Goal: Task Accomplishment & Management: Manage account settings

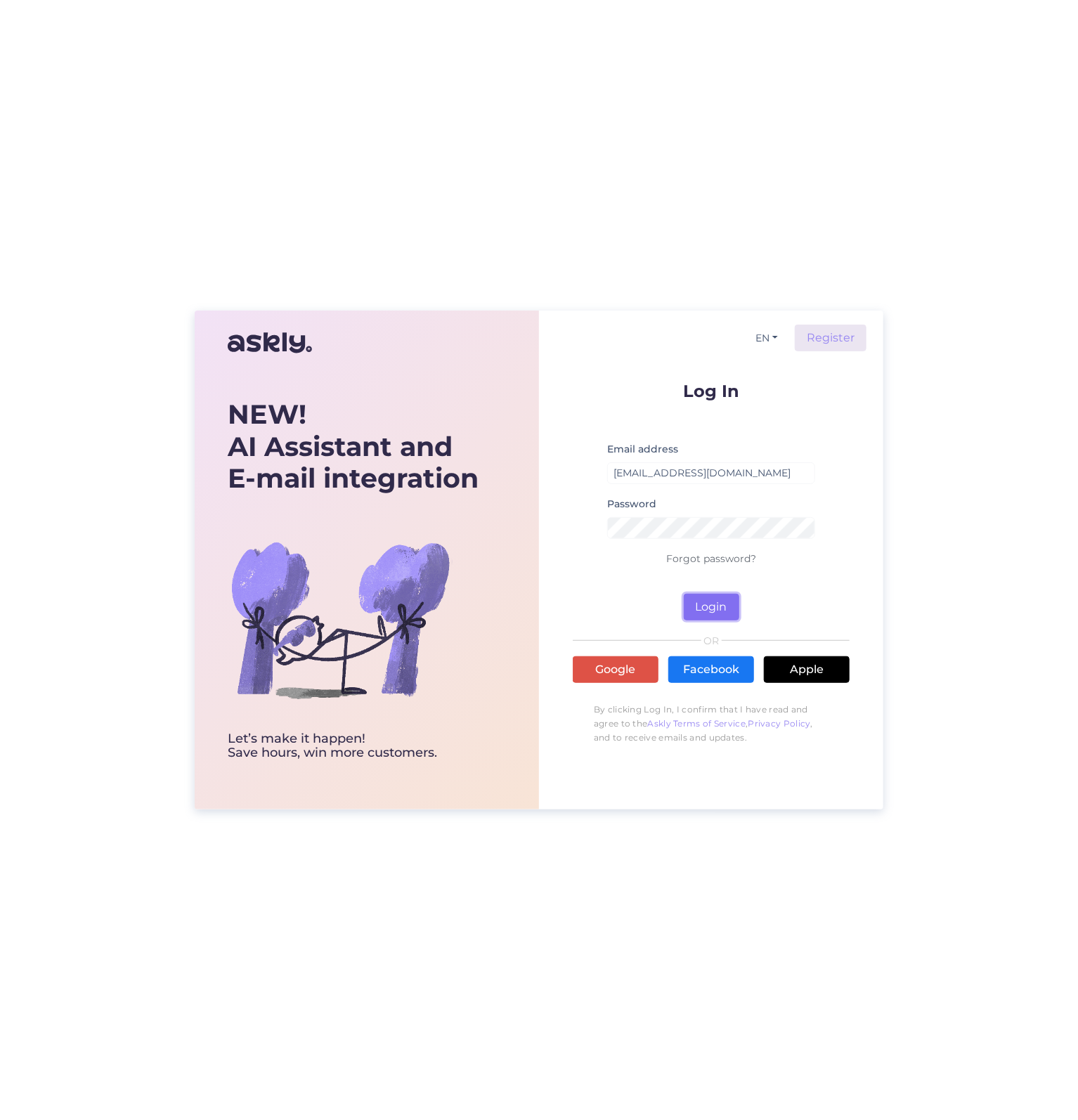
click at [701, 611] on button "Login" at bounding box center [712, 607] width 56 height 27
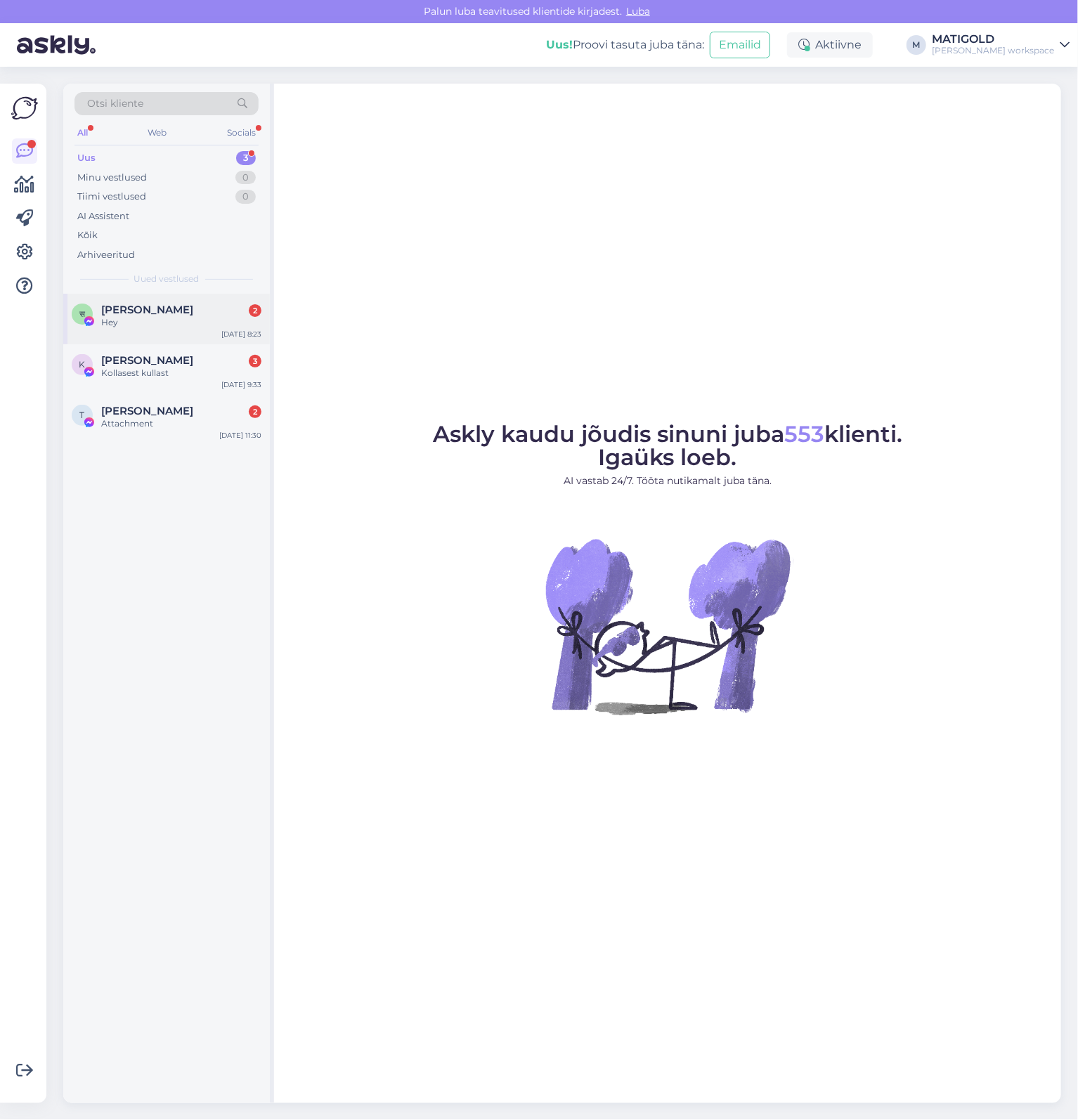
click at [145, 313] on span "सिद्धार्थ गुप्ता" at bounding box center [147, 310] width 92 height 13
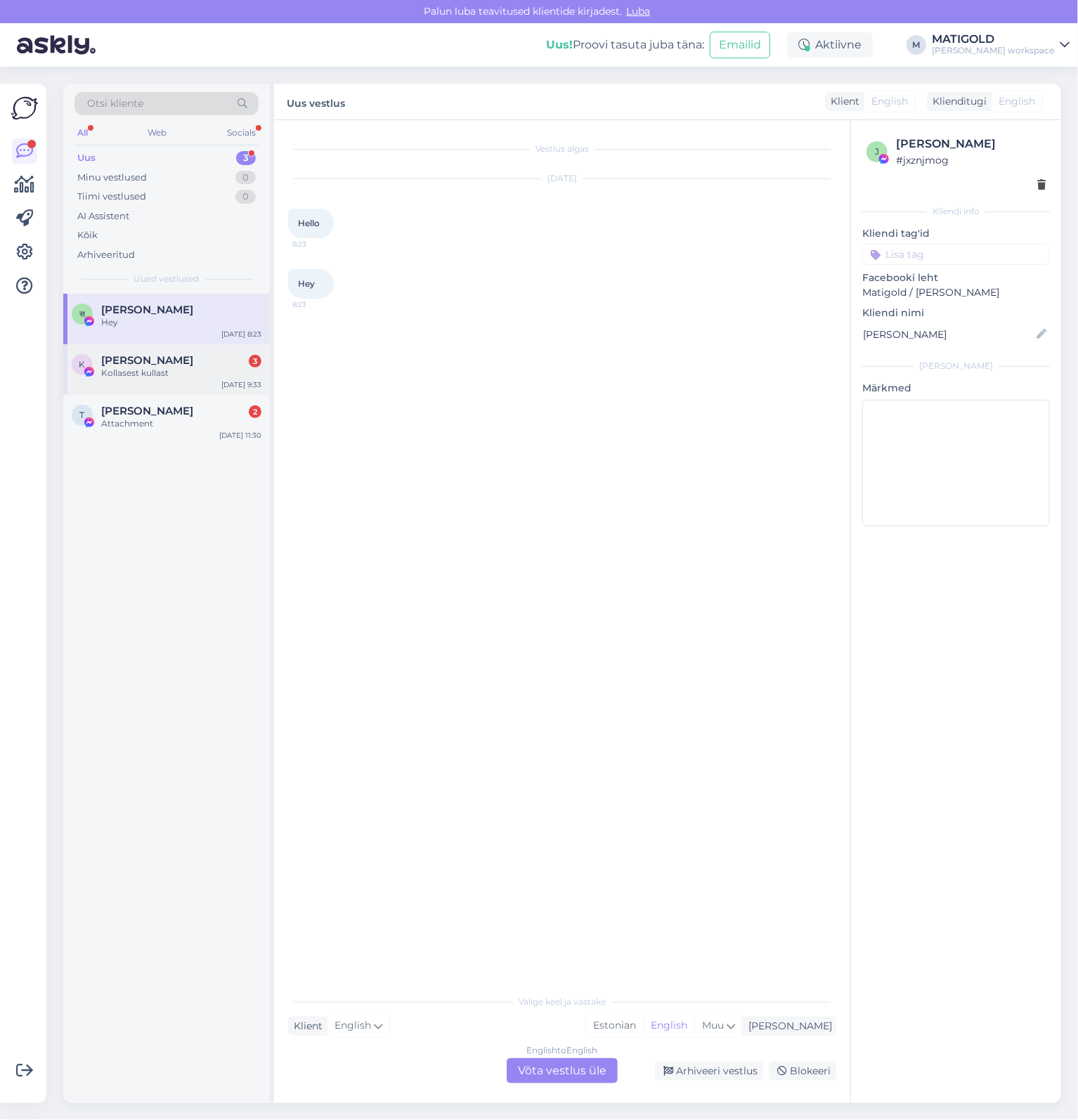
click at [171, 366] on span "Kersti Aunbaum" at bounding box center [147, 361] width 92 height 13
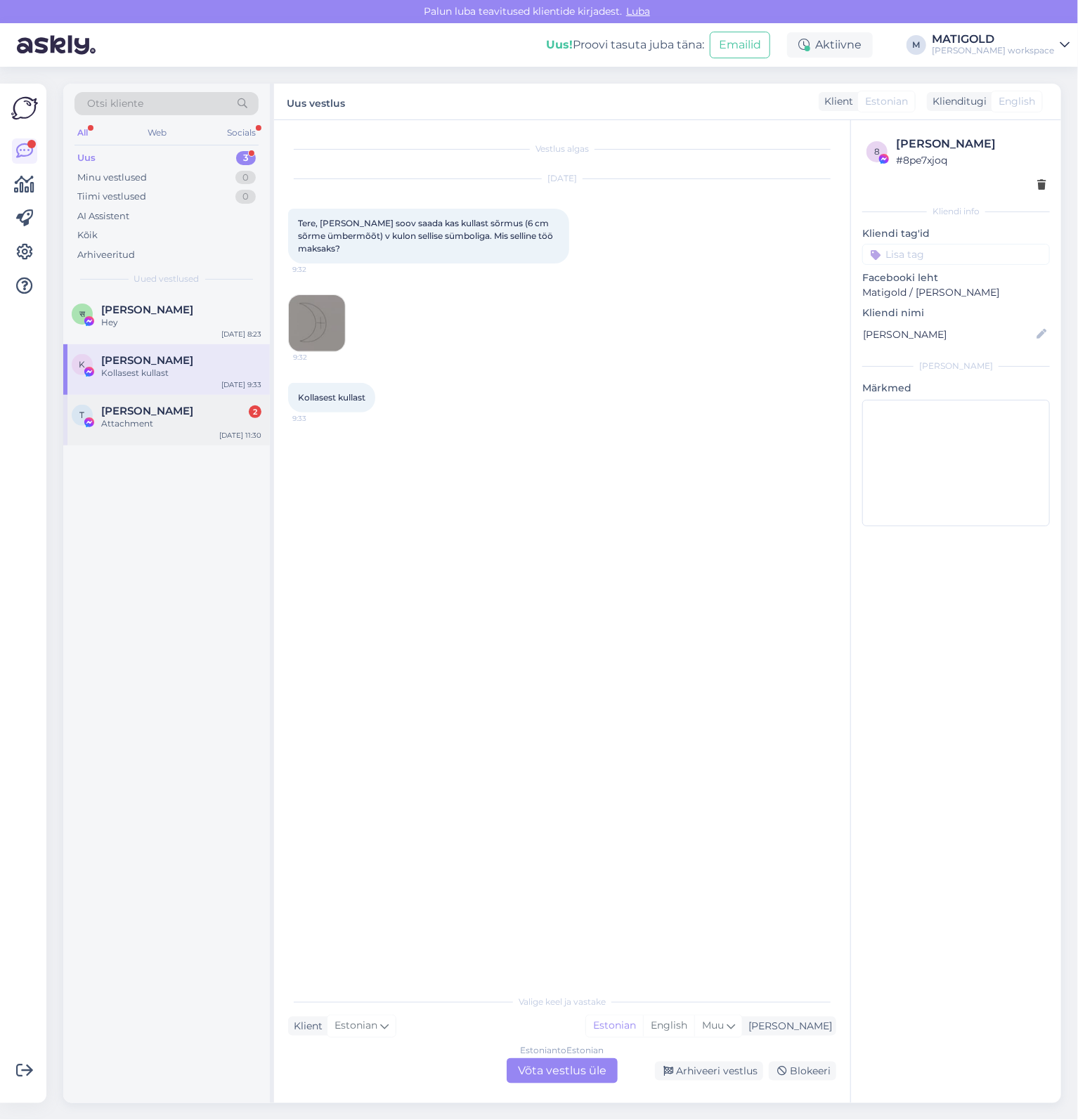
click at [167, 409] on span "Tauri Meremaa" at bounding box center [147, 411] width 92 height 13
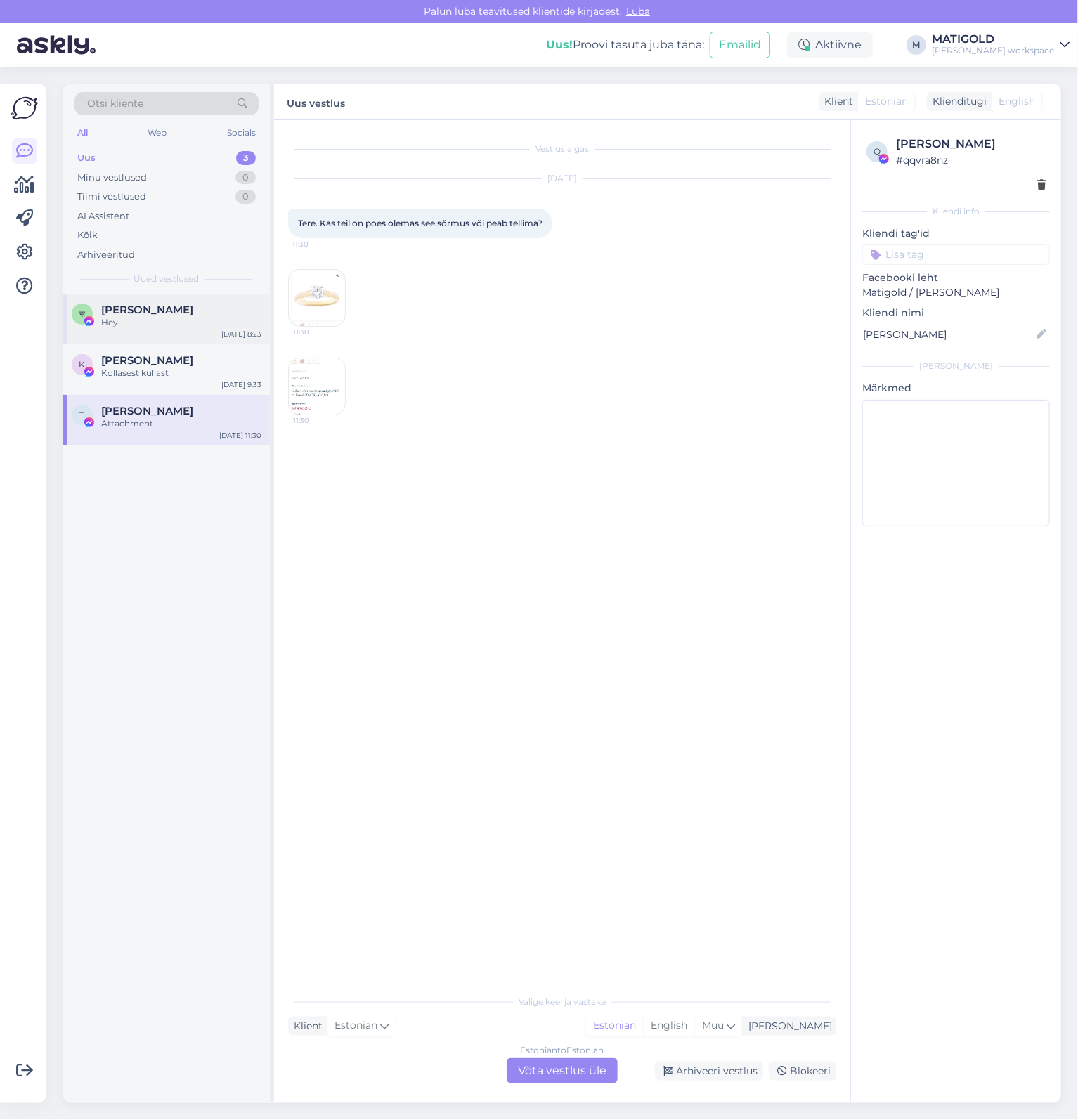
click at [188, 320] on div "Hey" at bounding box center [181, 322] width 160 height 13
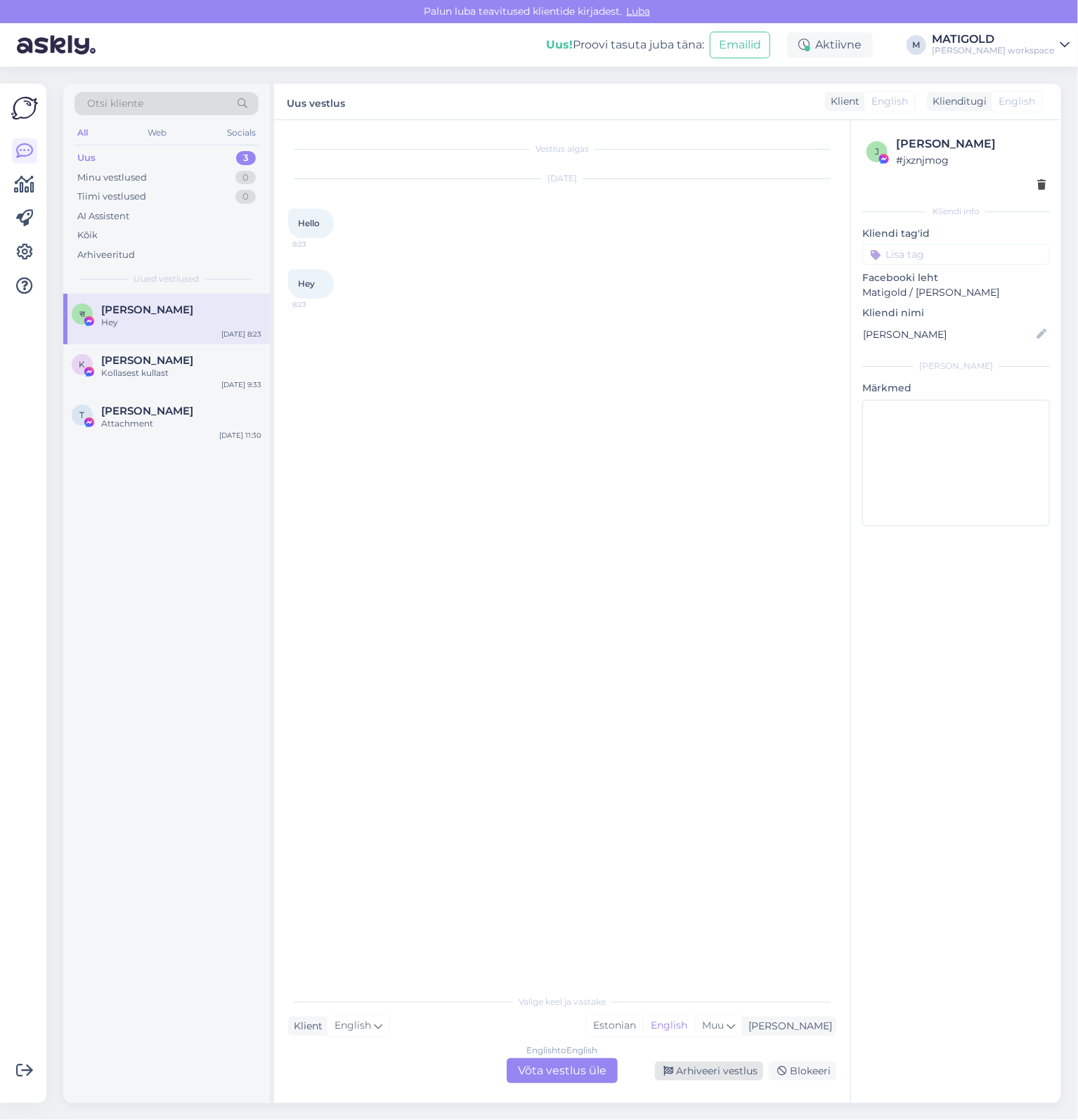
click at [732, 1078] on div "Arhiveeri vestlus" at bounding box center [709, 1071] width 109 height 19
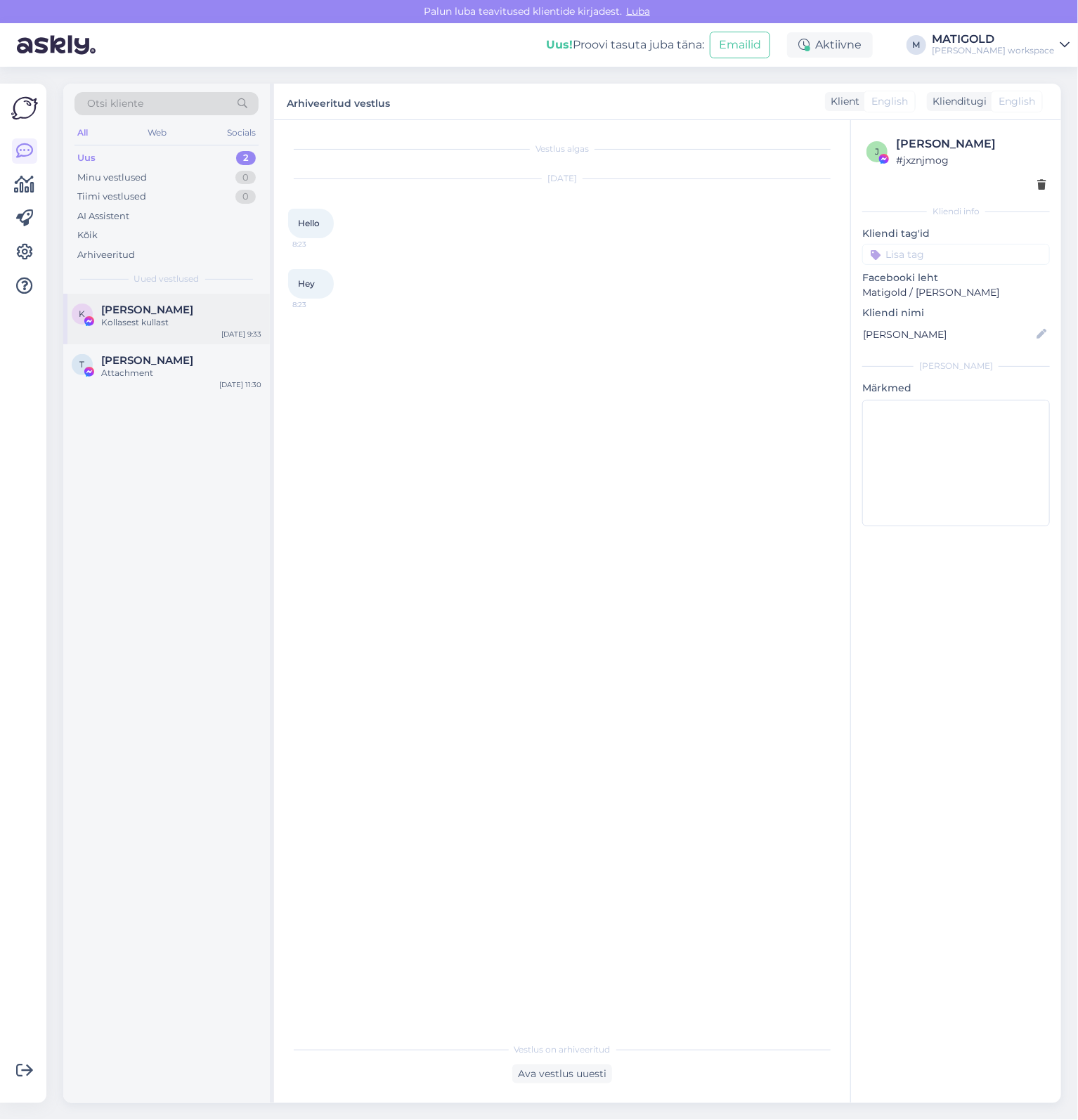
click at [94, 323] on img at bounding box center [89, 321] width 13 height 13
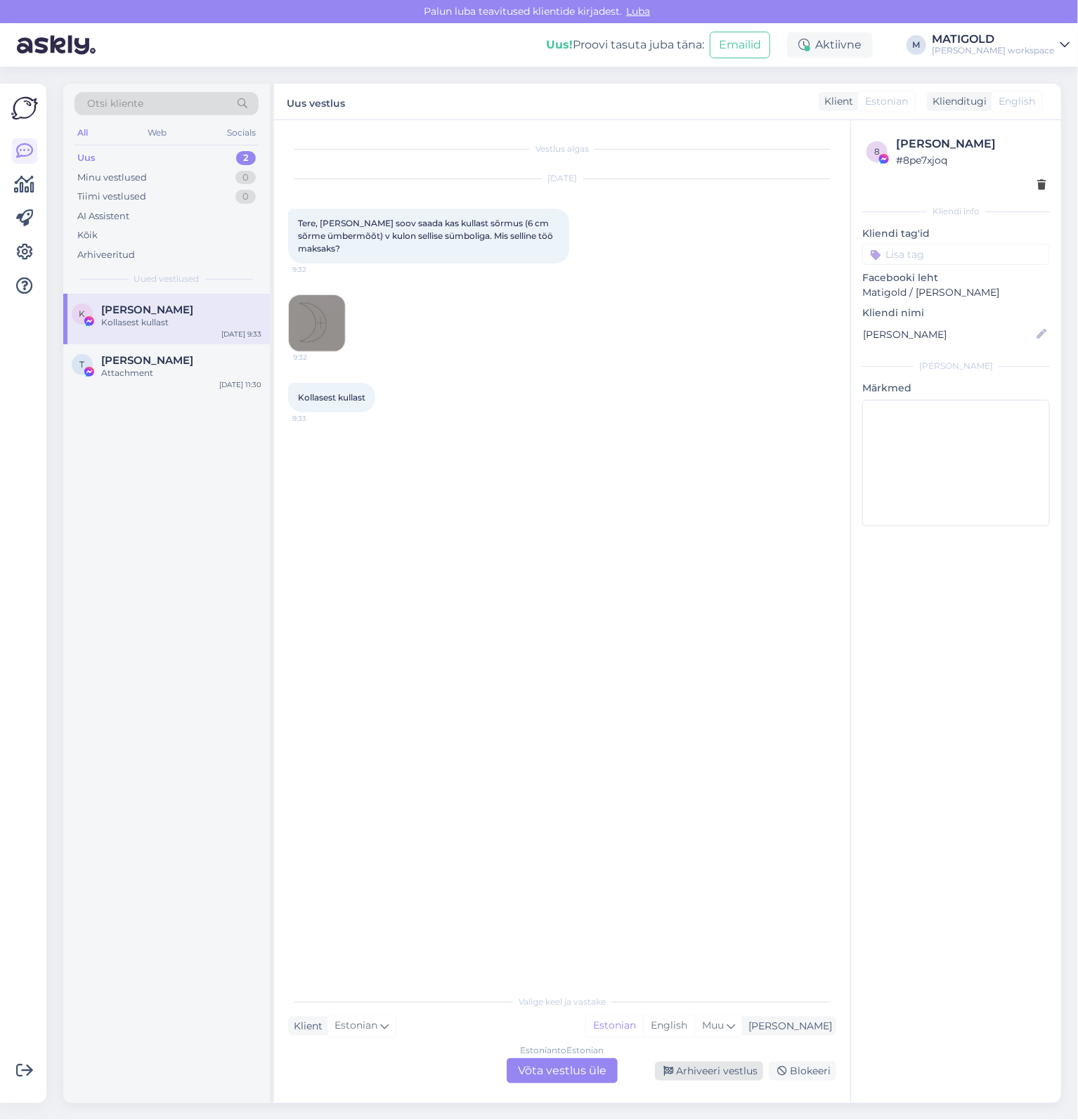
click at [732, 1073] on div "Arhiveeri vestlus" at bounding box center [709, 1071] width 109 height 19
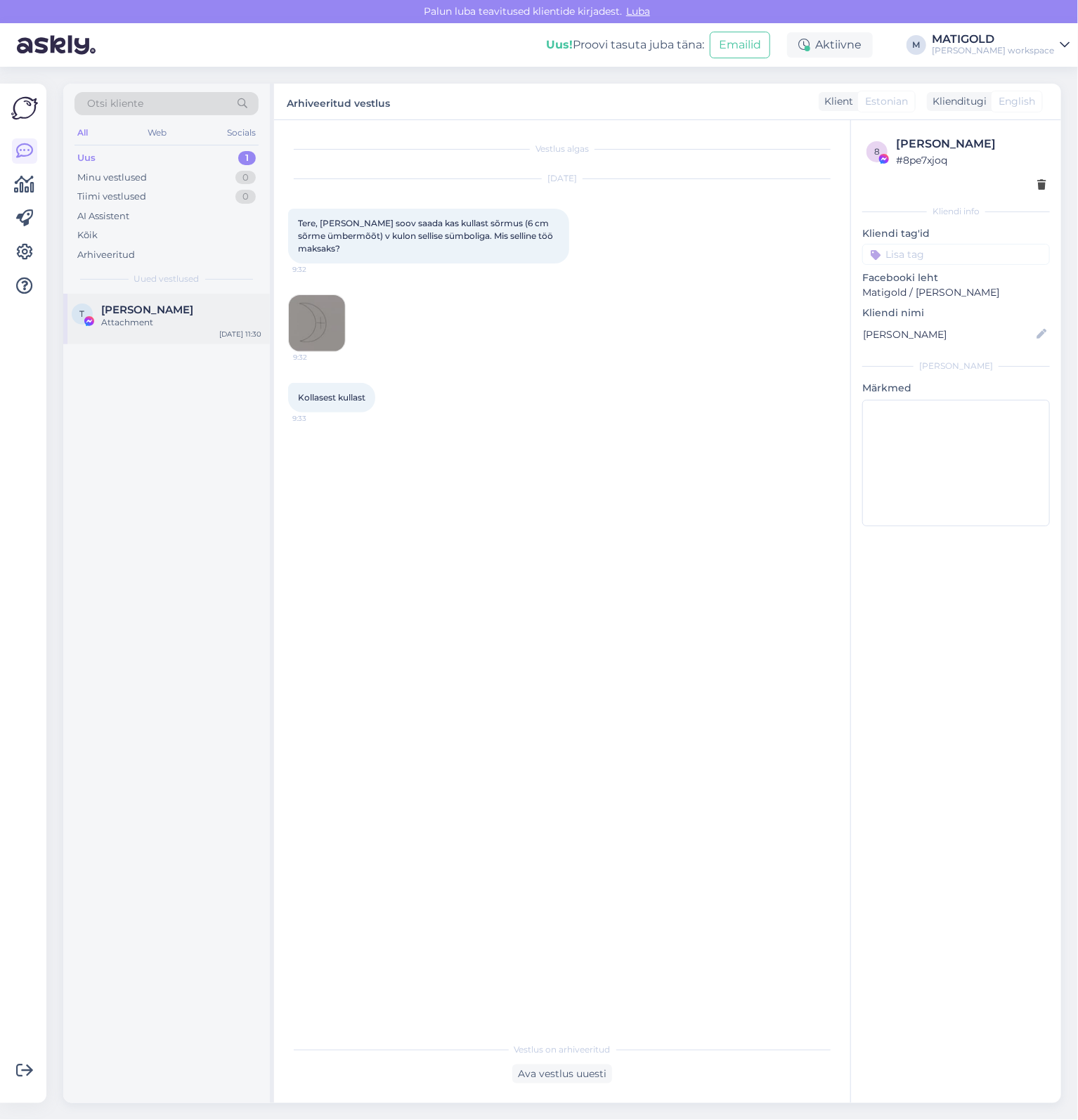
click at [117, 310] on span "Tauri Meremaa" at bounding box center [147, 310] width 92 height 13
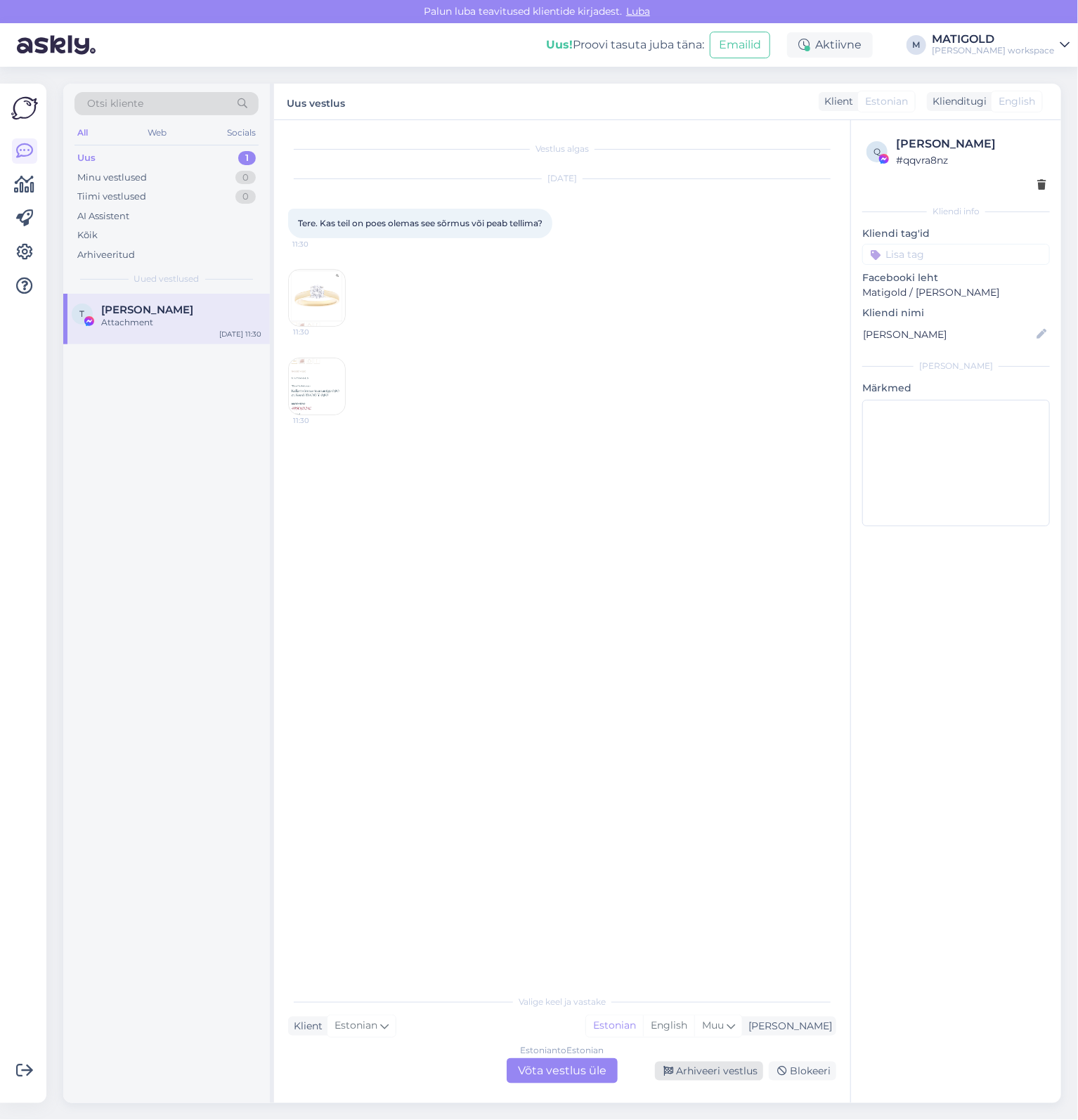
click at [741, 1080] on div "Arhiveeri vestlus" at bounding box center [709, 1071] width 109 height 19
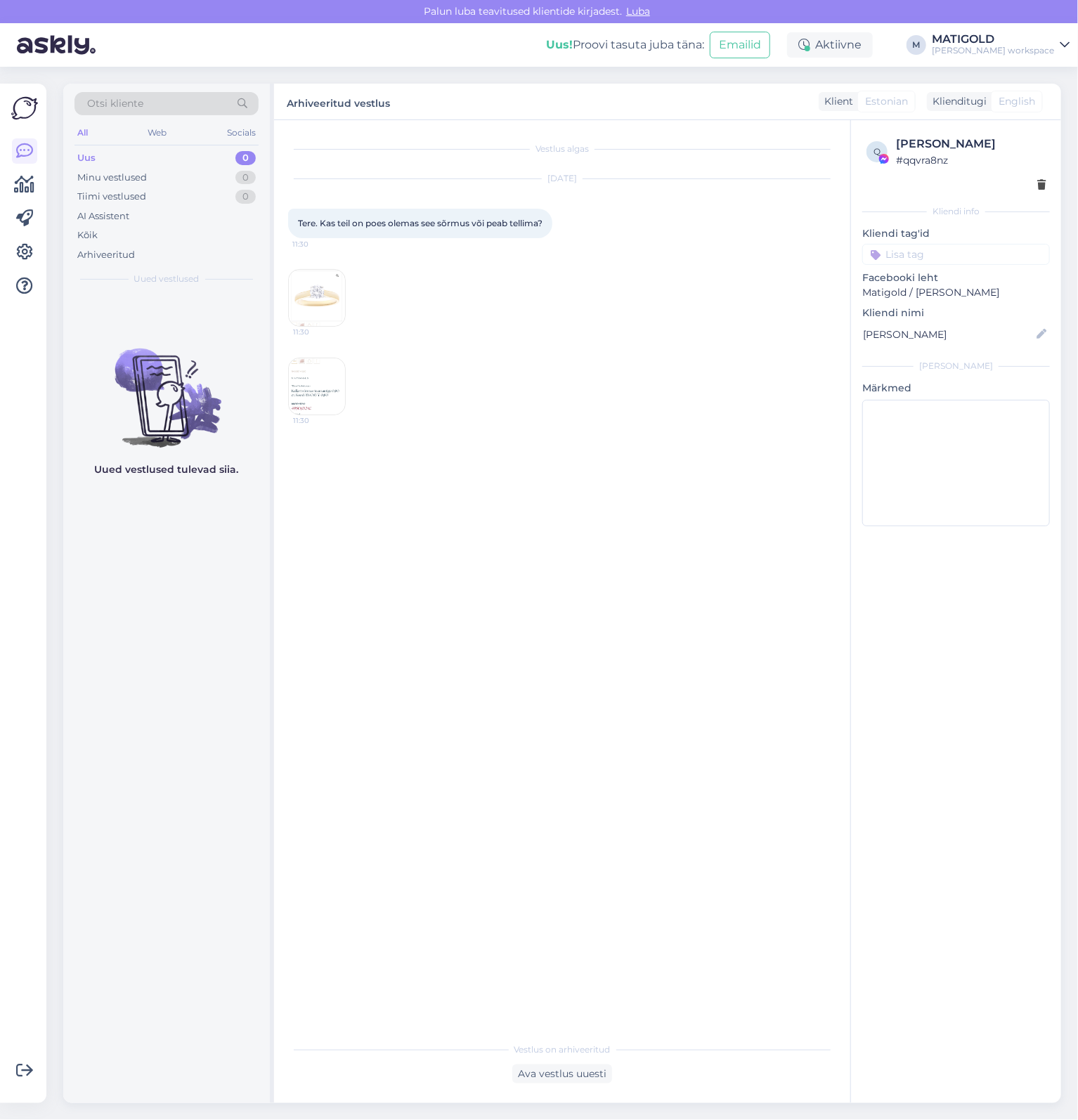
click at [527, 364] on div "11:30 11:30" at bounding box center [562, 342] width 548 height 177
click at [1033, 48] on div "Joel's workspace" at bounding box center [993, 50] width 122 height 12
click at [967, 120] on link "Lisa chat teisele domeenile" at bounding box center [944, 118] width 250 height 25
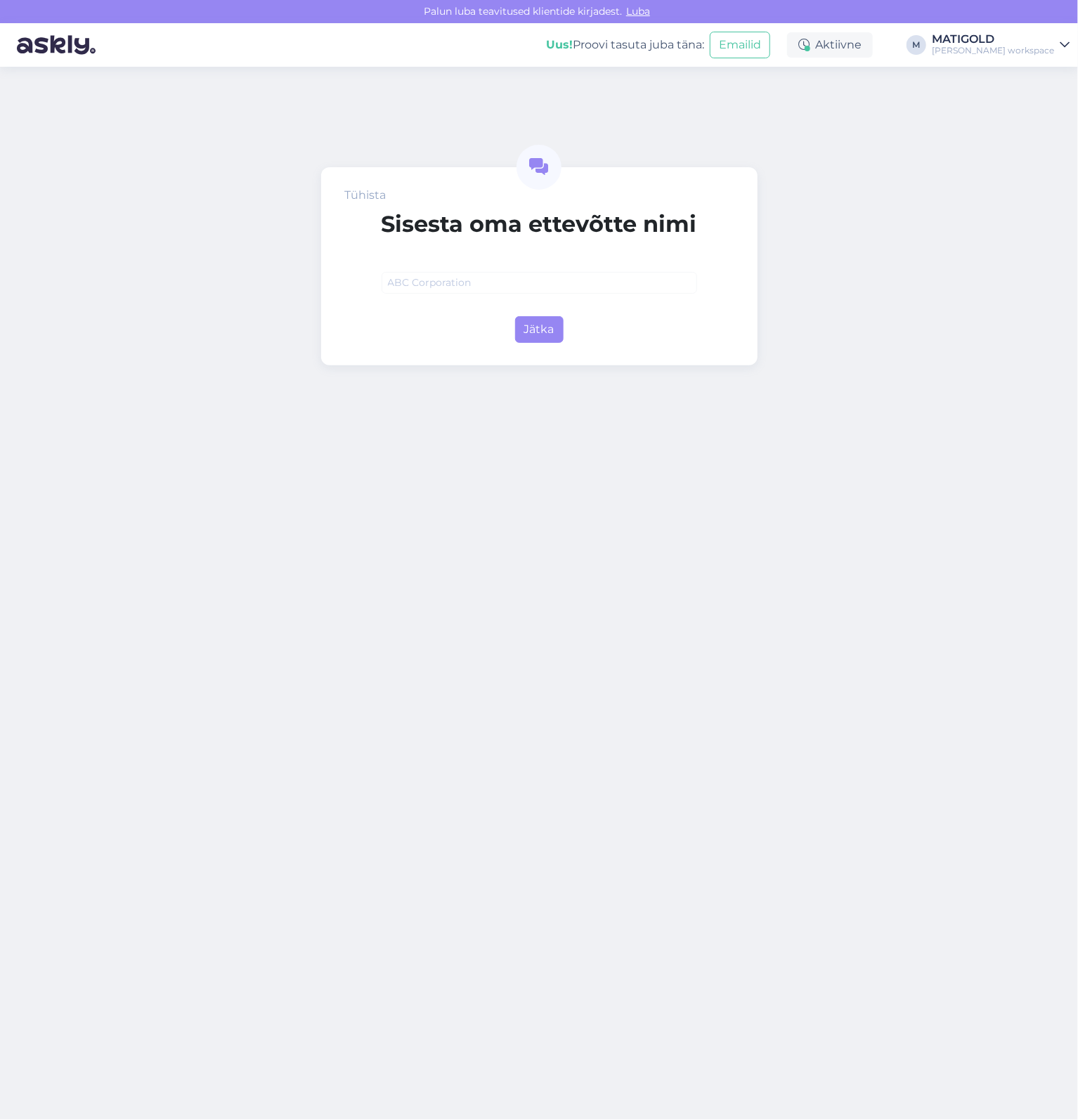
click at [1005, 39] on div "MATIGOLD" at bounding box center [993, 39] width 122 height 12
click at [891, 330] on div "Tühista Sisesta oma ettevõtte nimi Jätka" at bounding box center [539, 592] width 1078 height 1053
click at [39, 43] on img at bounding box center [57, 45] width 79 height 44
click at [1027, 48] on div "Joel's workspace" at bounding box center [993, 50] width 122 height 12
click at [981, 82] on span "Joel's workspace" at bounding box center [915, 78] width 169 height 22
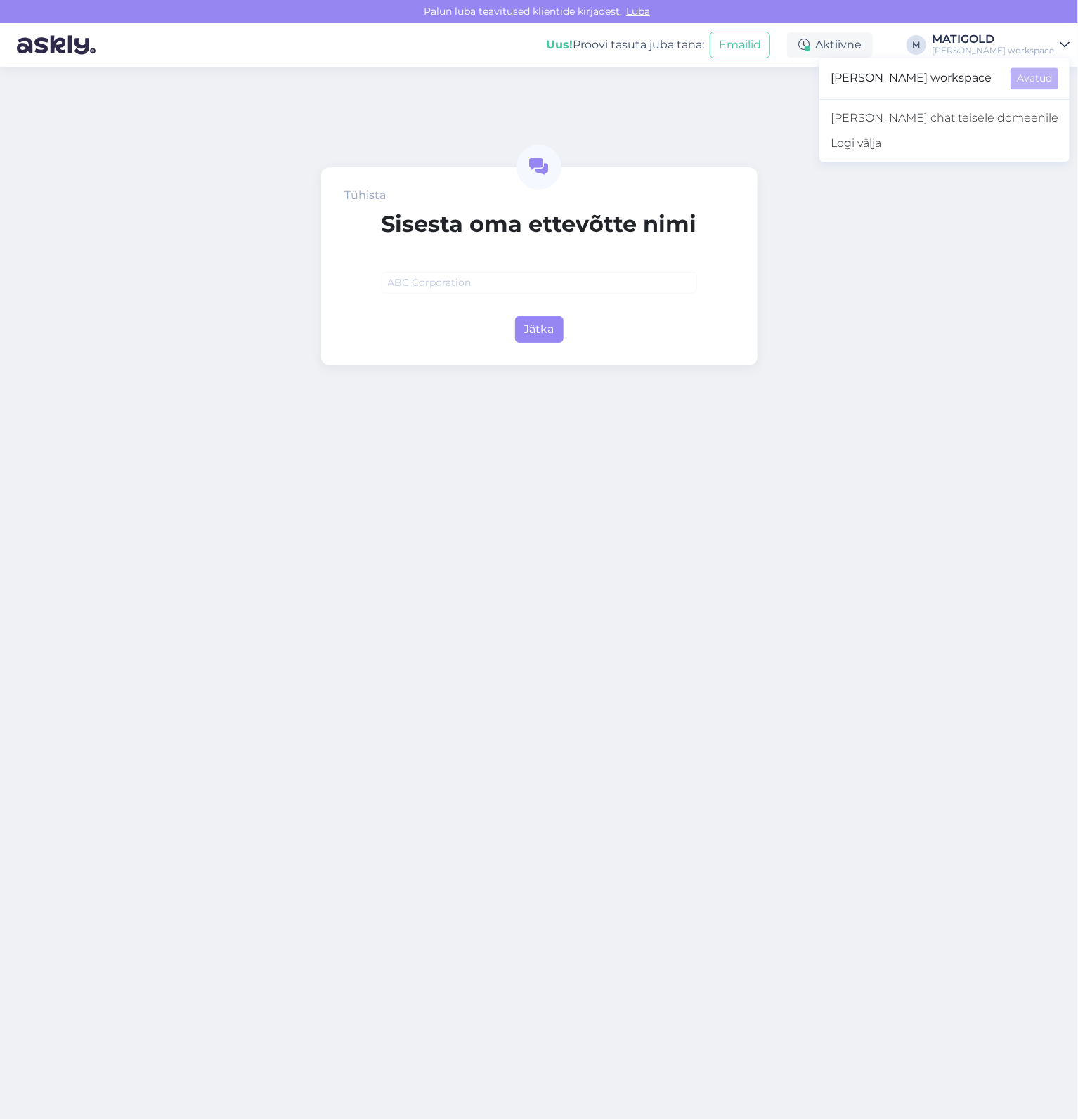
click at [1063, 82] on div "Joel's workspace Avatud" at bounding box center [944, 78] width 250 height 31
click at [864, 44] on div "Aktiivne" at bounding box center [829, 45] width 85 height 25
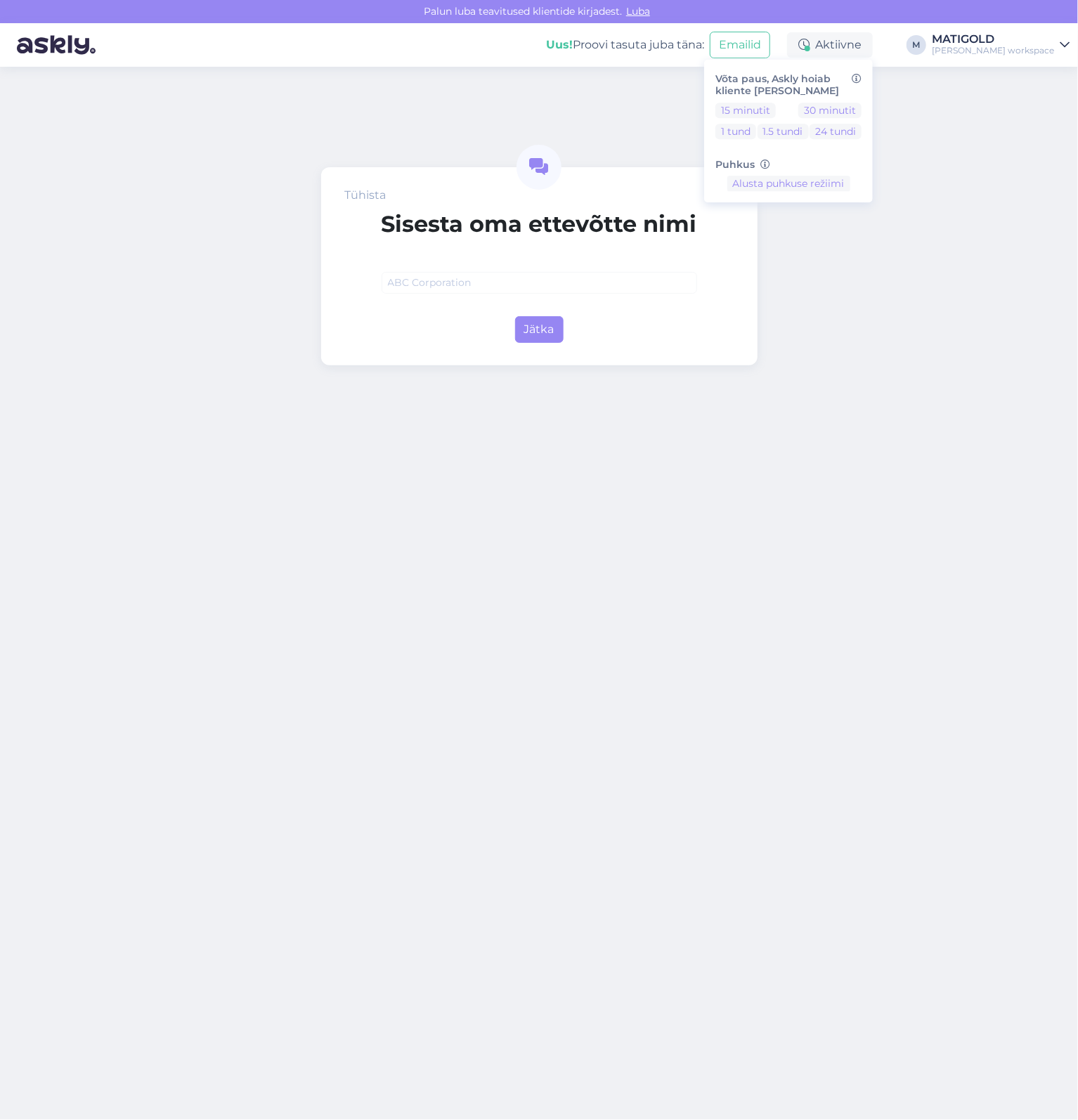
click at [86, 39] on img at bounding box center [57, 45] width 79 height 44
click at [1019, 52] on div "Joel's workspace" at bounding box center [993, 50] width 122 height 12
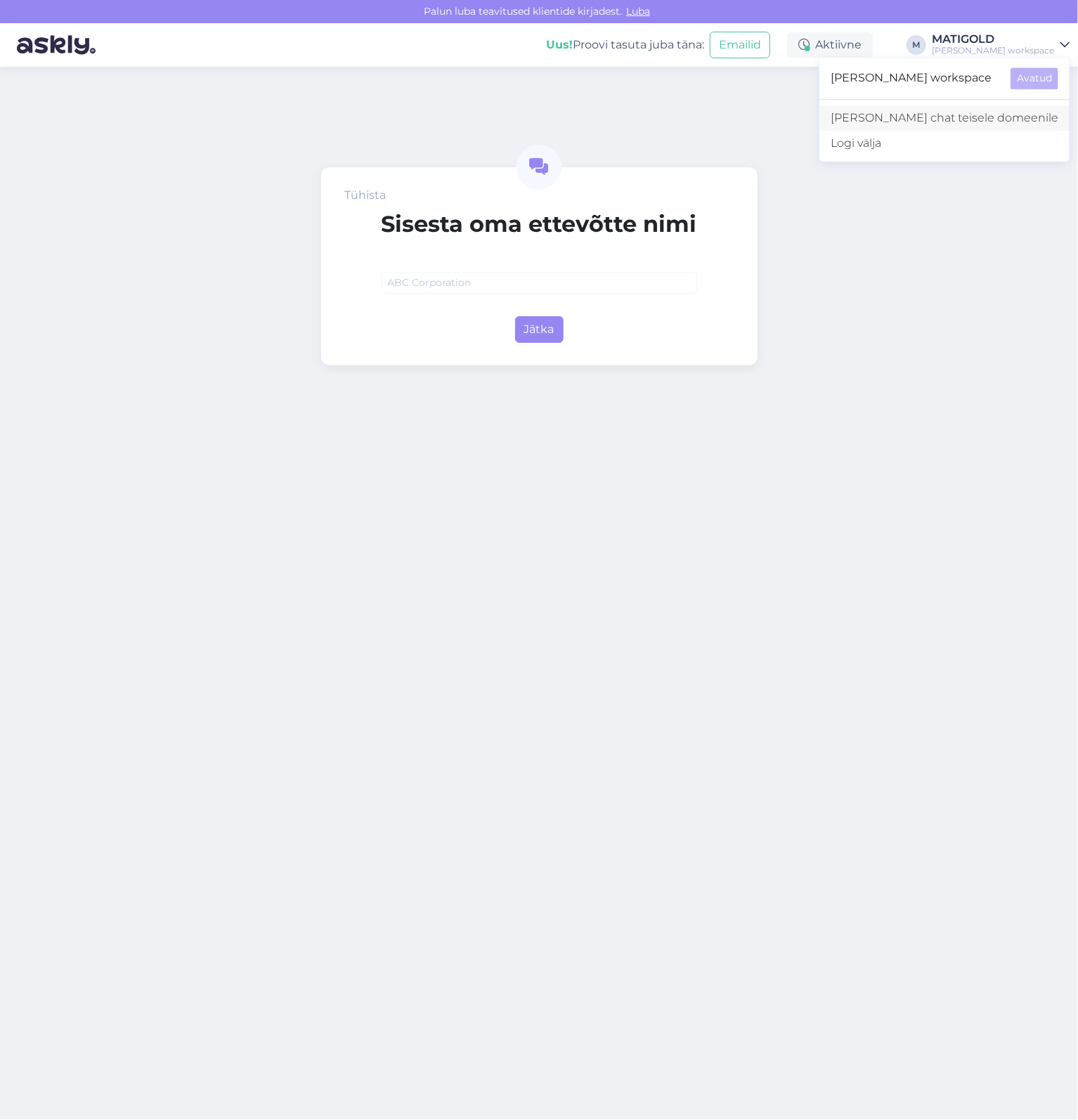
click at [1017, 115] on link "Lisa chat teisele domeenile" at bounding box center [944, 118] width 250 height 25
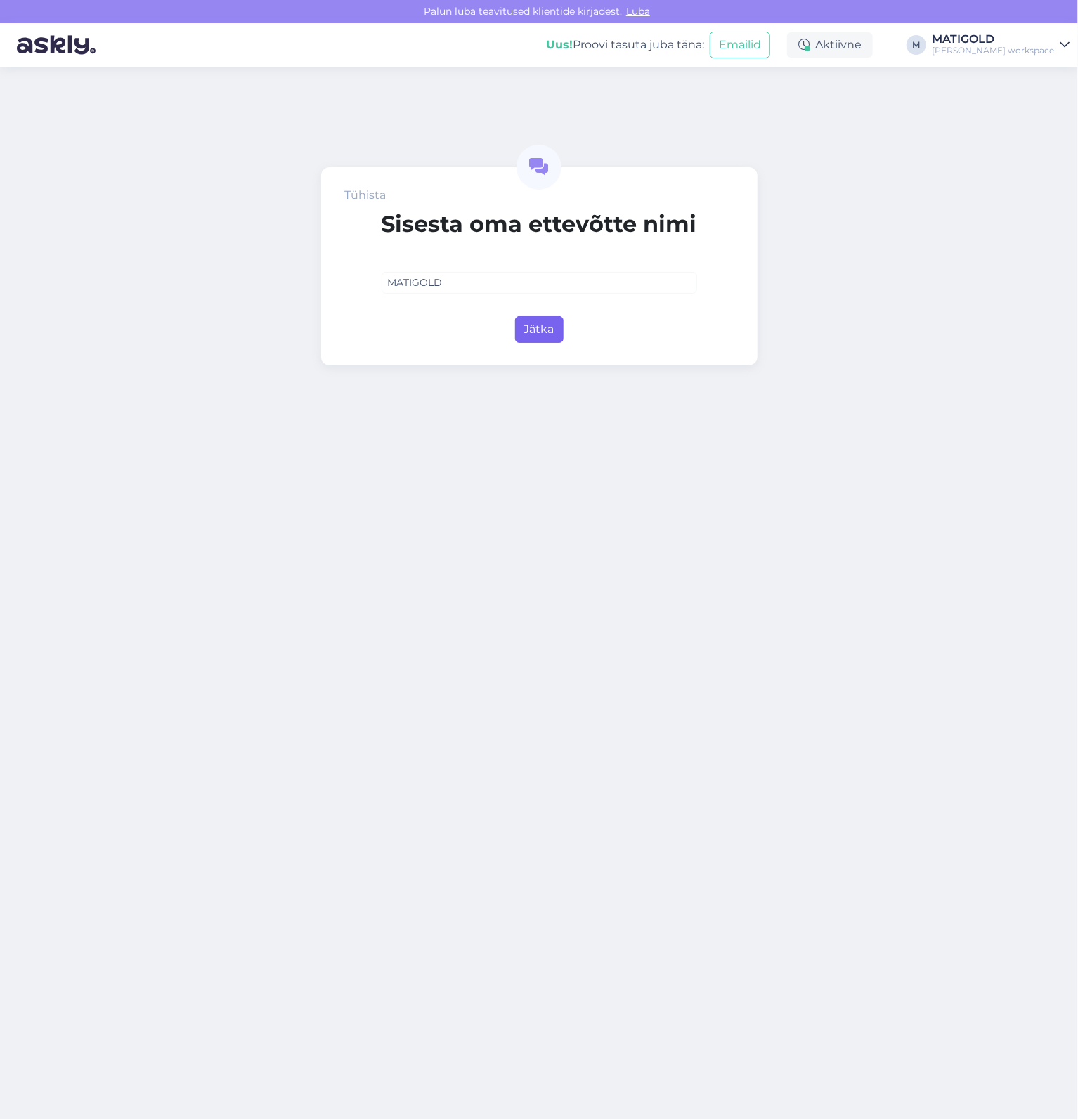
type input "MATIGOLD"
click at [532, 338] on button "Jätka" at bounding box center [539, 329] width 48 height 27
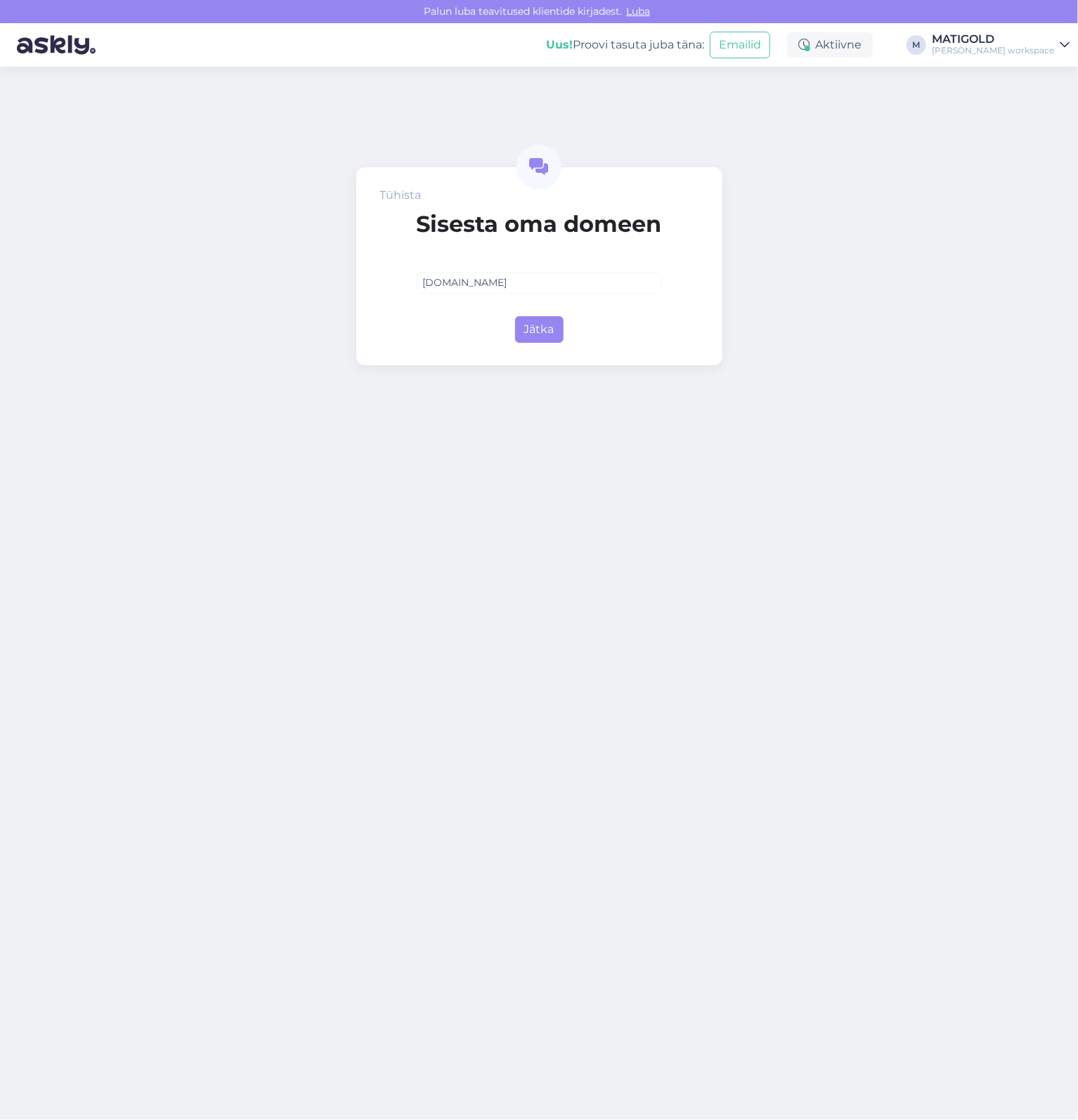
type input "matikuld.ee"
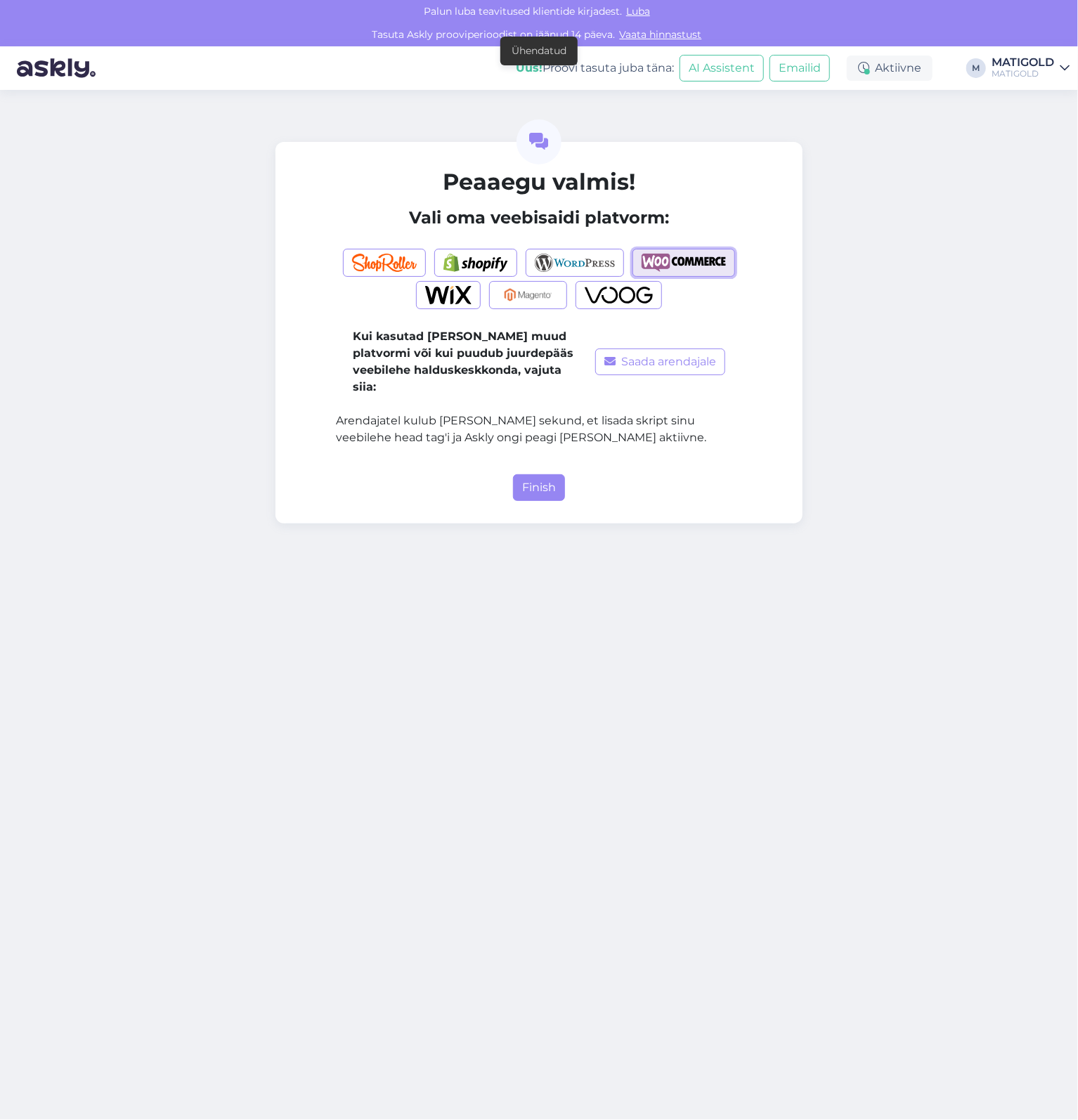
click at [674, 266] on img "button" at bounding box center [684, 263] width 84 height 18
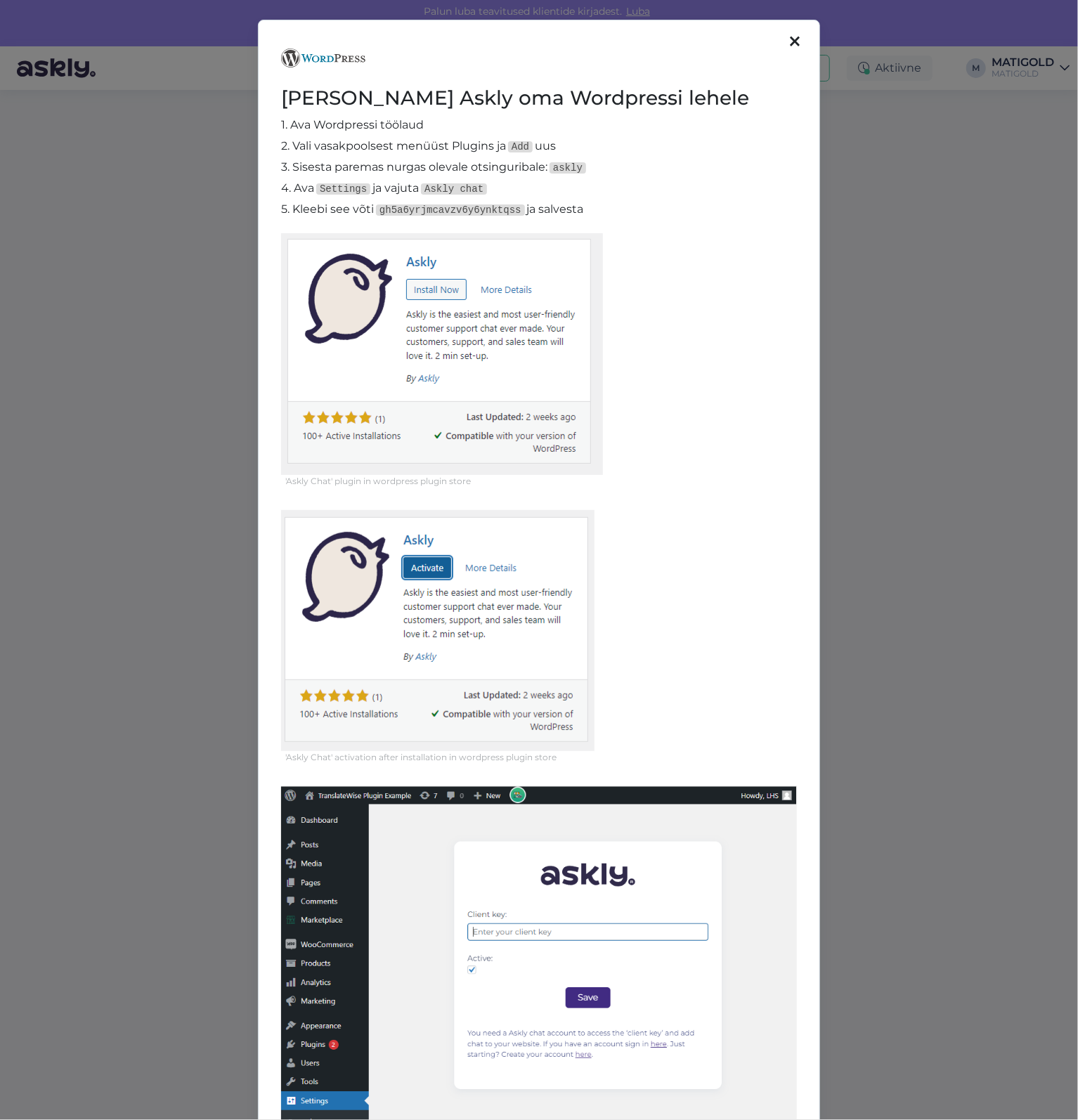
click at [452, 212] on code "gh5a6yrjmcavzv6y6ynktqss" at bounding box center [451, 210] width 149 height 12
click at [443, 212] on code "gh5a6yrjmcavzv6y6ynktqss" at bounding box center [451, 210] width 149 height 12
drag, startPoint x: 383, startPoint y: 209, endPoint x: 511, endPoint y: 213, distance: 128.1
click at [511, 213] on code "gh5a6yrjmcavzv6y6ynktqss" at bounding box center [451, 210] width 149 height 12
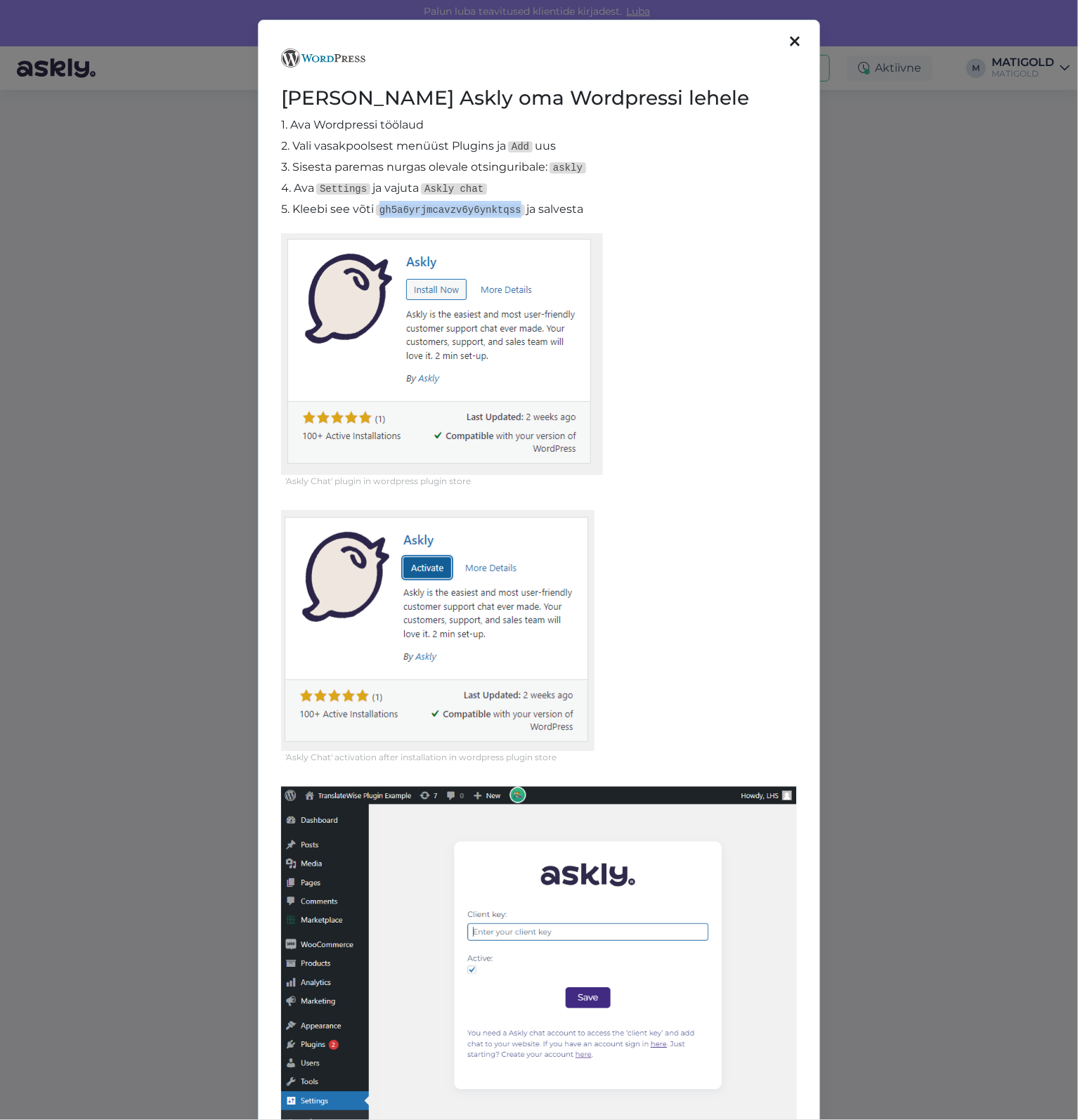
copy code "gh5a6yrjmcavzv6y6ynktqss"
click at [934, 126] on div "Lisa Askly oma Wordpressi lehele 1. Ava Wordpressi töölaud 2. Vali vasakpoolses…" at bounding box center [539, 560] width 1078 height 1120
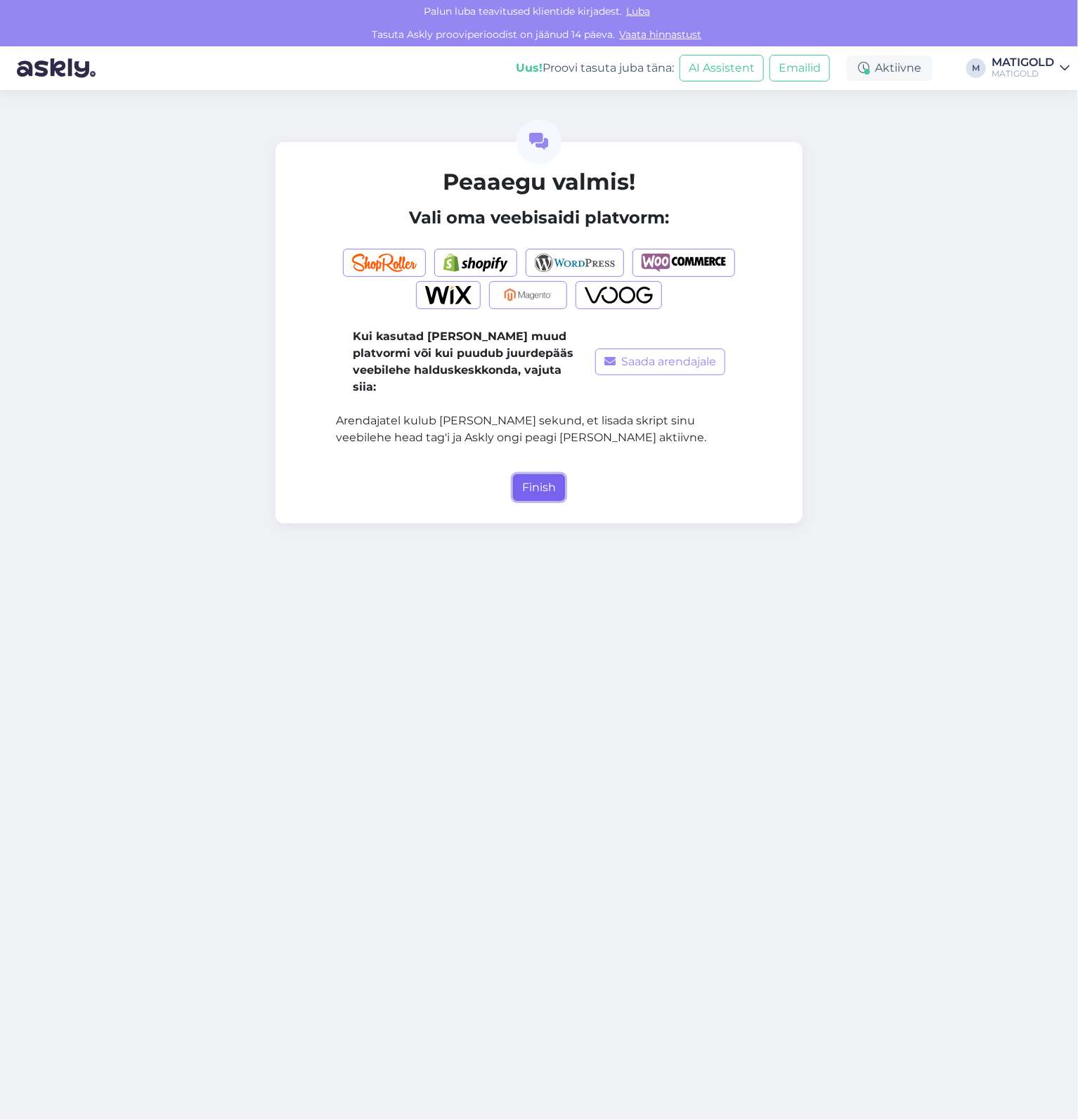
click at [550, 474] on button "Finish" at bounding box center [539, 487] width 52 height 27
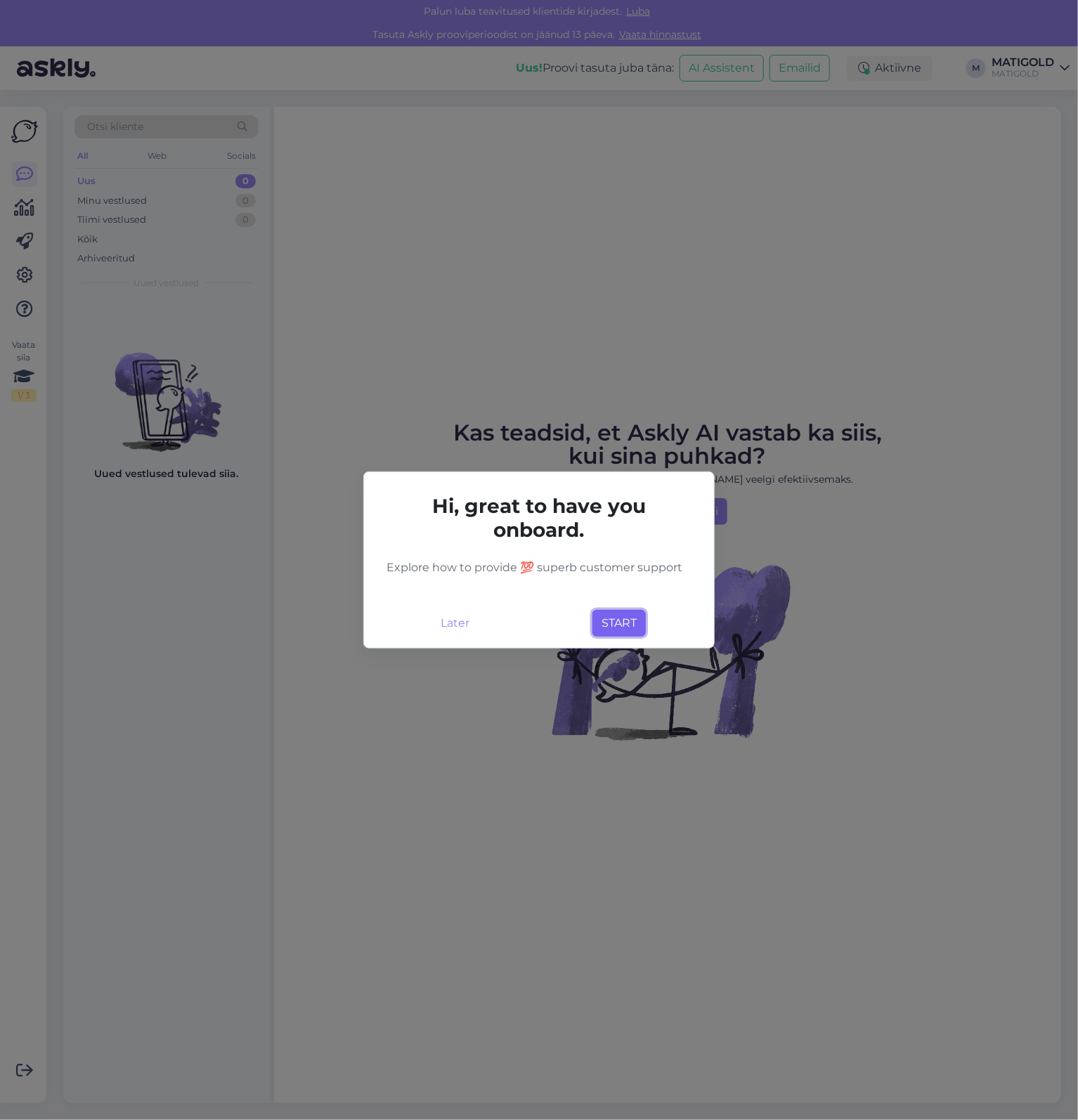
click at [619, 629] on button "START" at bounding box center [618, 623] width 53 height 27
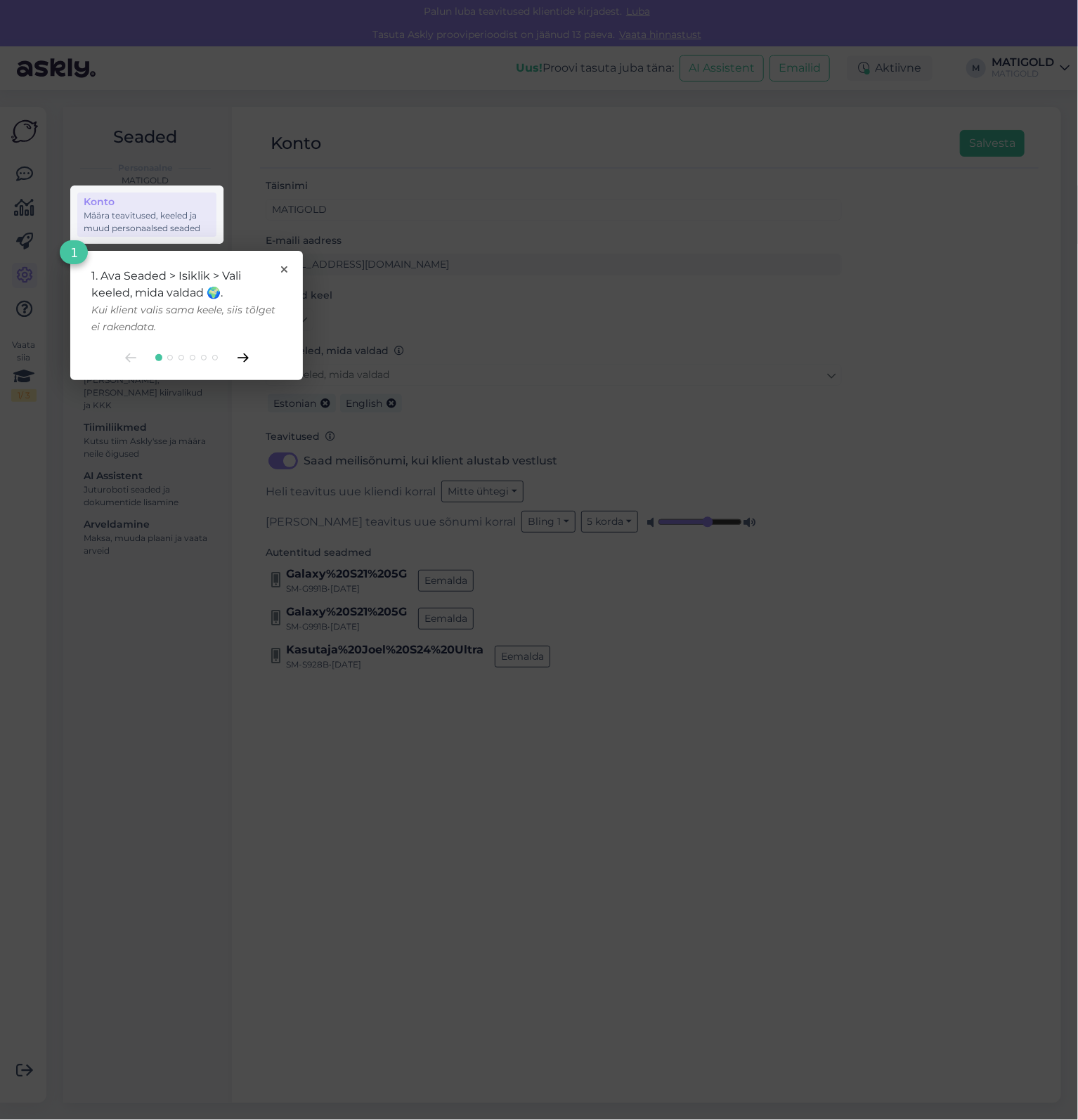
click at [243, 360] on icon at bounding box center [243, 358] width 12 height 9
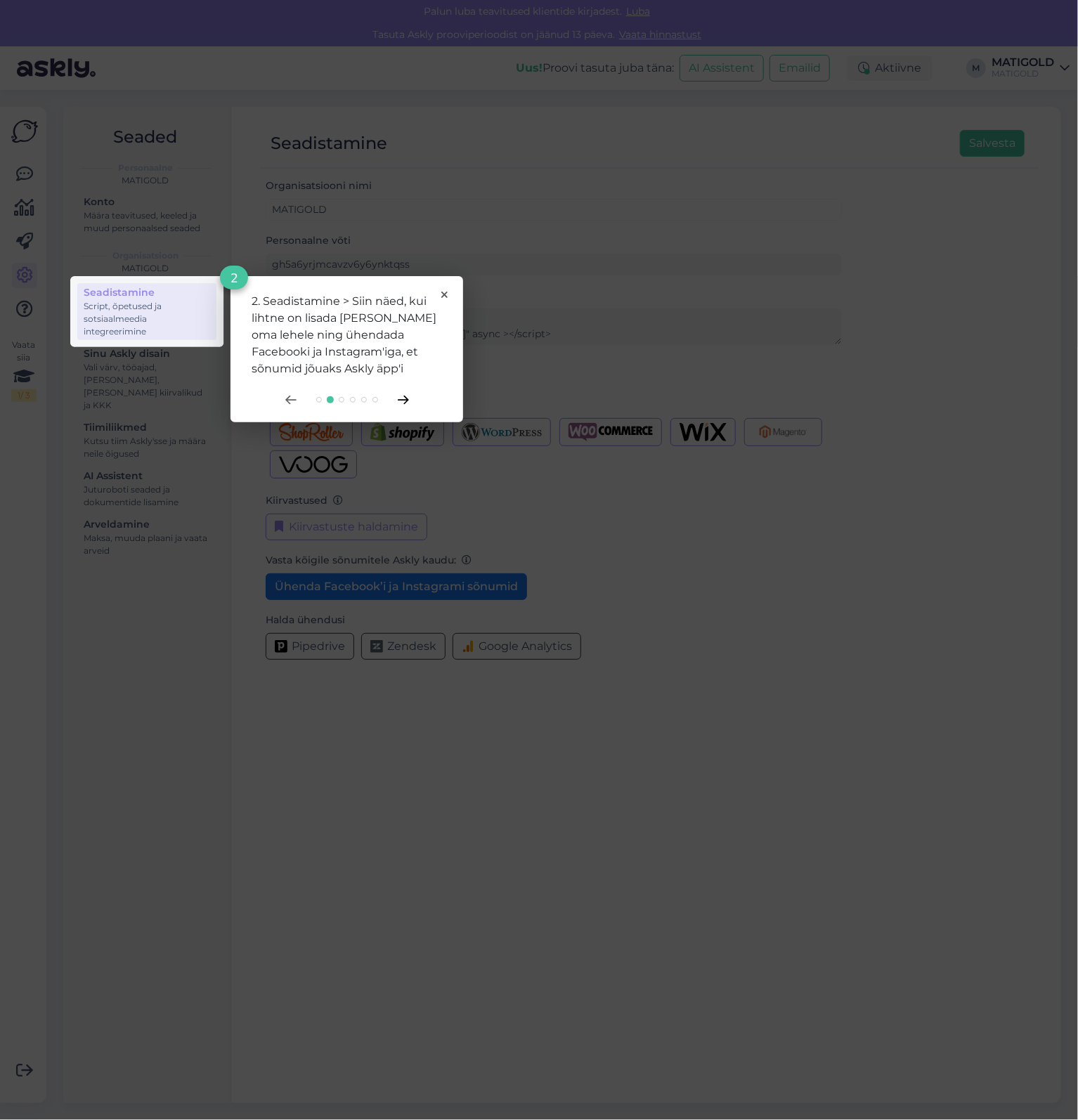
click at [404, 402] on icon at bounding box center [403, 400] width 12 height 9
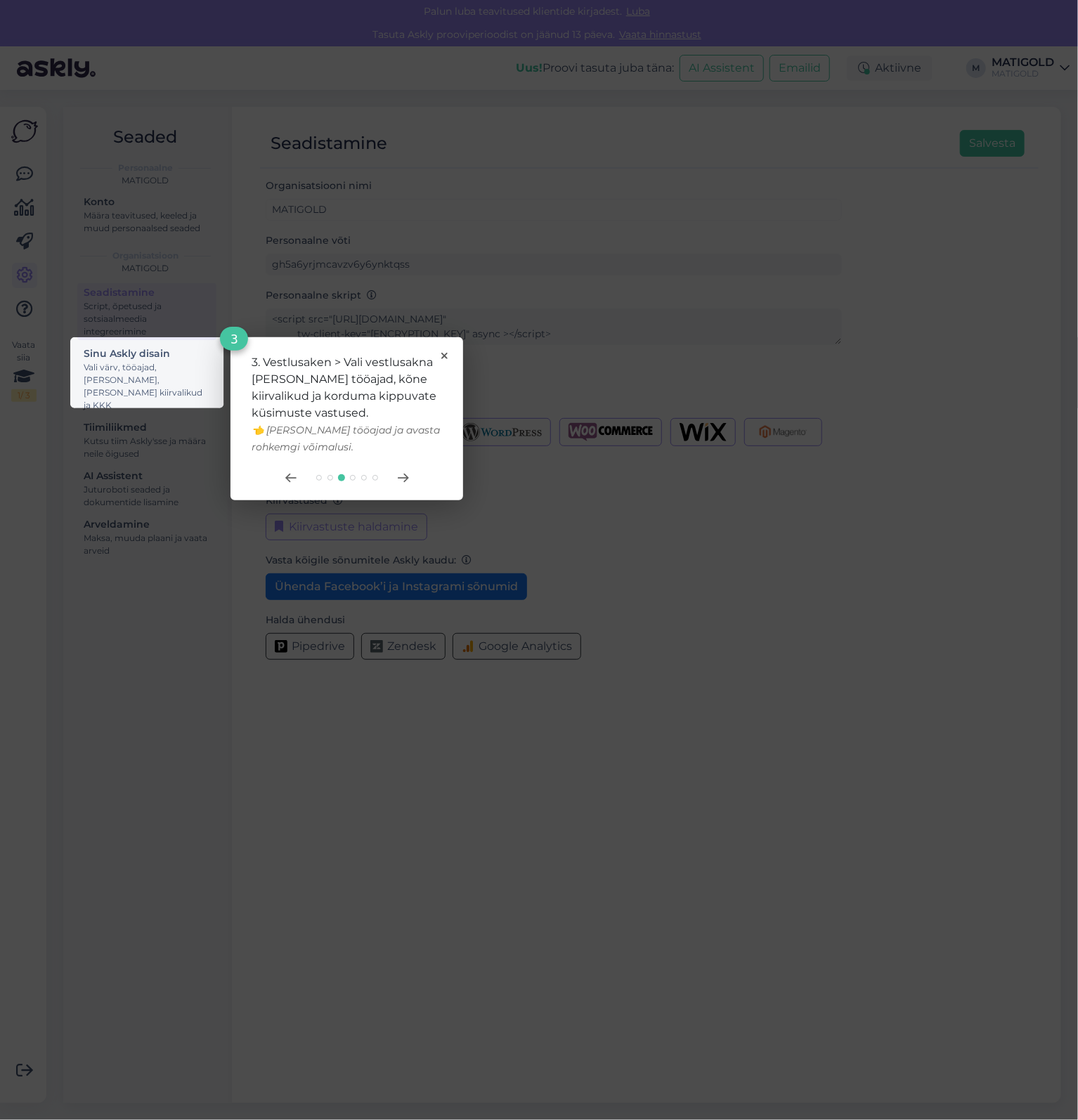
click at [417, 477] on div at bounding box center [346, 477] width 190 height 12
click at [405, 479] on icon at bounding box center [403, 478] width 12 height 9
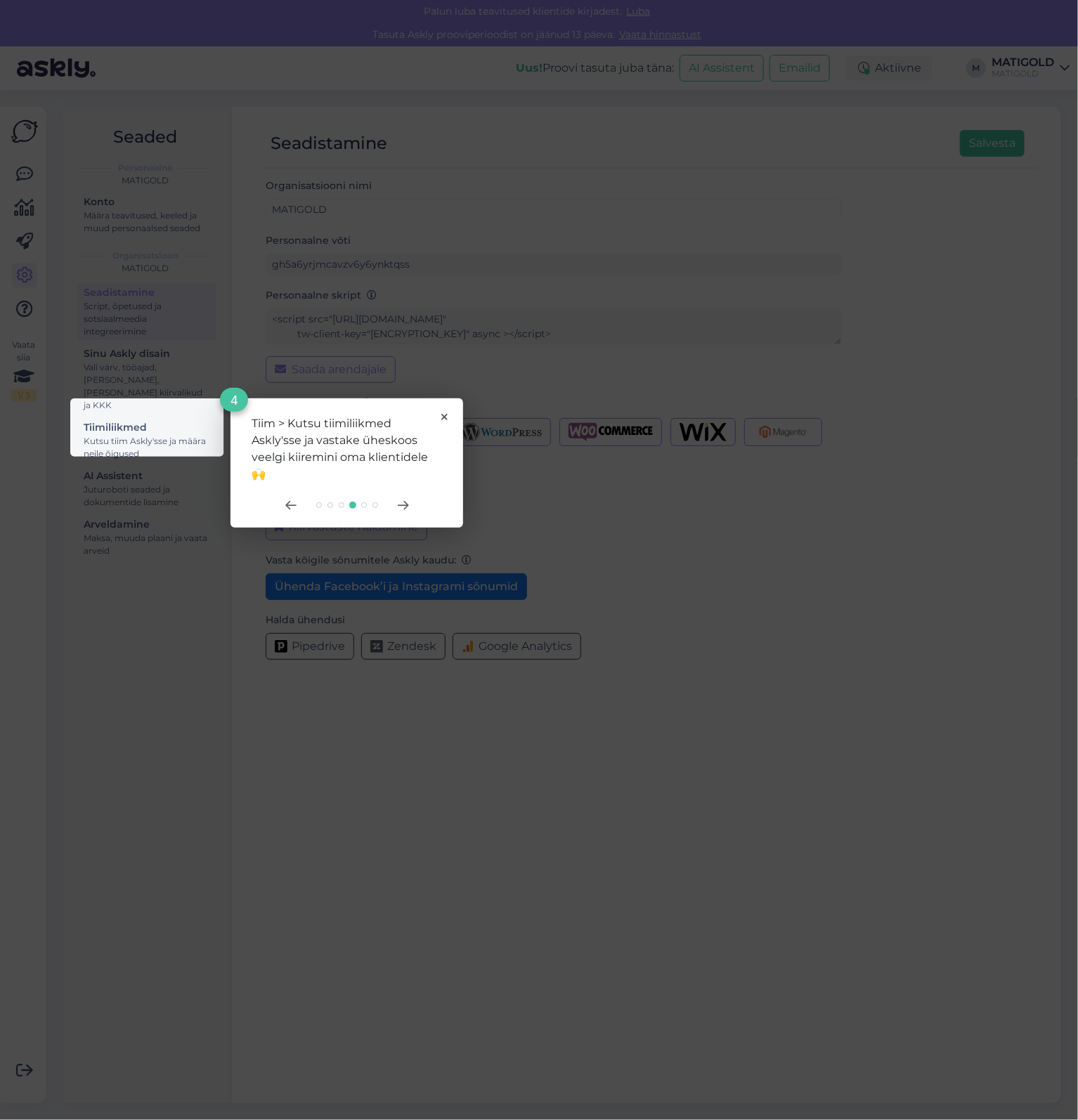
click at [409, 490] on div "Tiim > Kutsu tiimiliikmed Askly'sse ja vastake üheskoos veelgi kiiremini oma kl…" at bounding box center [346, 463] width 232 height 129
click at [407, 500] on div at bounding box center [346, 505] width 190 height 12
click at [406, 509] on icon at bounding box center [402, 505] width 10 height 8
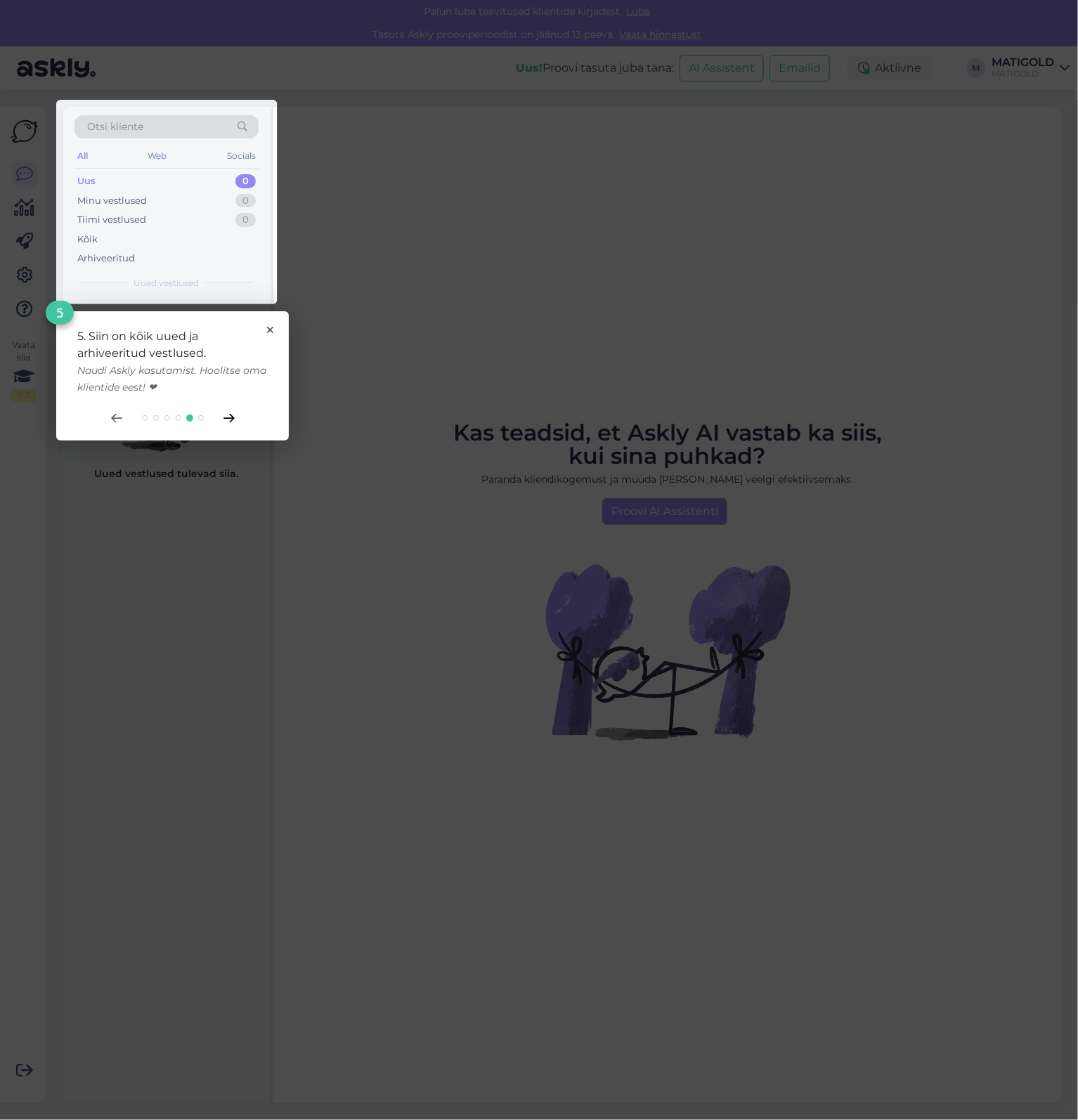
click at [232, 417] on icon at bounding box center [228, 418] width 10 height 8
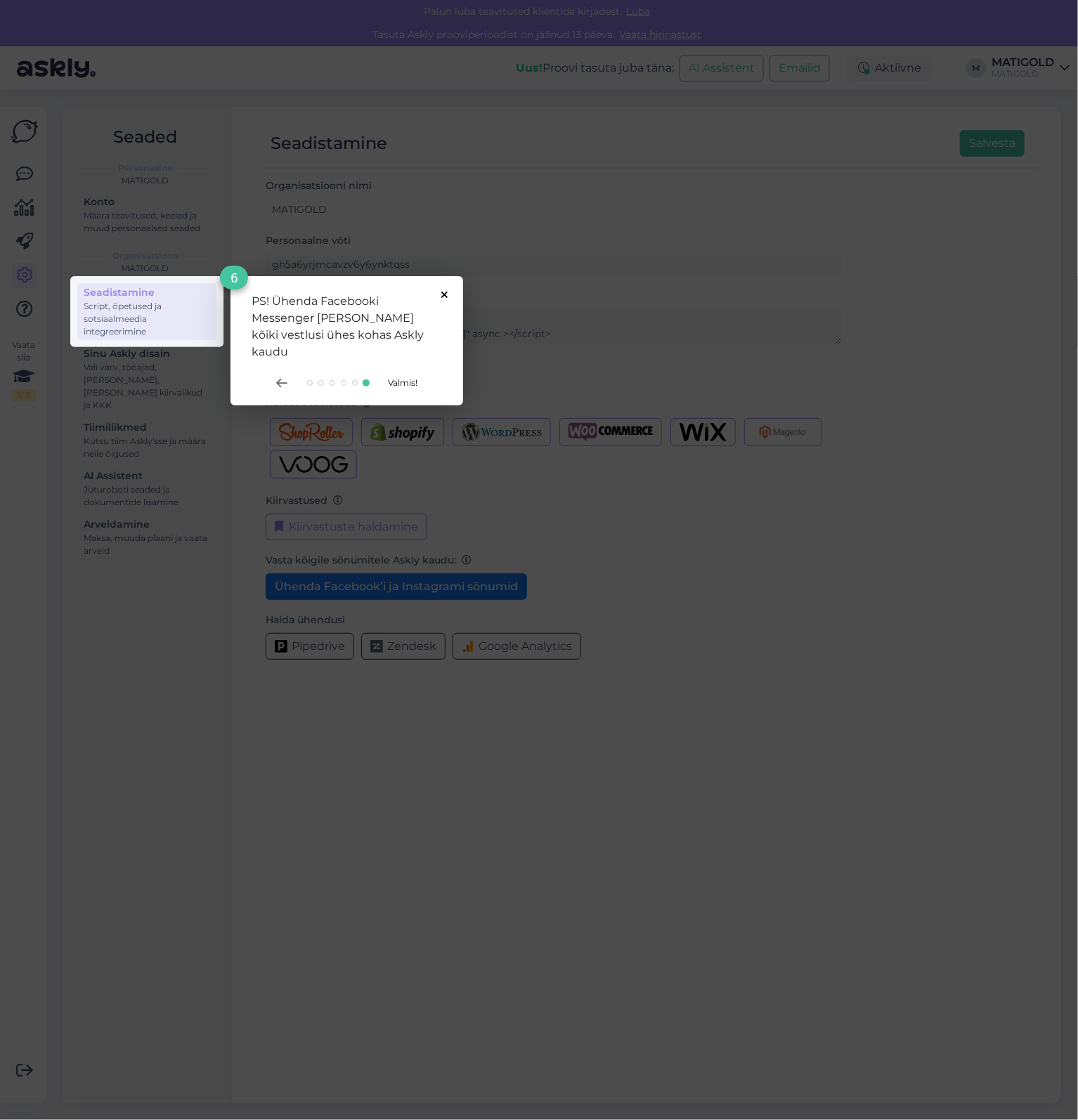
click at [448, 293] on icon at bounding box center [444, 294] width 6 height 6
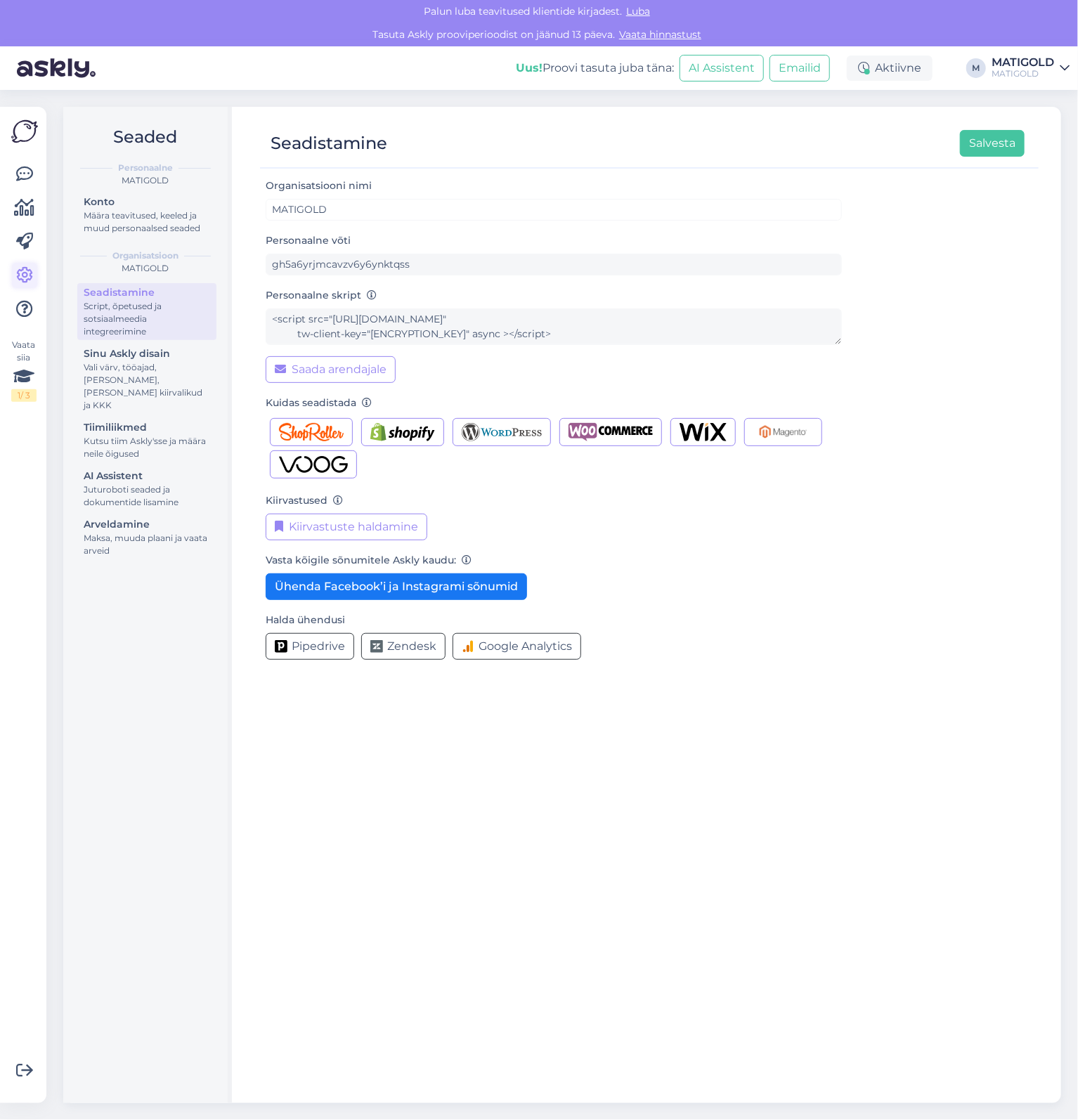
click at [24, 276] on icon at bounding box center [24, 275] width 17 height 17
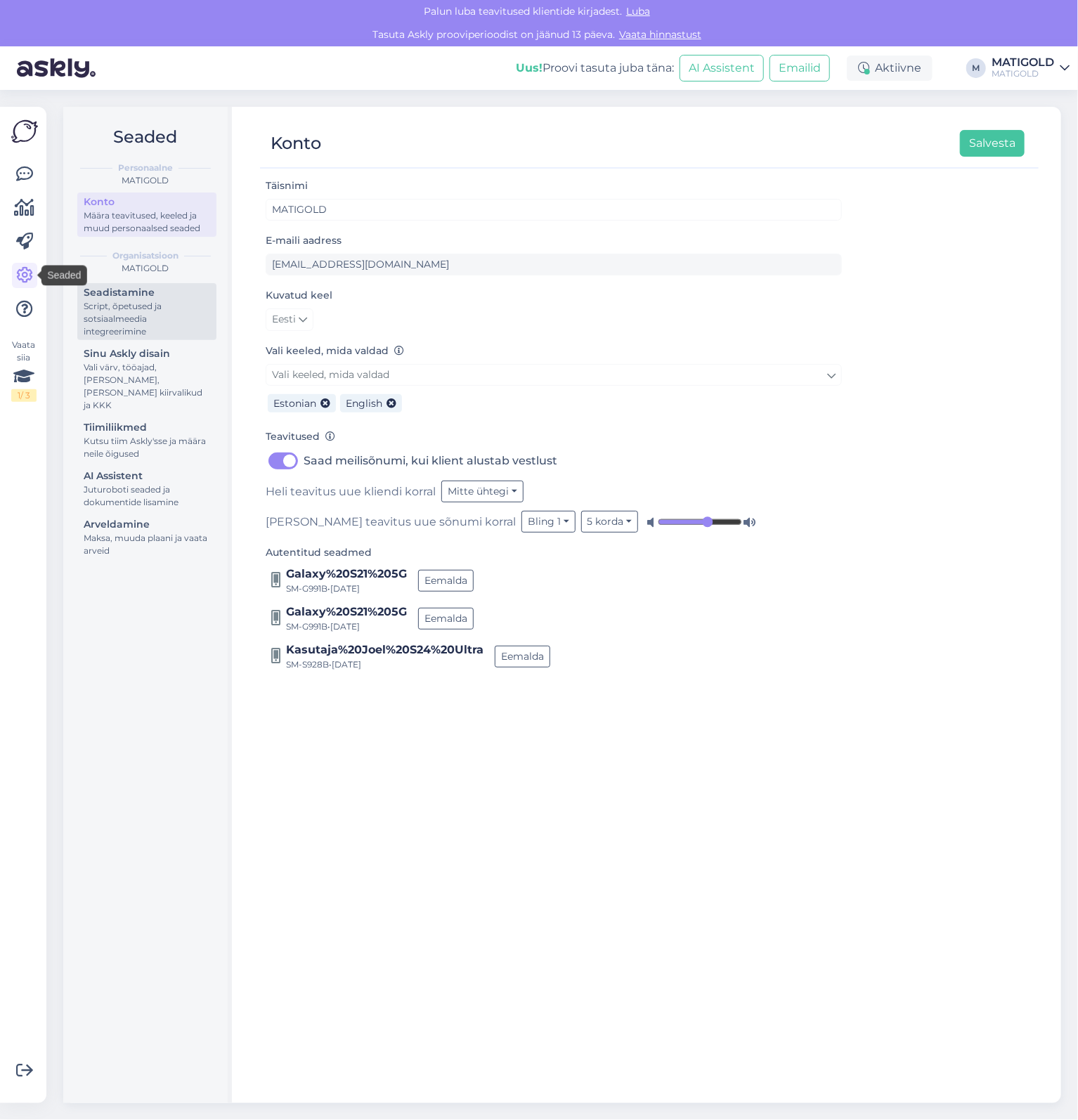
click at [147, 302] on div "Script, õpetused ja sotsiaalmeedia integreerimine" at bounding box center [146, 319] width 127 height 38
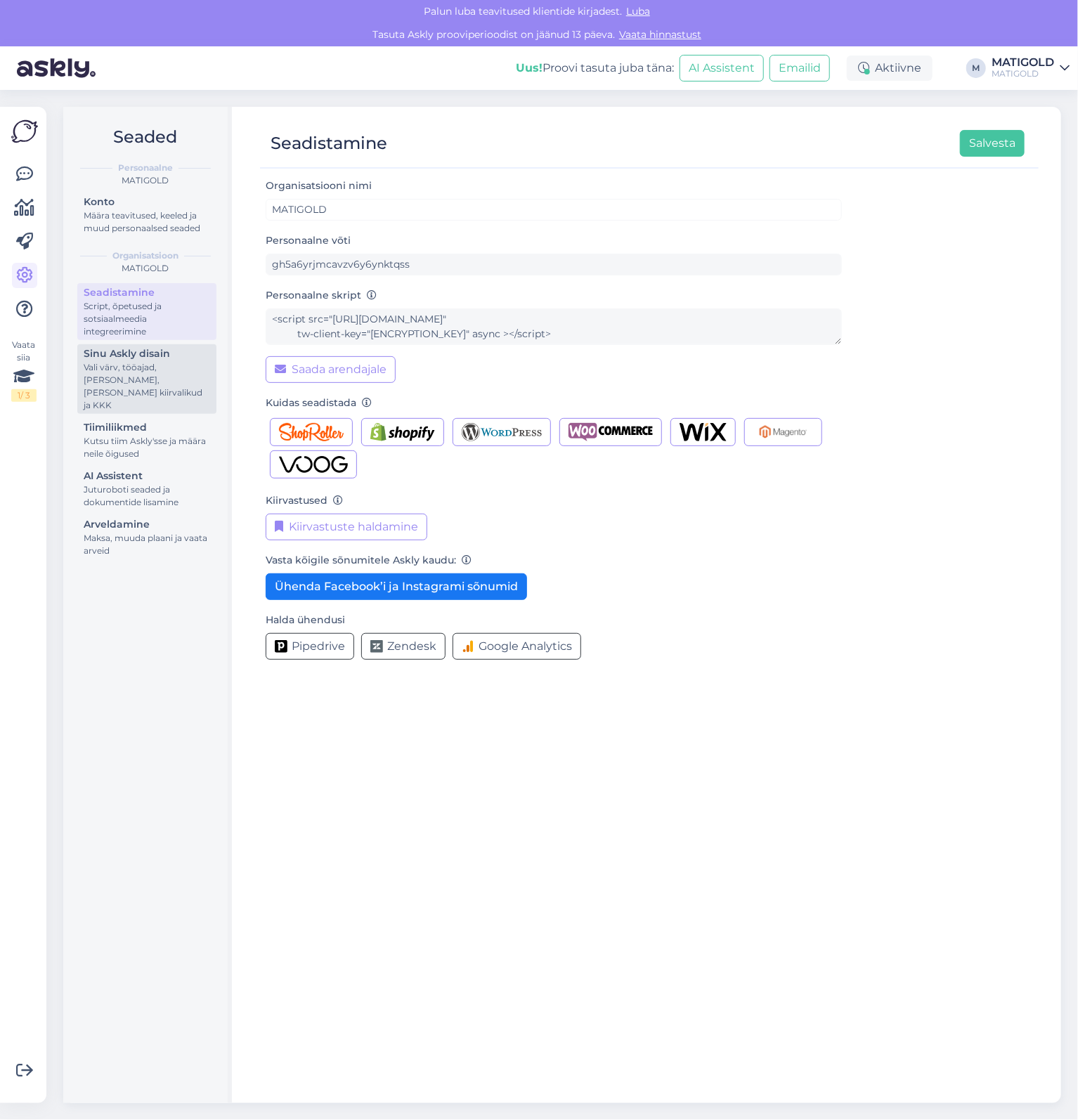
click at [172, 360] on div "Sinu Askly disain" at bounding box center [146, 354] width 127 height 14
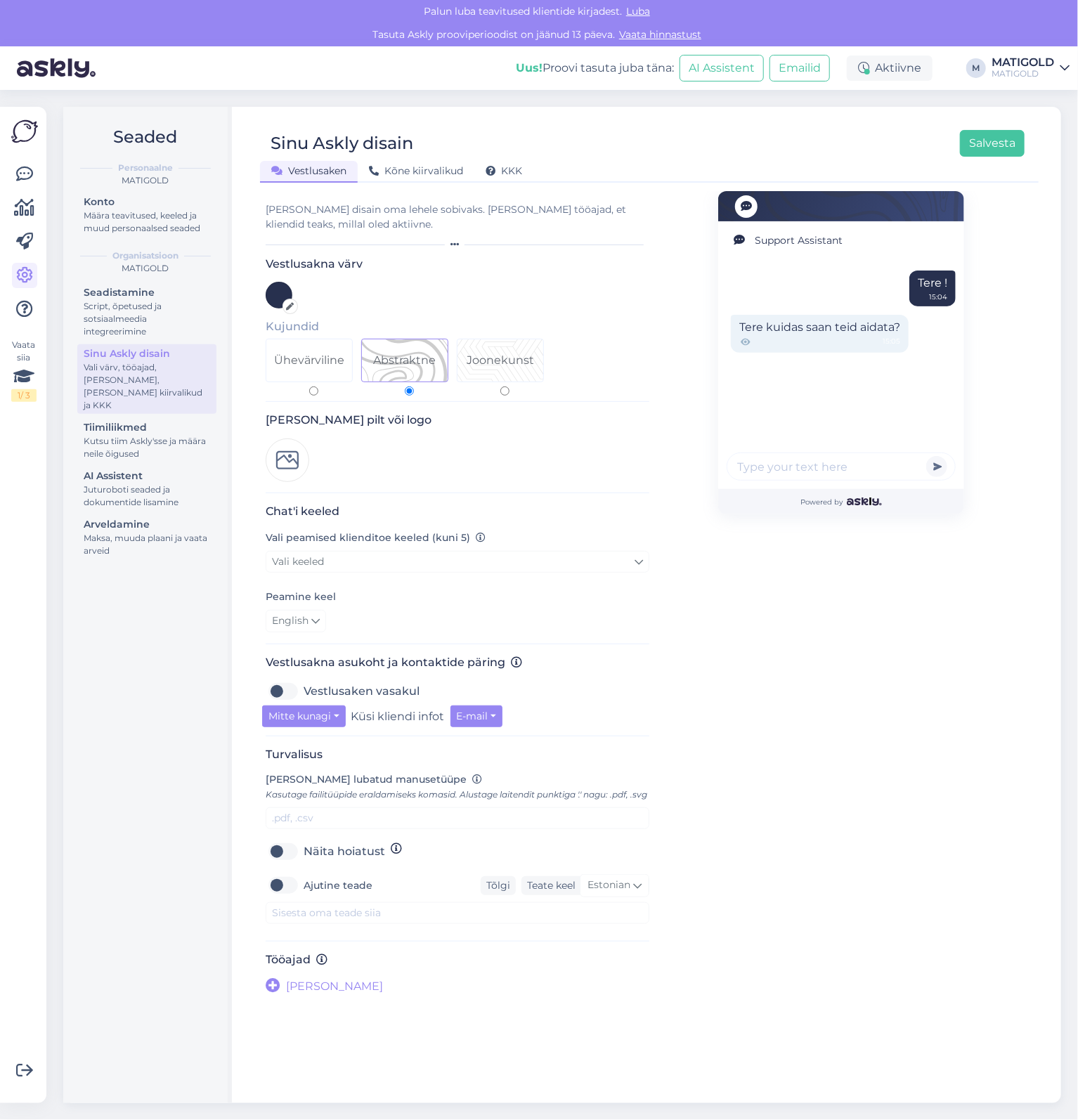
click at [286, 296] on div at bounding box center [279, 295] width 27 height 27
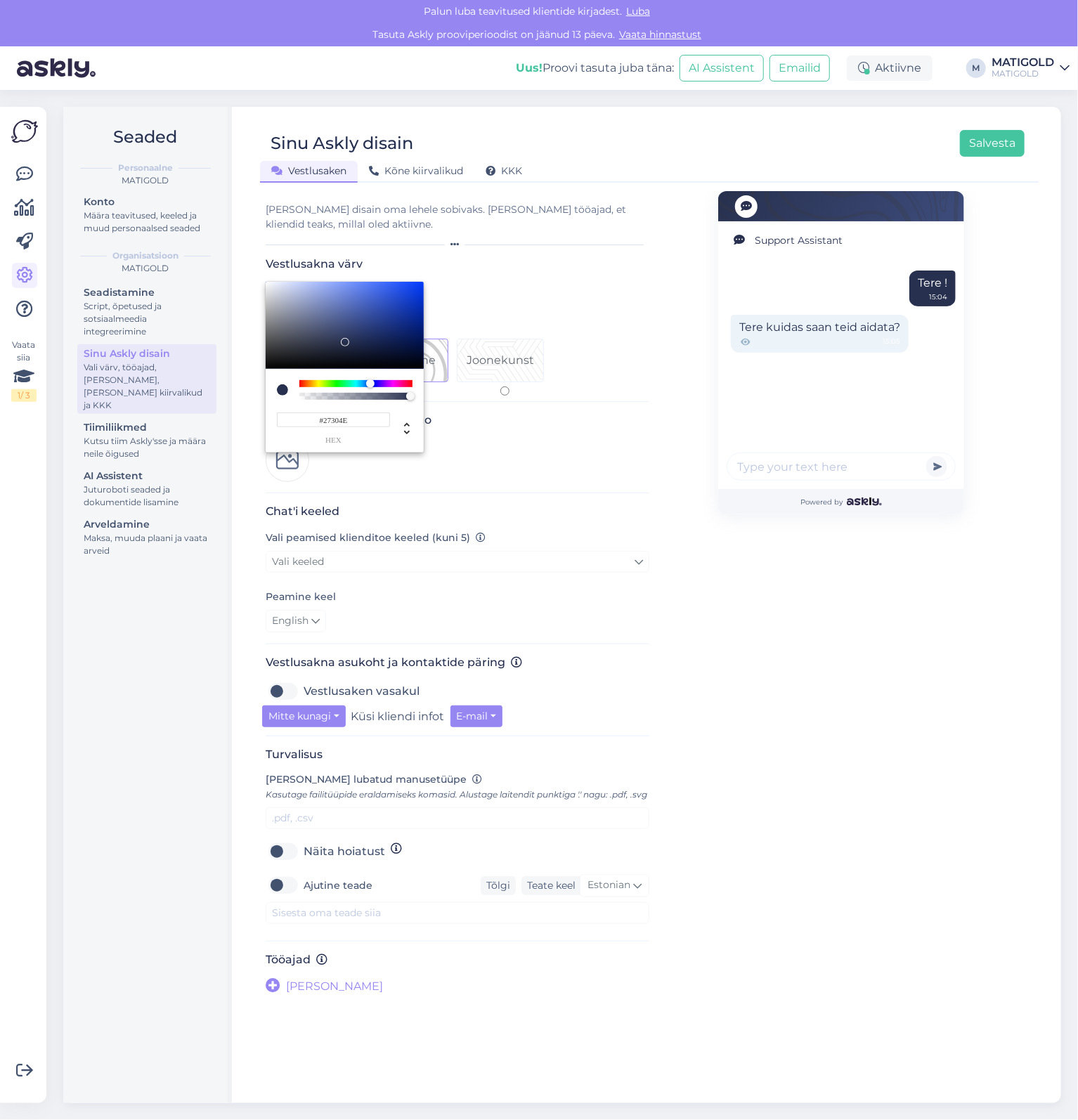
click at [1019, 331] on div at bounding box center [539, 560] width 1078 height 1120
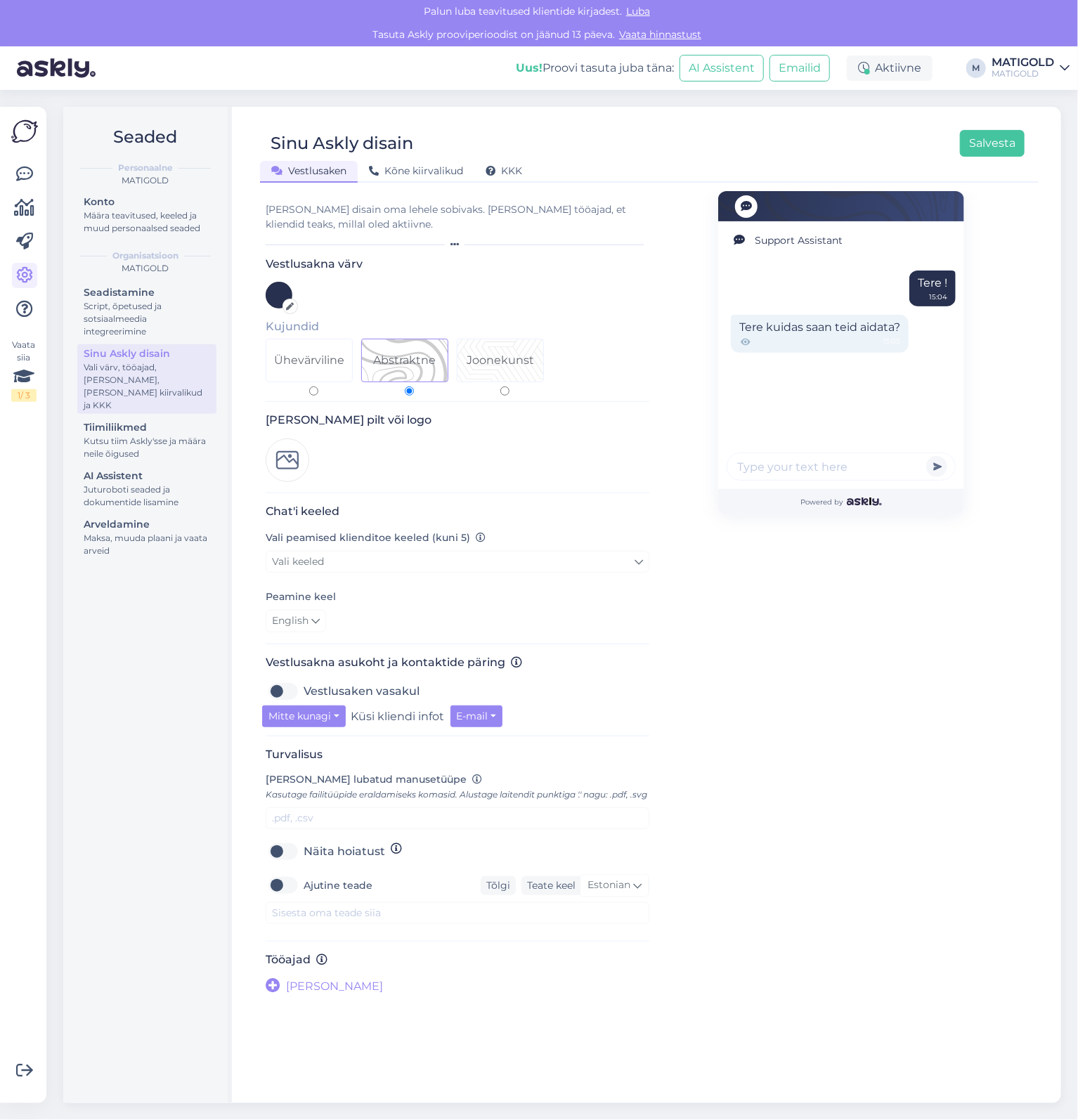
click at [269, 293] on div at bounding box center [279, 295] width 27 height 27
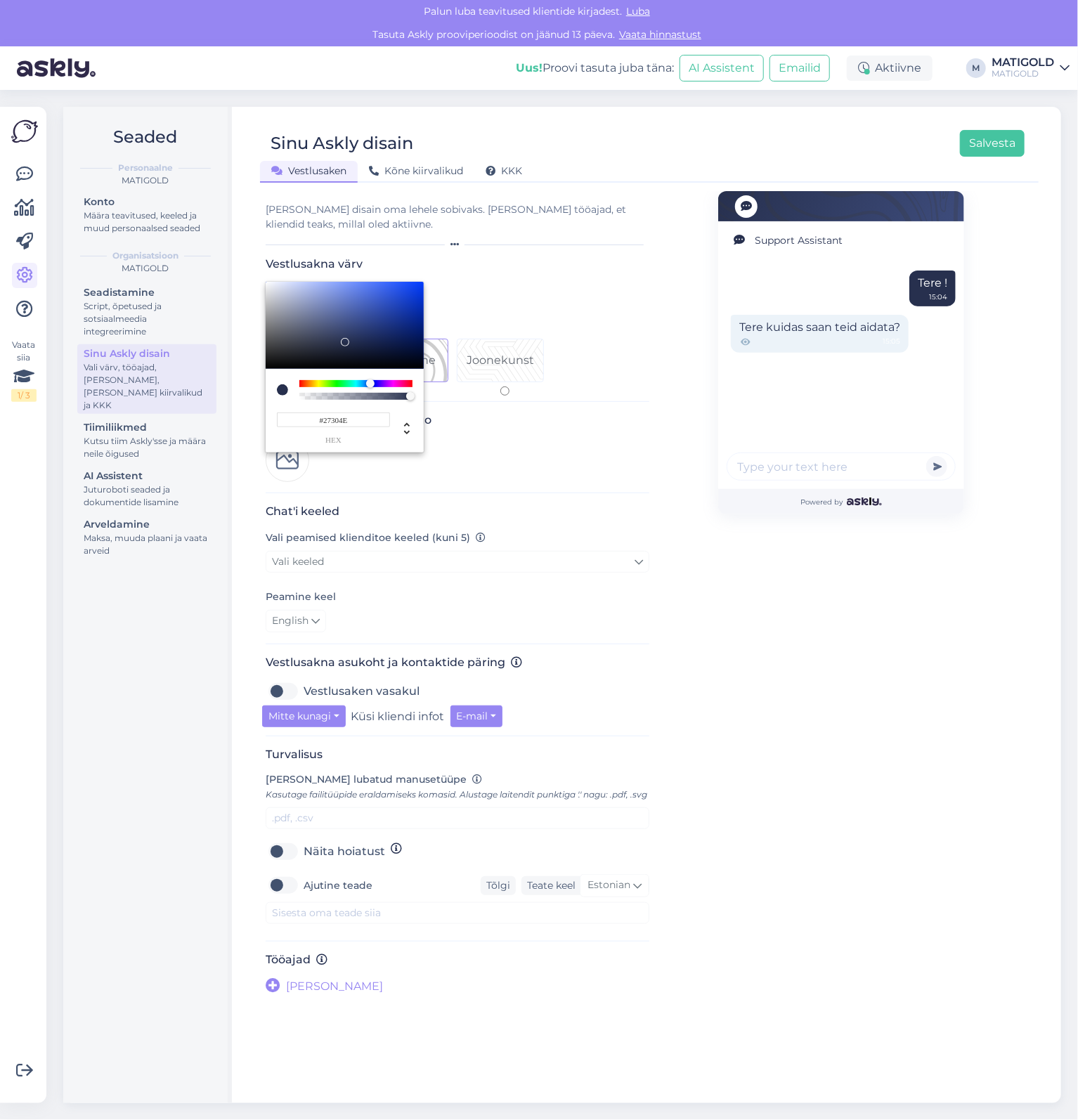
drag, startPoint x: 358, startPoint y: 419, endPoint x: 325, endPoint y: 422, distance: 33.1
click at [325, 422] on input "#27304E" at bounding box center [333, 419] width 113 height 14
paste input "F8EEE2"
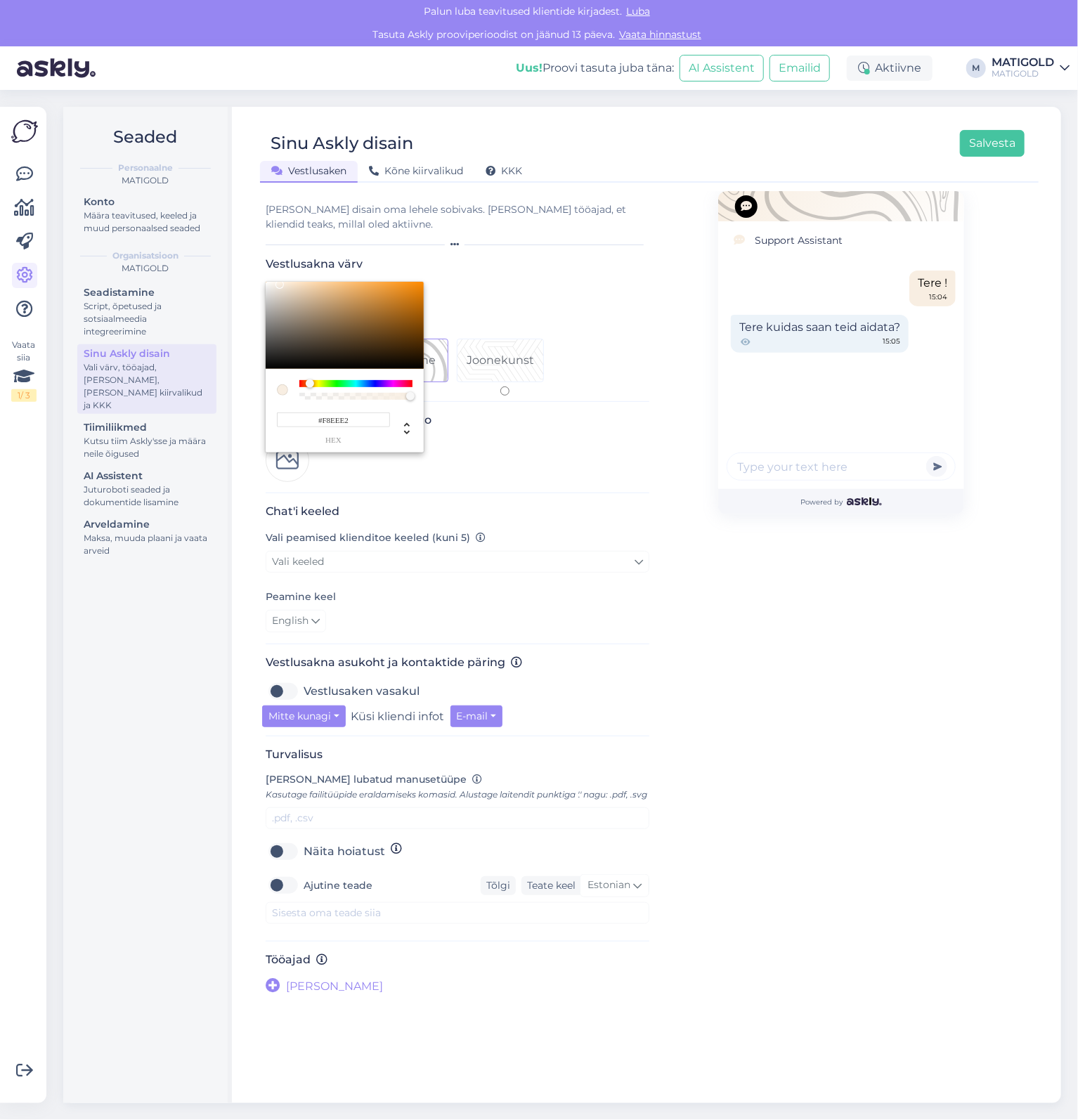
type input "#F8EEE2"
click at [841, 788] on div at bounding box center [539, 560] width 1078 height 1120
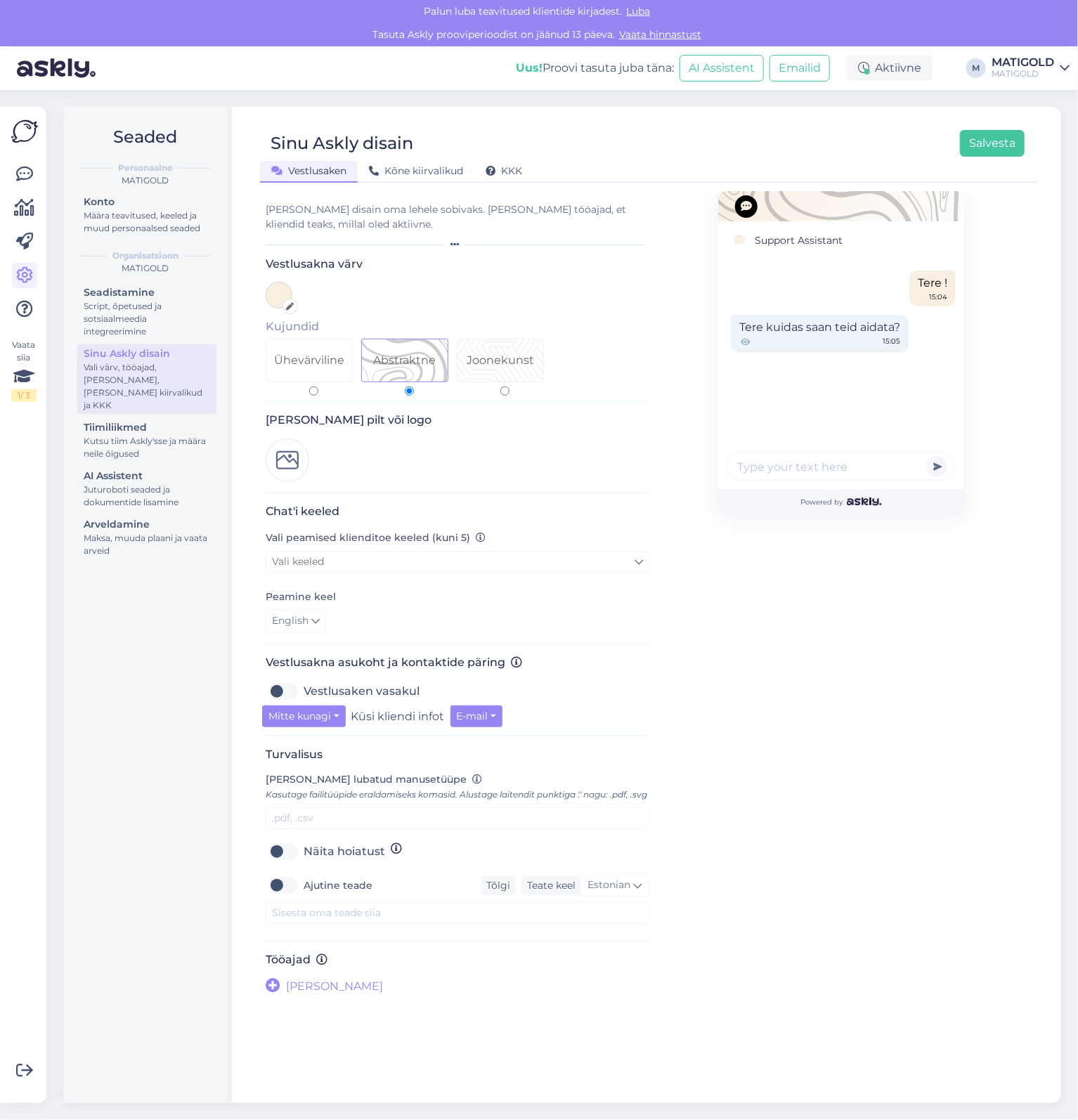
click at [296, 346] on div "Ühevärviline" at bounding box center [309, 360] width 85 height 42
click at [309, 387] on input "Ühevärviline" at bounding box center [313, 391] width 9 height 9
radio input "true"
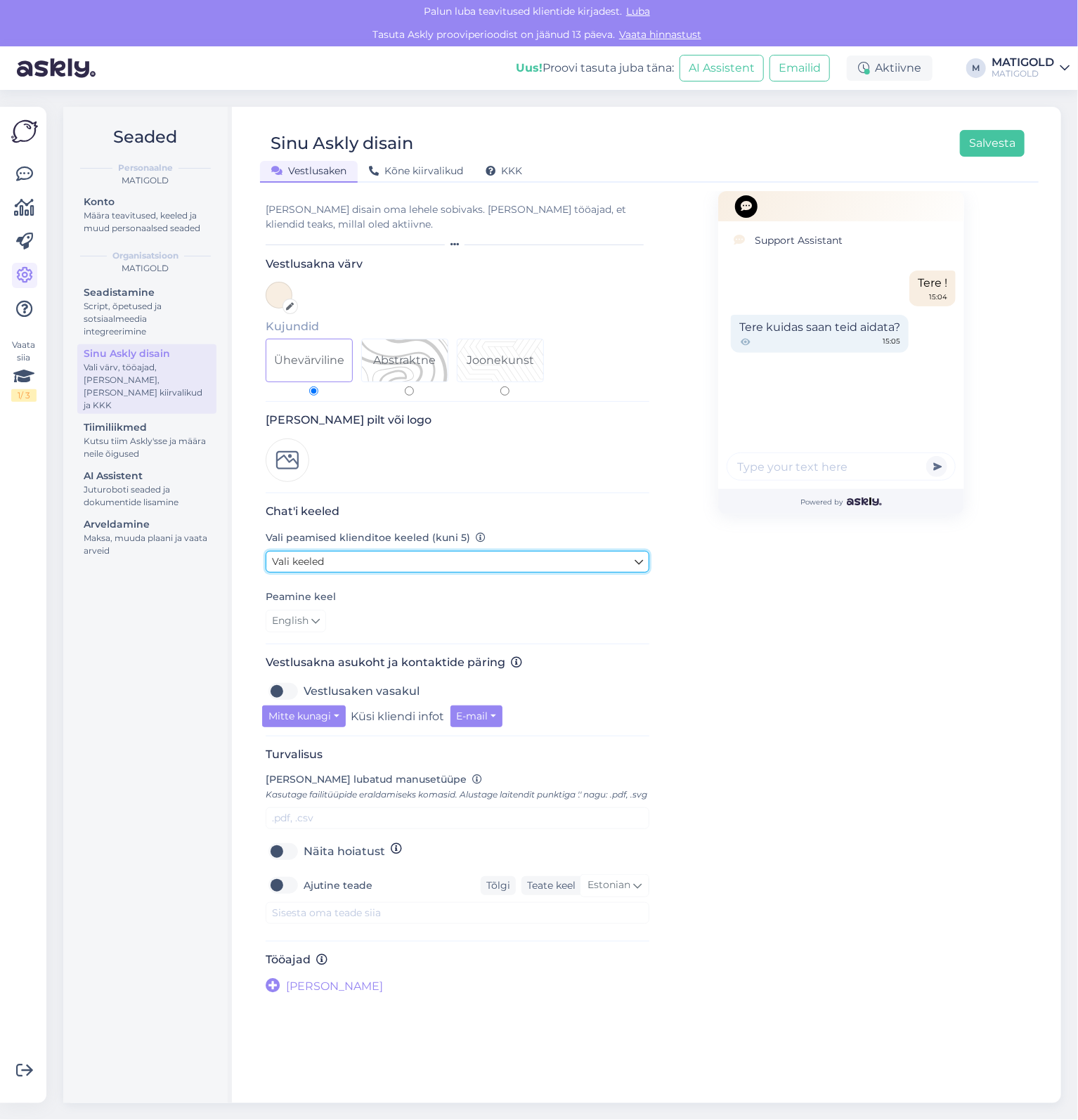
click at [355, 566] on link "Vali keeled" at bounding box center [457, 562] width 383 height 22
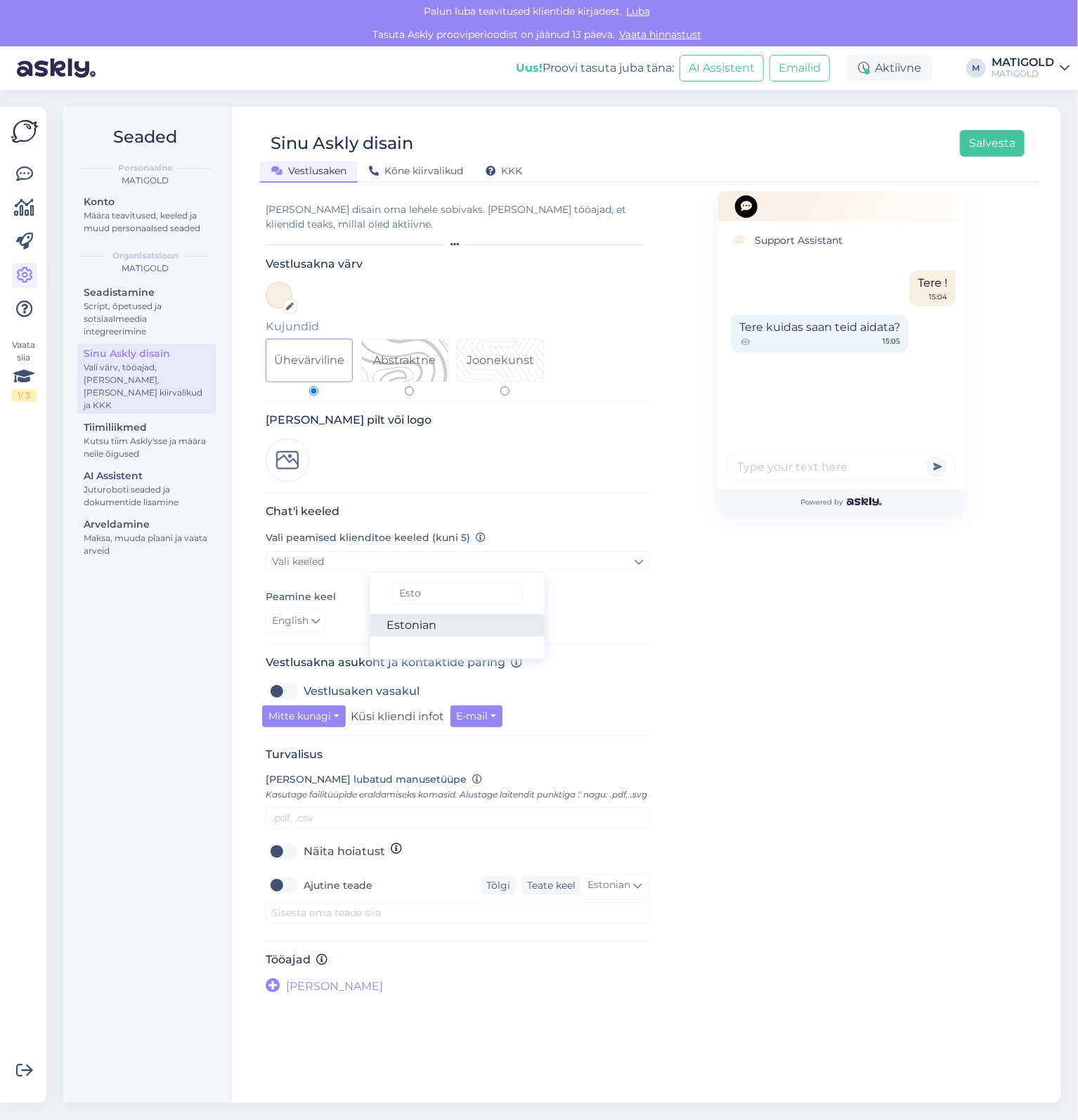
click at [437, 632] on link "Estonian" at bounding box center [458, 625] width 175 height 22
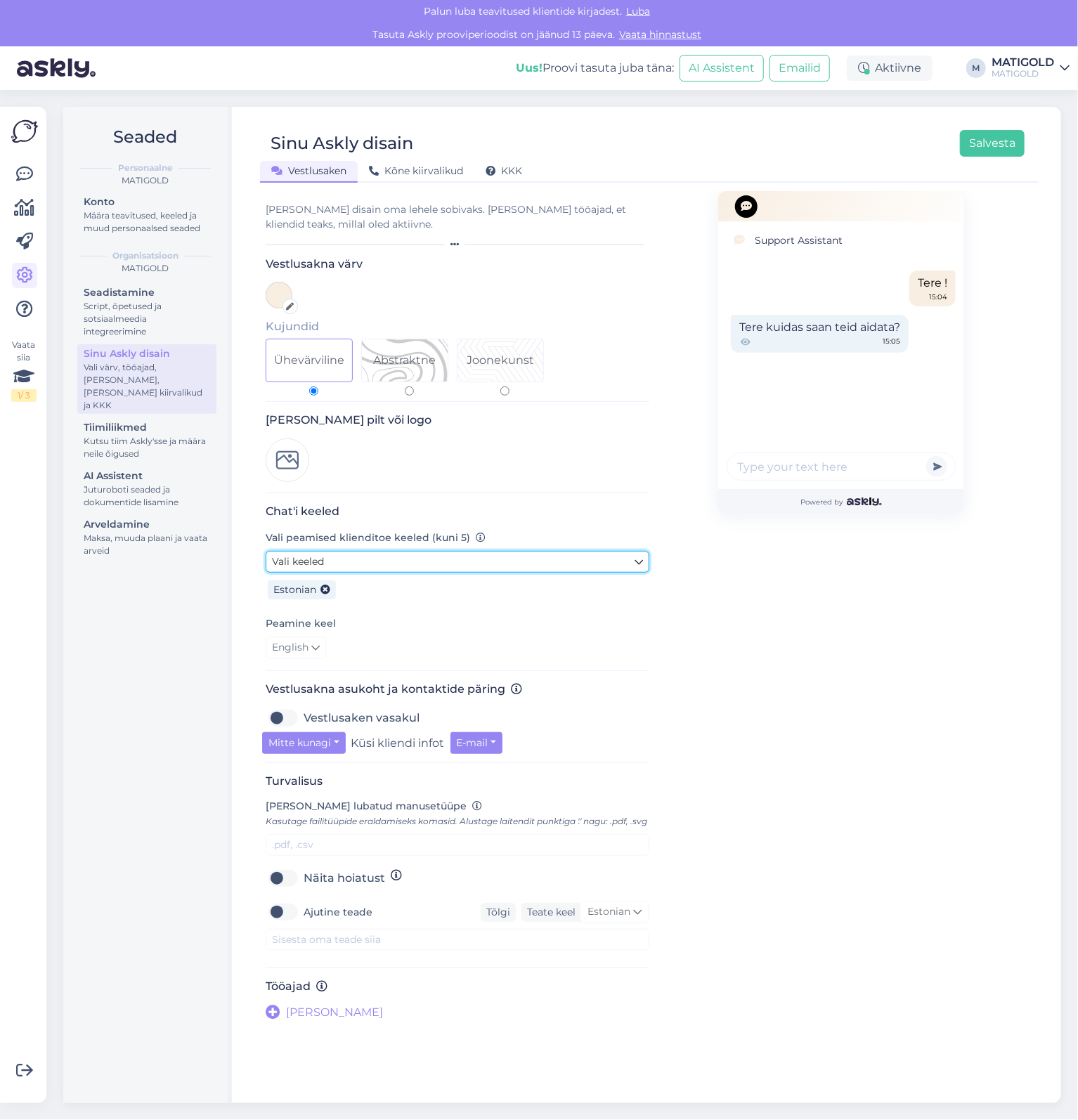
click at [361, 561] on link "Vali keeled" at bounding box center [457, 562] width 383 height 22
click at [412, 583] on input "Esto" at bounding box center [458, 593] width 129 height 22
click at [419, 587] on input "Esto" at bounding box center [458, 593] width 129 height 22
click at [420, 587] on input "Esto" at bounding box center [458, 593] width 129 height 22
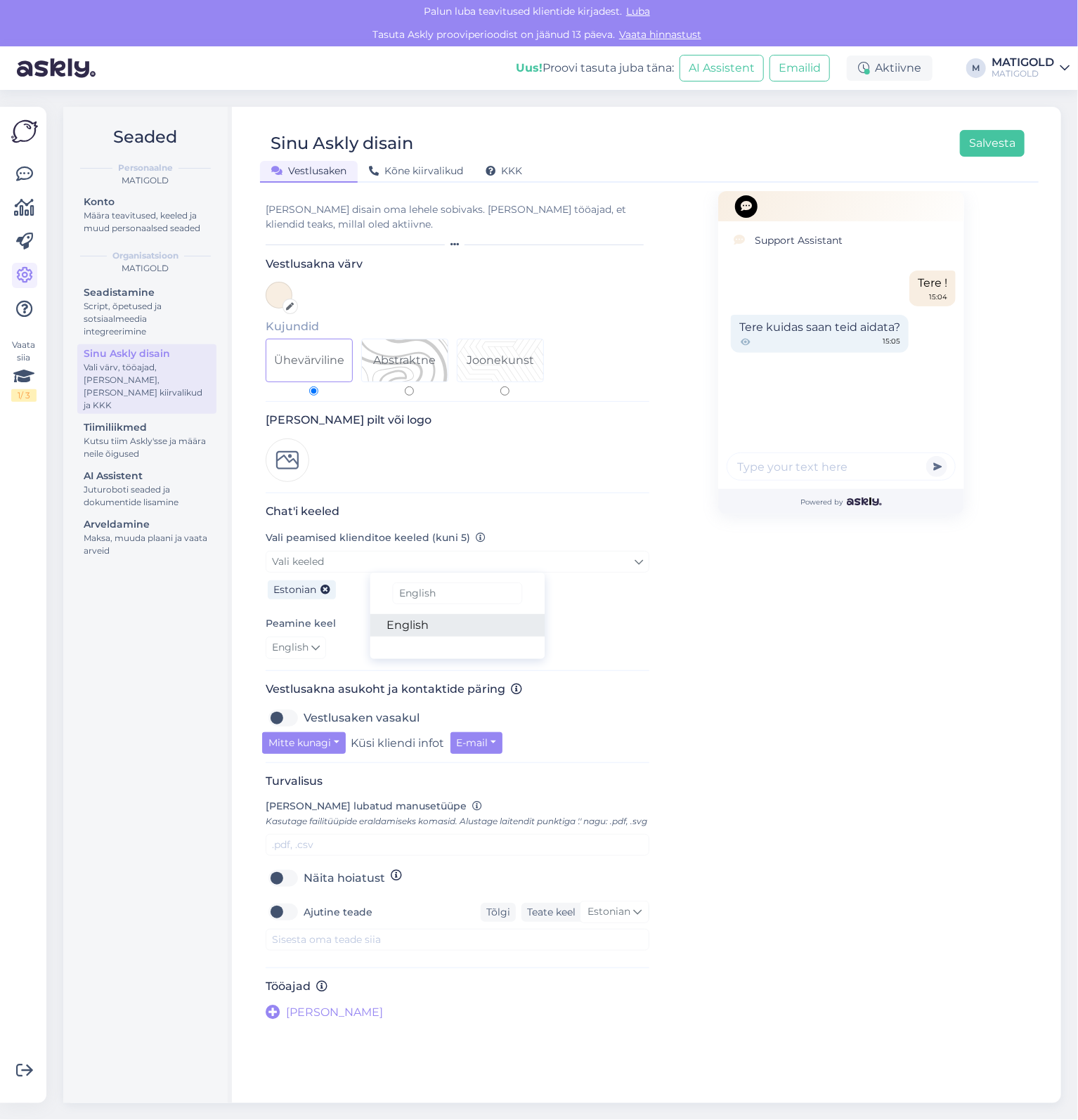
click at [435, 617] on link "English" at bounding box center [458, 625] width 175 height 22
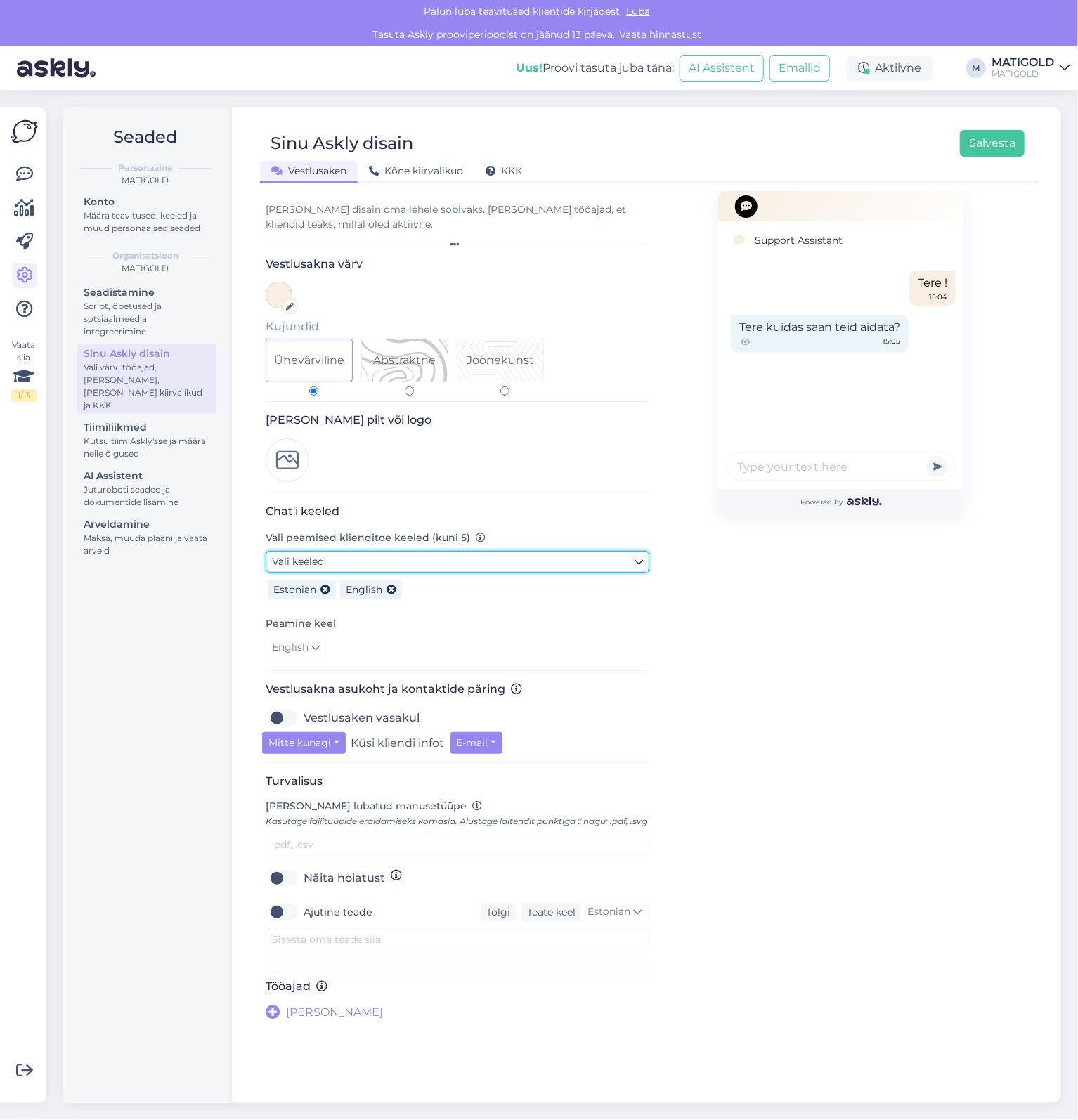
click at [426, 569] on link "Vali keeled" at bounding box center [457, 562] width 383 height 22
click at [443, 599] on input "English" at bounding box center [458, 593] width 129 height 22
type input "E"
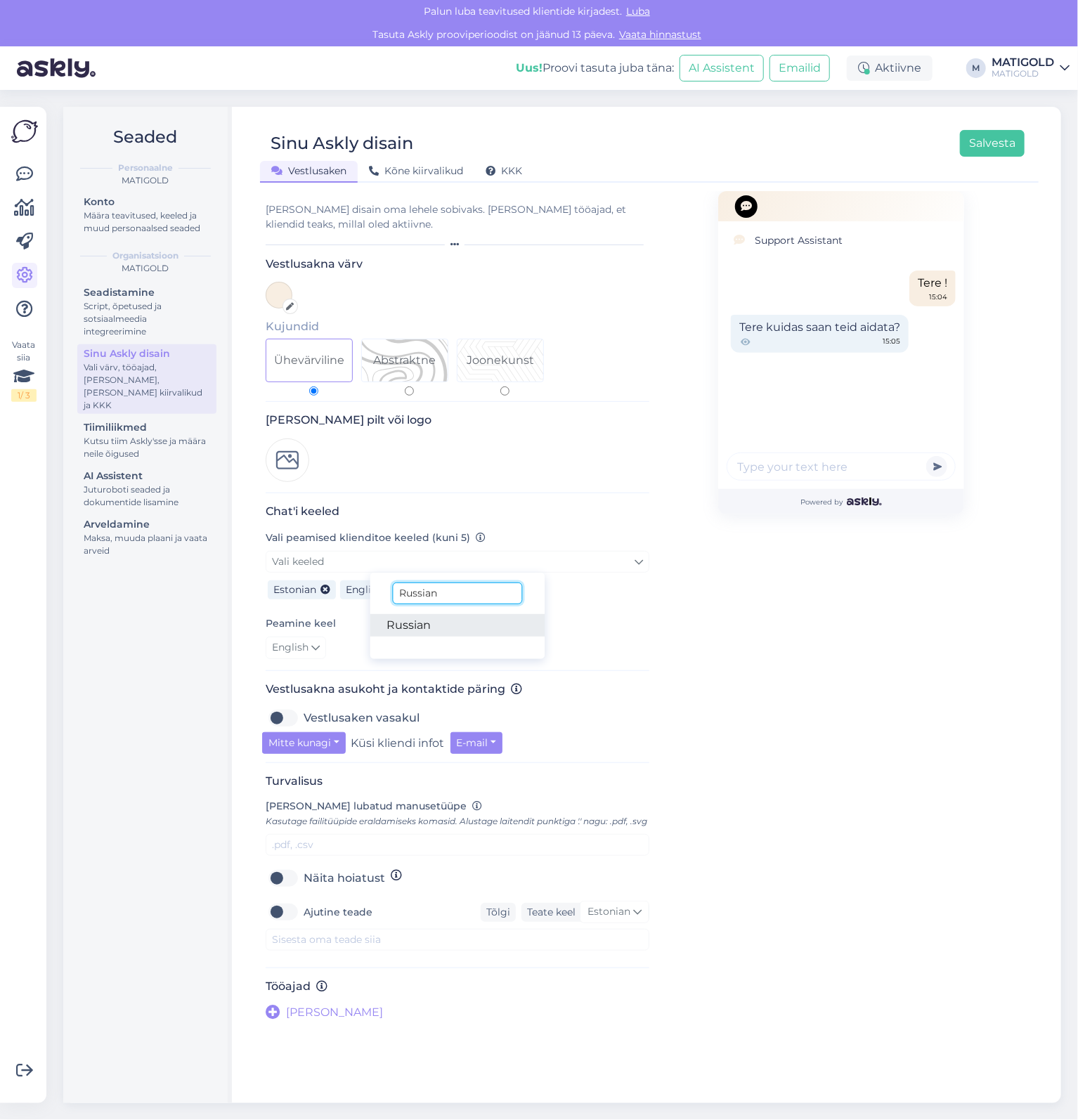
type input "Russian"
click at [438, 619] on link "Russian" at bounding box center [458, 625] width 175 height 22
click at [804, 712] on div "Support Assistant Tere ! 15:04 Tere kuidas saan teid aidata? 15:05 Powered by" at bounding box center [841, 606] width 246 height 829
click at [281, 646] on span "English" at bounding box center [290, 647] width 37 height 15
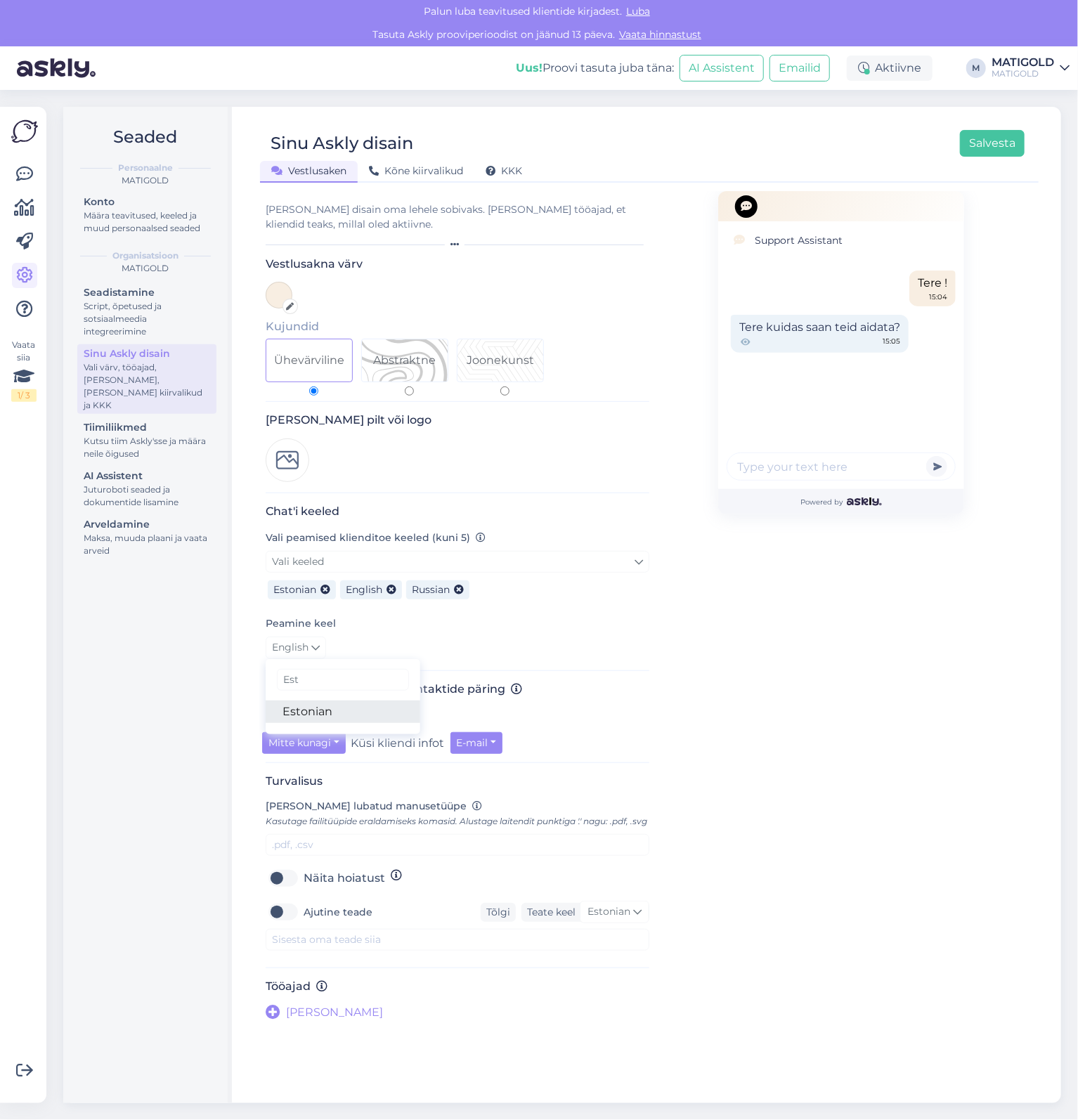
type input "Est"
click at [346, 711] on link "Estonian" at bounding box center [343, 711] width 154 height 22
click at [697, 765] on div "Support Assistant Tere ! 15:04 Tere kuidas saan teid aidata? 15:05 Powered by" at bounding box center [840, 606] width 383 height 829
click at [1008, 147] on button "Salvesta" at bounding box center [992, 144] width 65 height 27
click at [305, 1012] on span "[PERSON_NAME]" at bounding box center [335, 1012] width 97 height 17
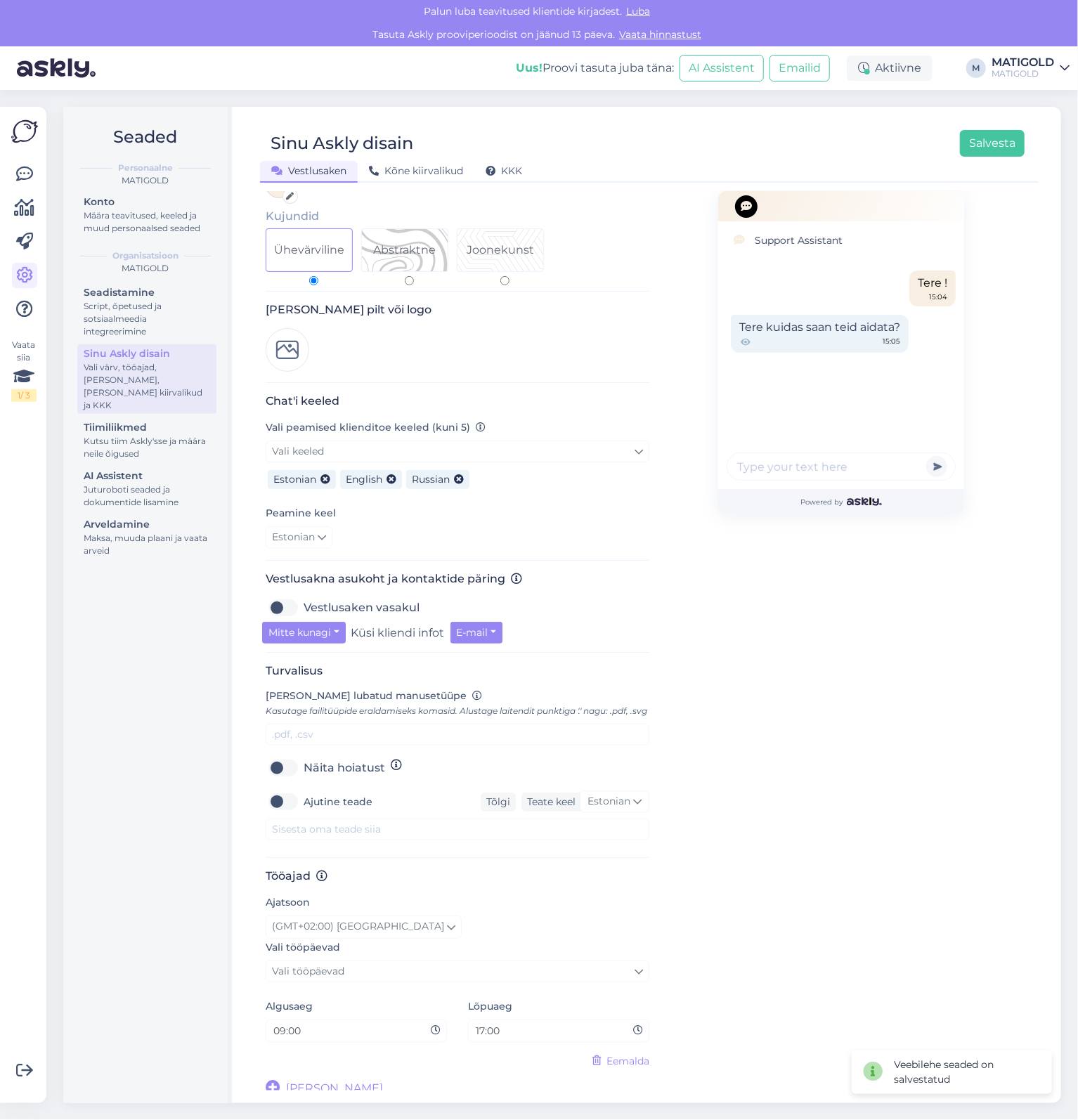
scroll to position [112, 0]
click at [345, 1023] on input "09:00" at bounding box center [351, 1028] width 159 height 16
click at [280, 1025] on input "09:00" at bounding box center [351, 1028] width 159 height 16
drag, startPoint x: 299, startPoint y: 1023, endPoint x: 220, endPoint y: 1020, distance: 79.1
click at [272, 1020] on input "01:10" at bounding box center [351, 1028] width 159 height 16
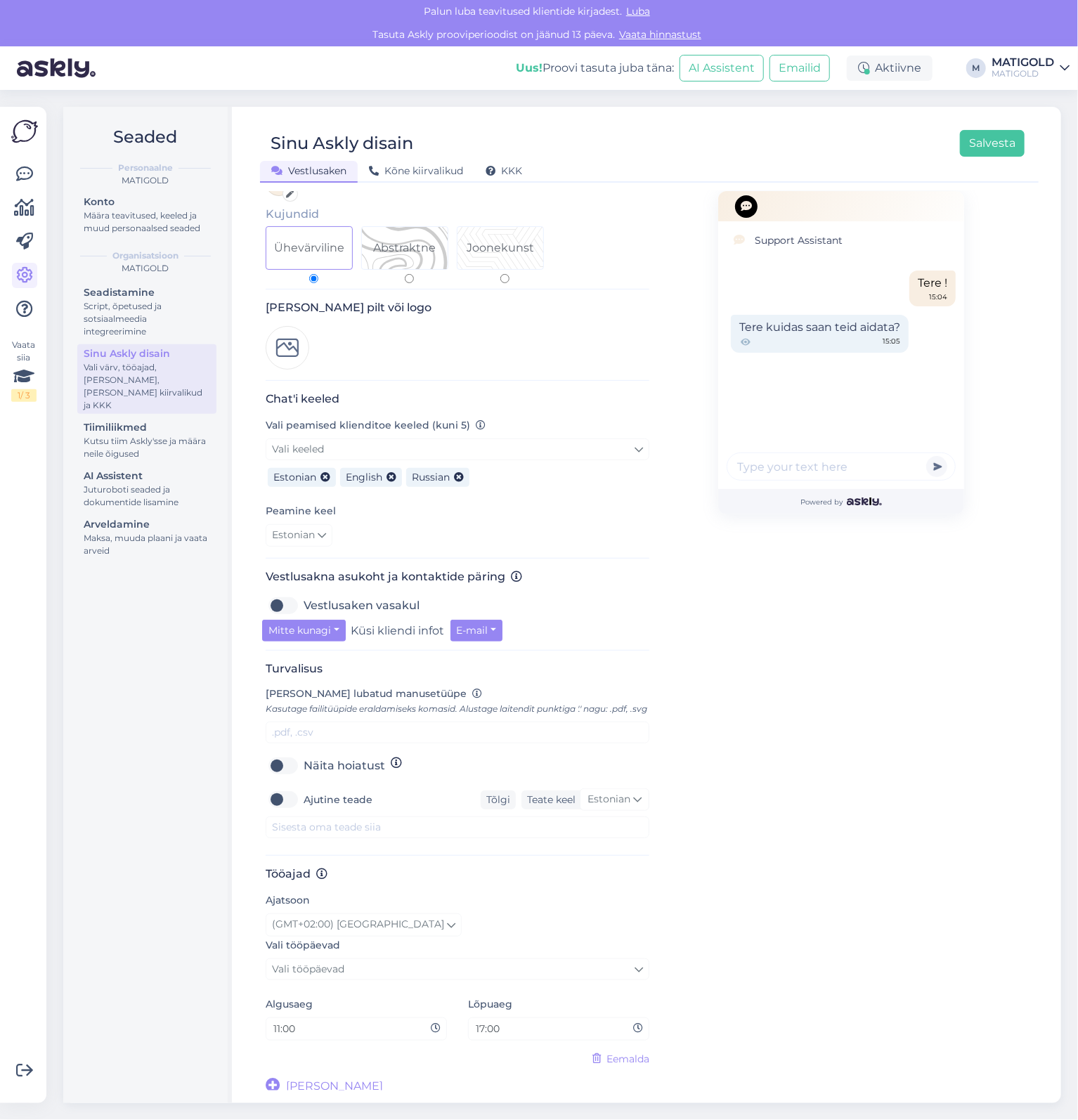
type input "11:00"
click at [477, 1028] on input "17:00" at bounding box center [553, 1028] width 159 height 16
drag, startPoint x: 482, startPoint y: 1029, endPoint x: 468, endPoint y: 1030, distance: 14.0
click at [474, 1030] on input "17:00" at bounding box center [553, 1028] width 159 height 16
drag, startPoint x: 485, startPoint y: 1024, endPoint x: 460, endPoint y: 1027, distance: 25.2
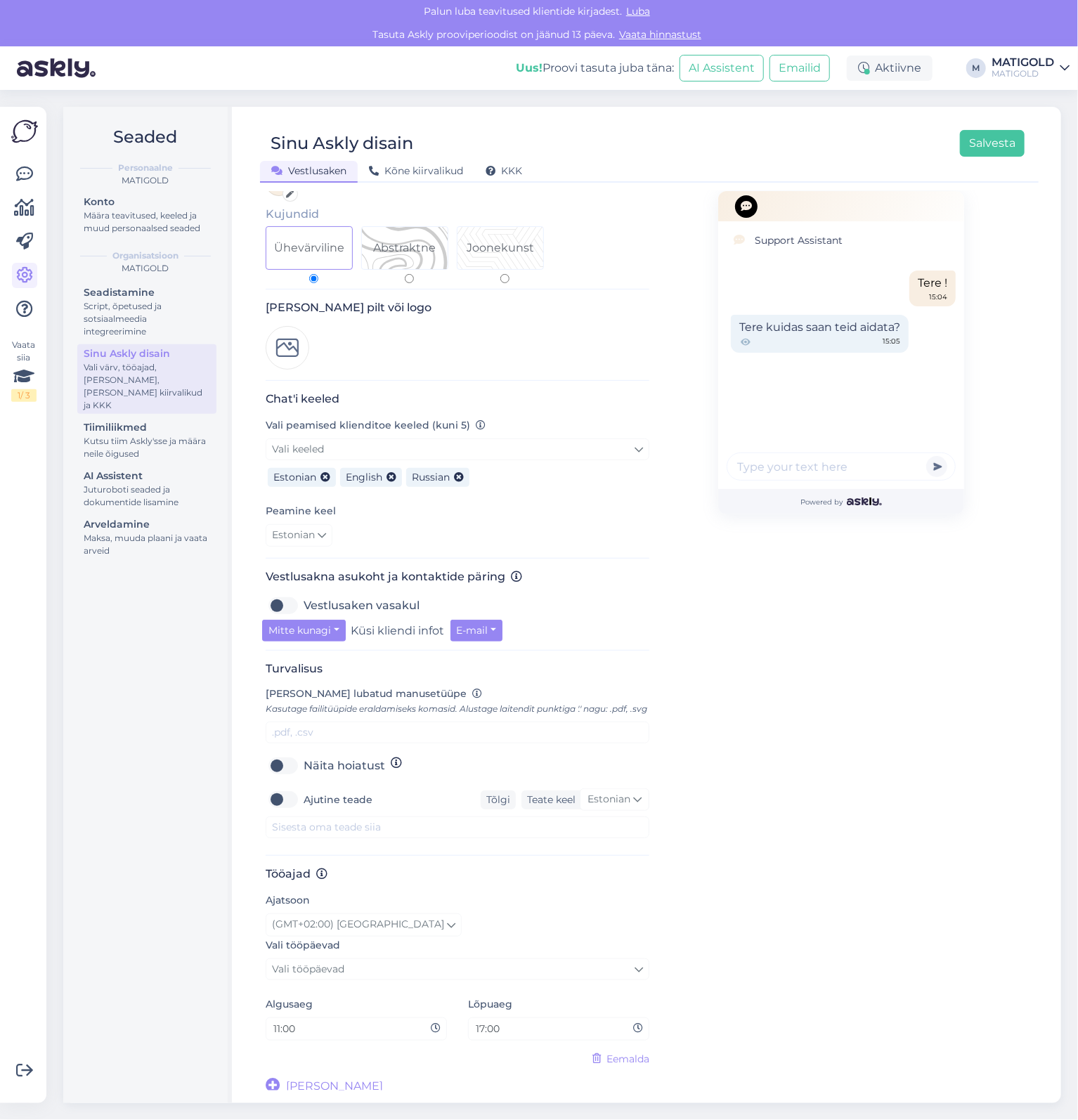
click at [474, 1025] on input "17:00" at bounding box center [553, 1028] width 159 height 16
type input "19:00"
click at [778, 957] on div "Support Assistant Tere ! 15:04 Tere kuidas saan teid aidata? 15:05 Powered by" at bounding box center [841, 587] width 246 height 1016
click at [371, 975] on link "Vali tööpäevad" at bounding box center [457, 969] width 383 height 22
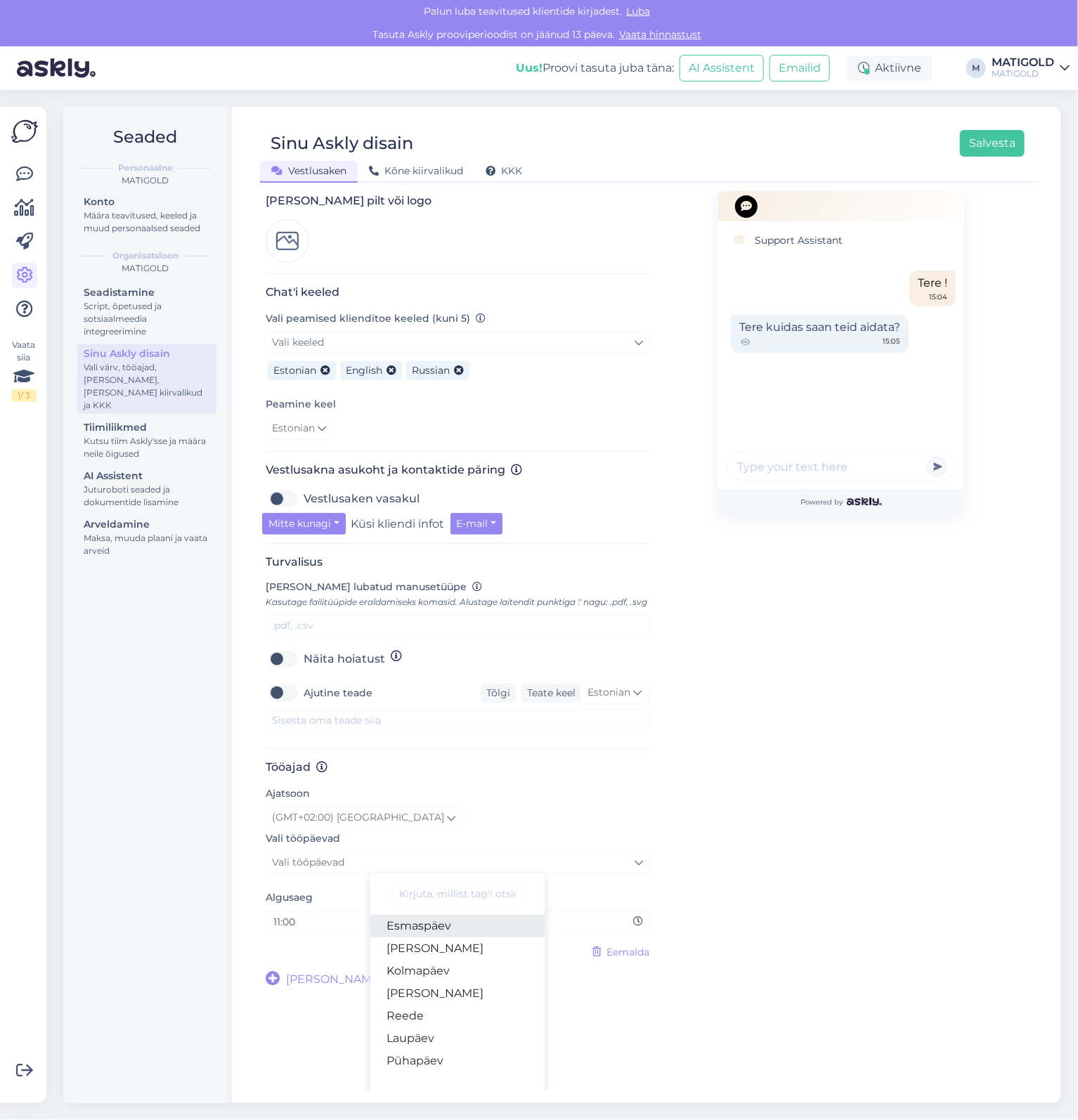
click at [445, 931] on link "Esmaspäev" at bounding box center [458, 925] width 175 height 22
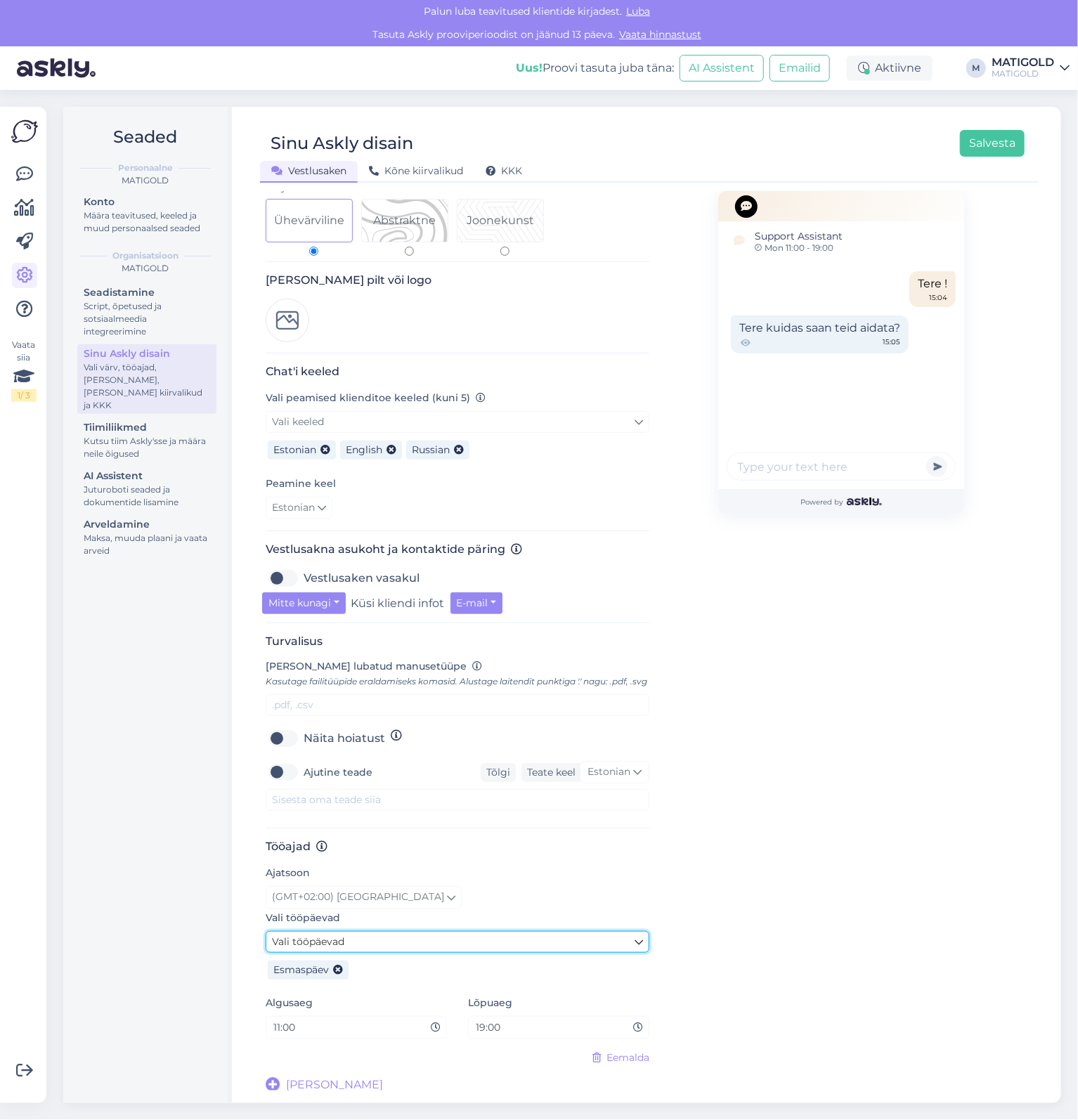
click at [428, 946] on link "Vali tööpäevad" at bounding box center [457, 941] width 383 height 22
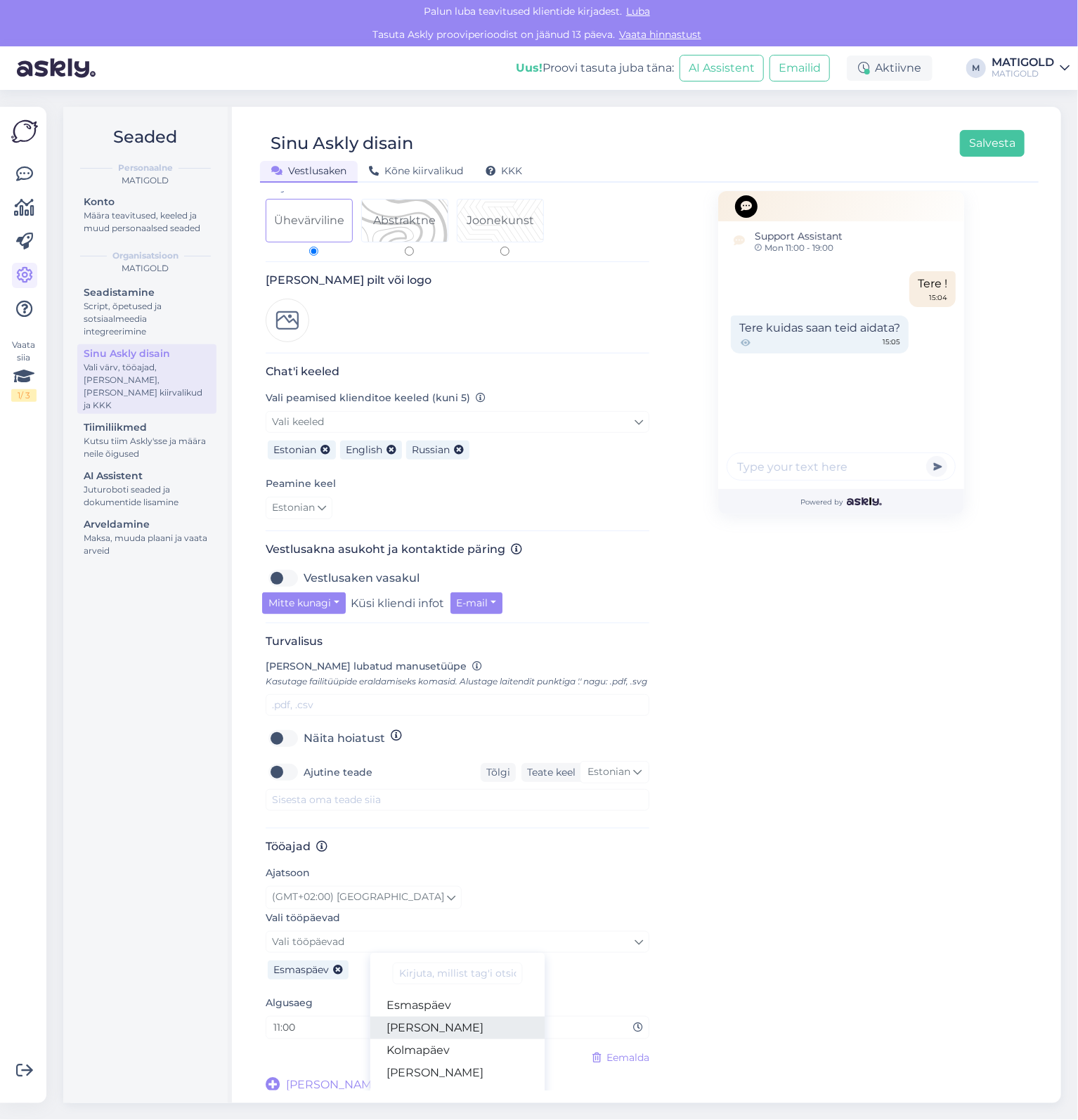
click at [434, 1024] on link "[PERSON_NAME]" at bounding box center [458, 1028] width 175 height 22
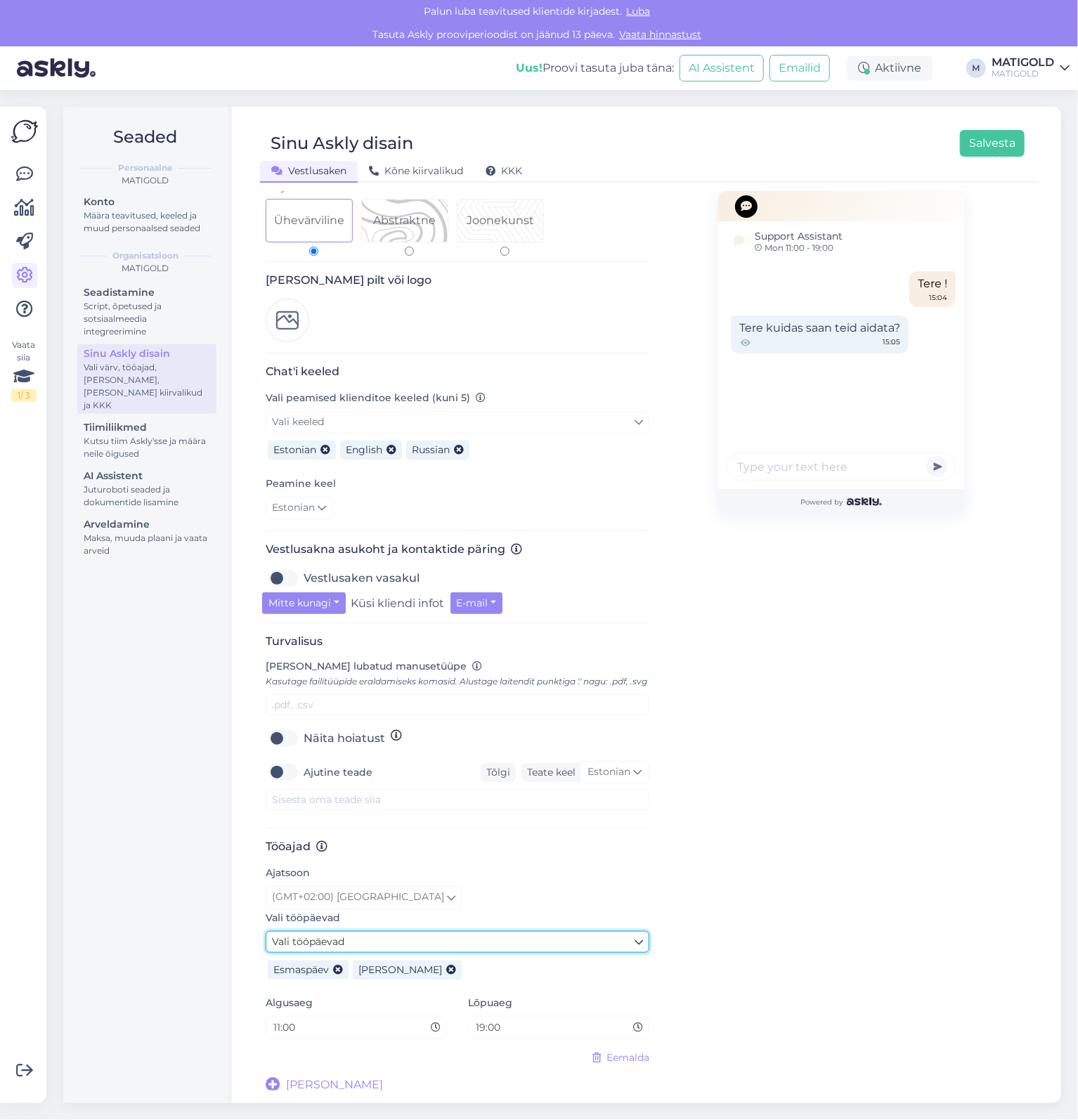
click at [443, 940] on link "Vali tööpäevad" at bounding box center [457, 941] width 383 height 22
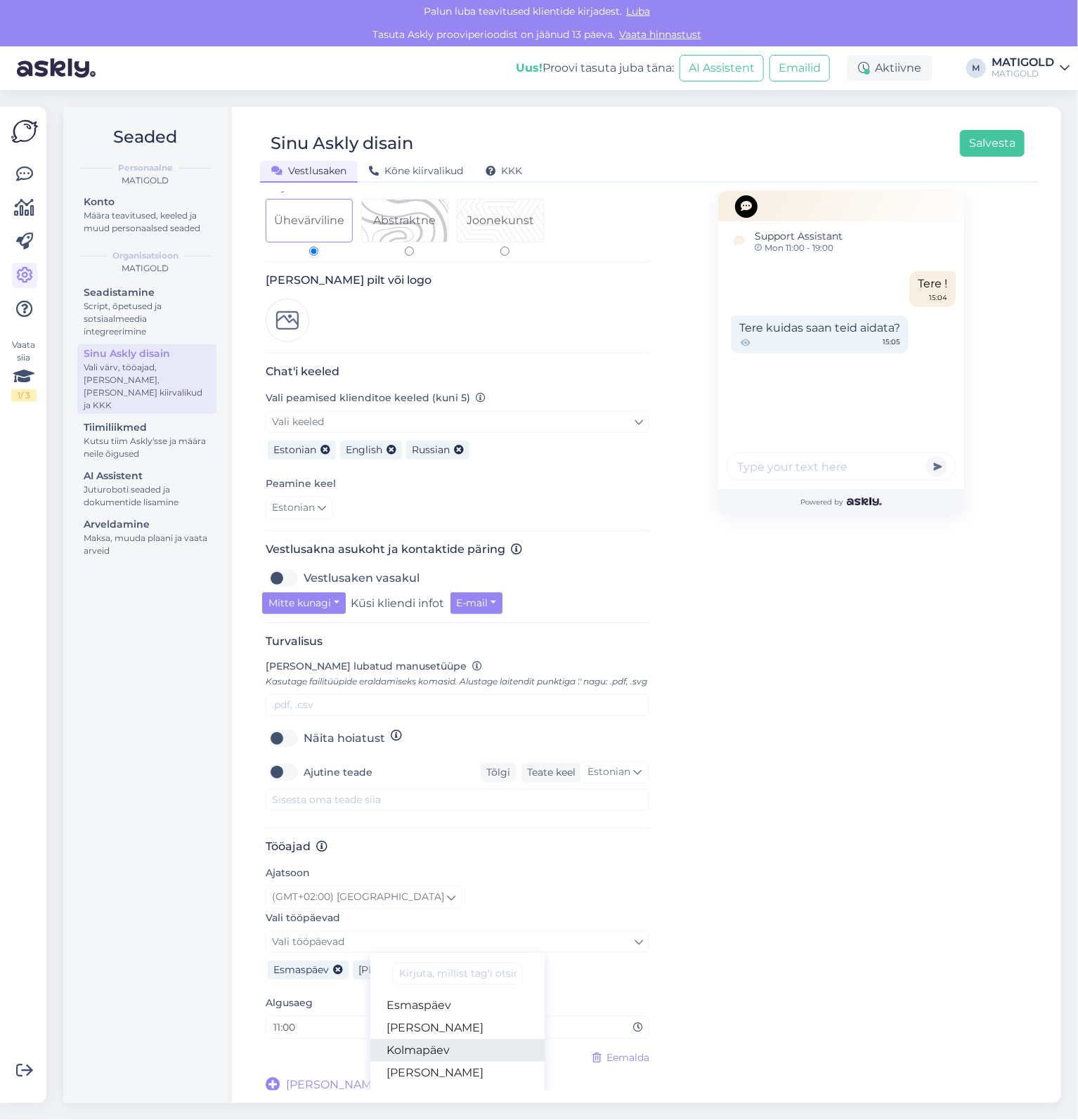
click at [472, 1046] on link "Kolmapäev" at bounding box center [458, 1050] width 175 height 22
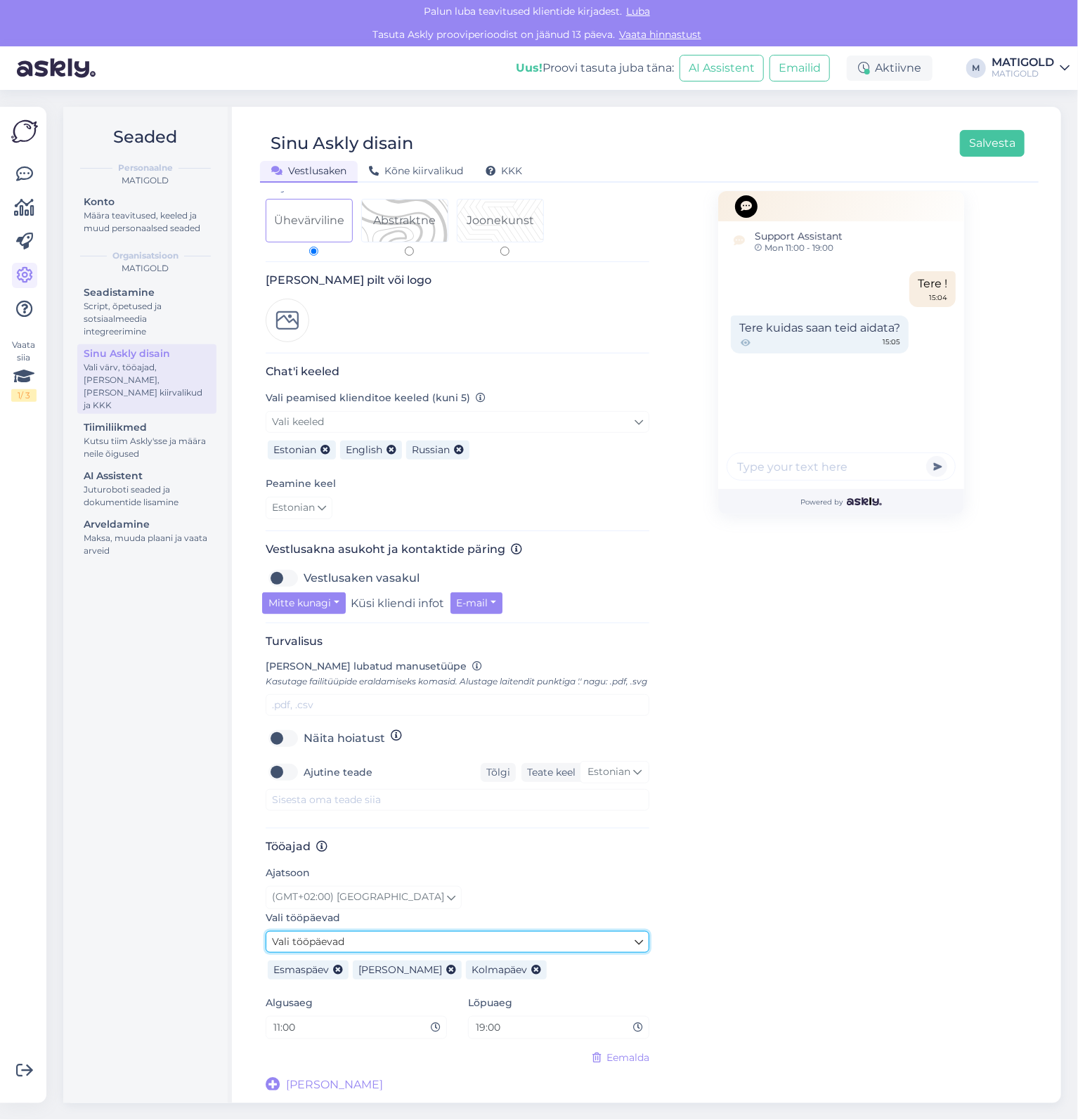
click at [474, 941] on link "Vali tööpäevad" at bounding box center [457, 941] width 383 height 22
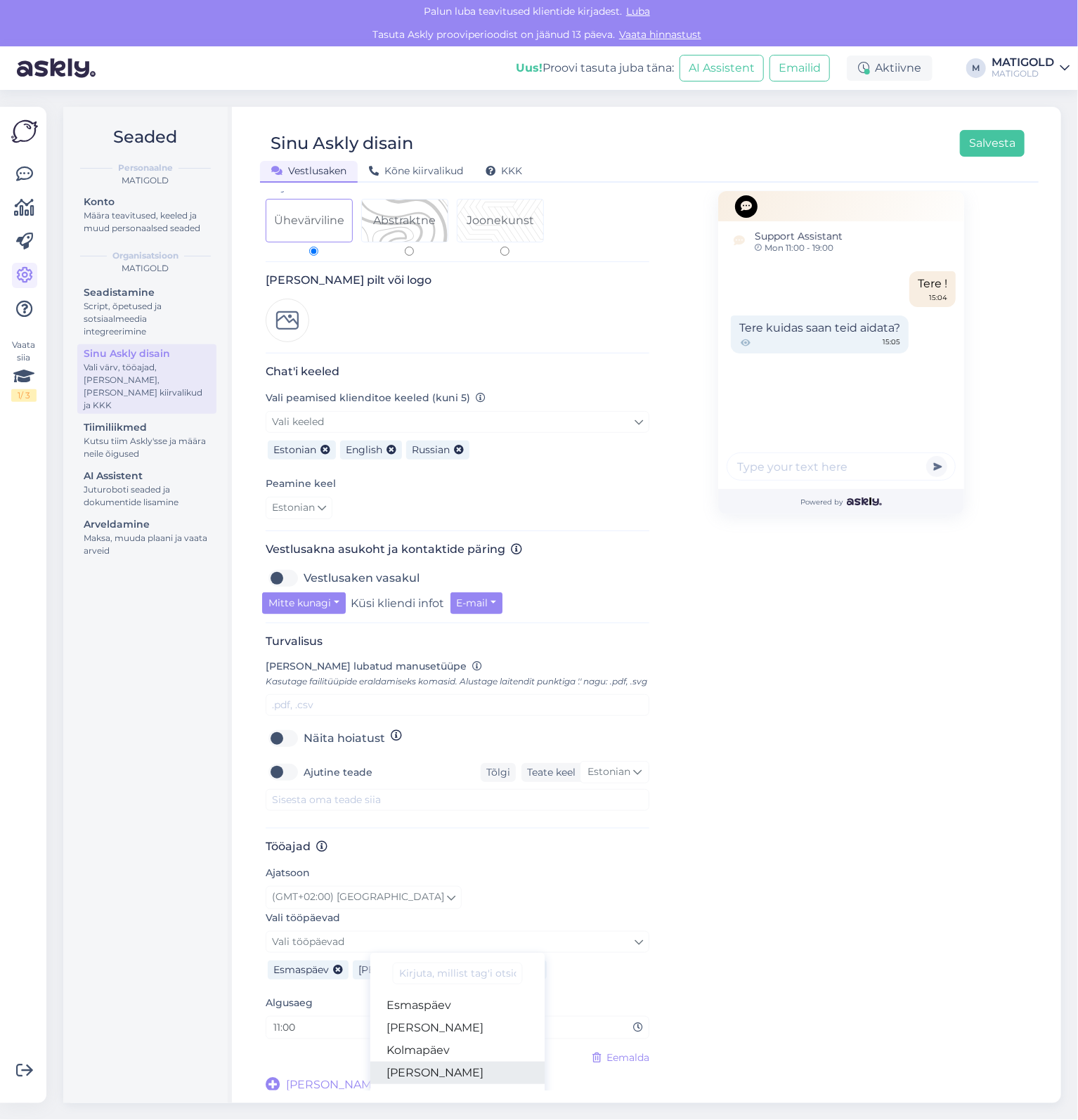
click at [489, 1064] on link "[PERSON_NAME]" at bounding box center [458, 1072] width 175 height 22
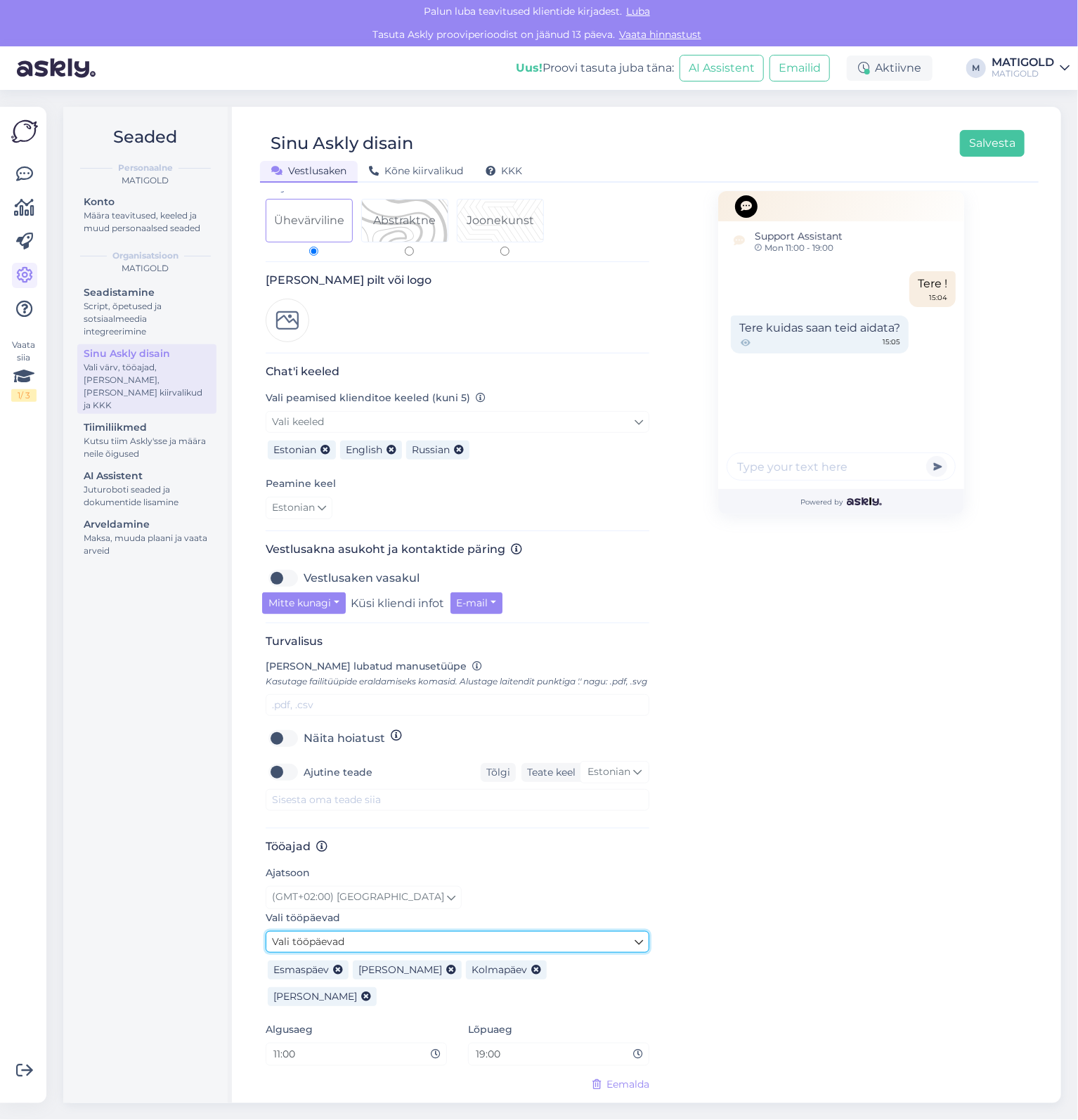
click at [530, 936] on link "Vali tööpäevad" at bounding box center [457, 941] width 383 height 22
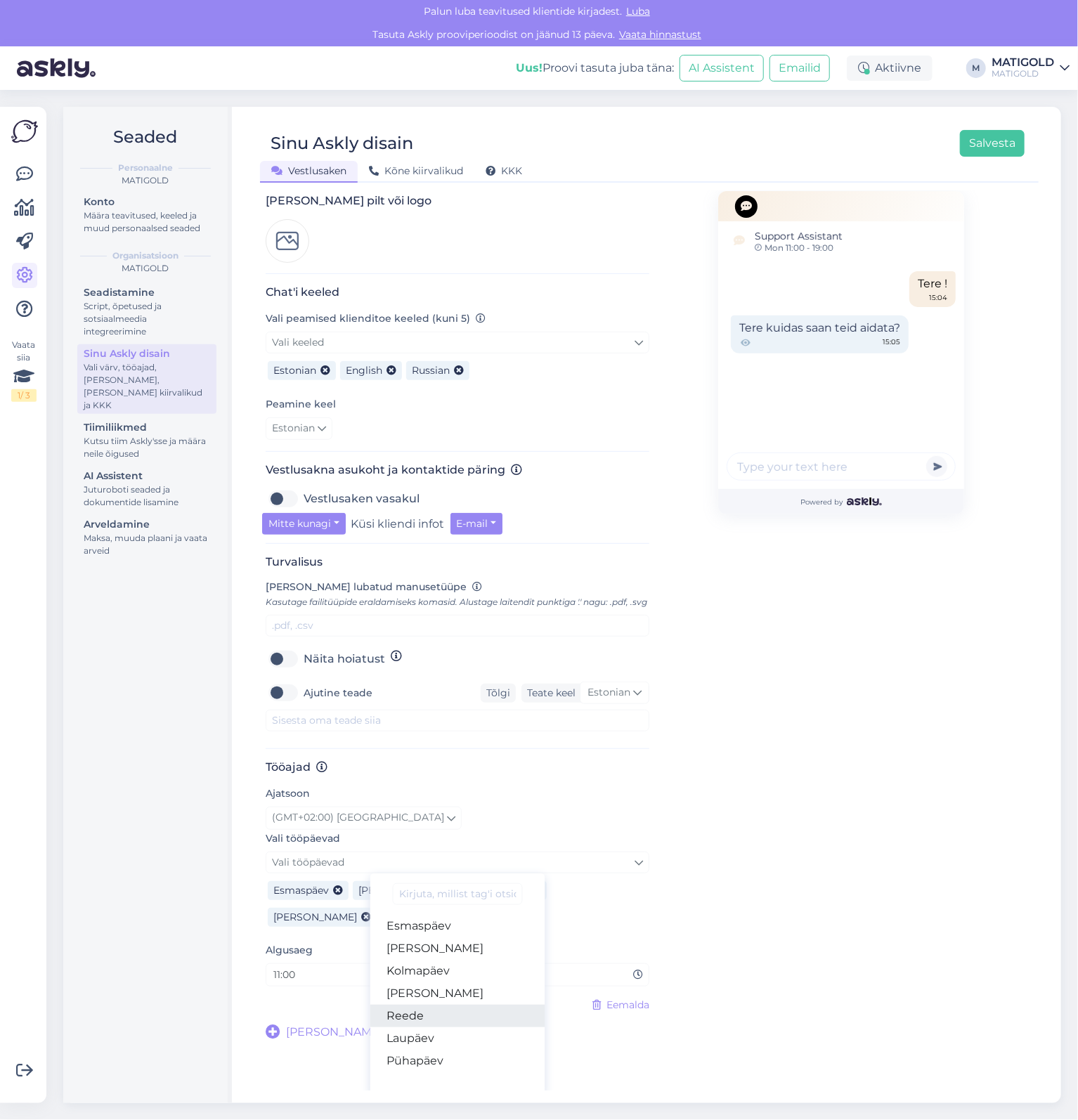
click at [470, 1019] on link "Reede" at bounding box center [458, 1015] width 175 height 22
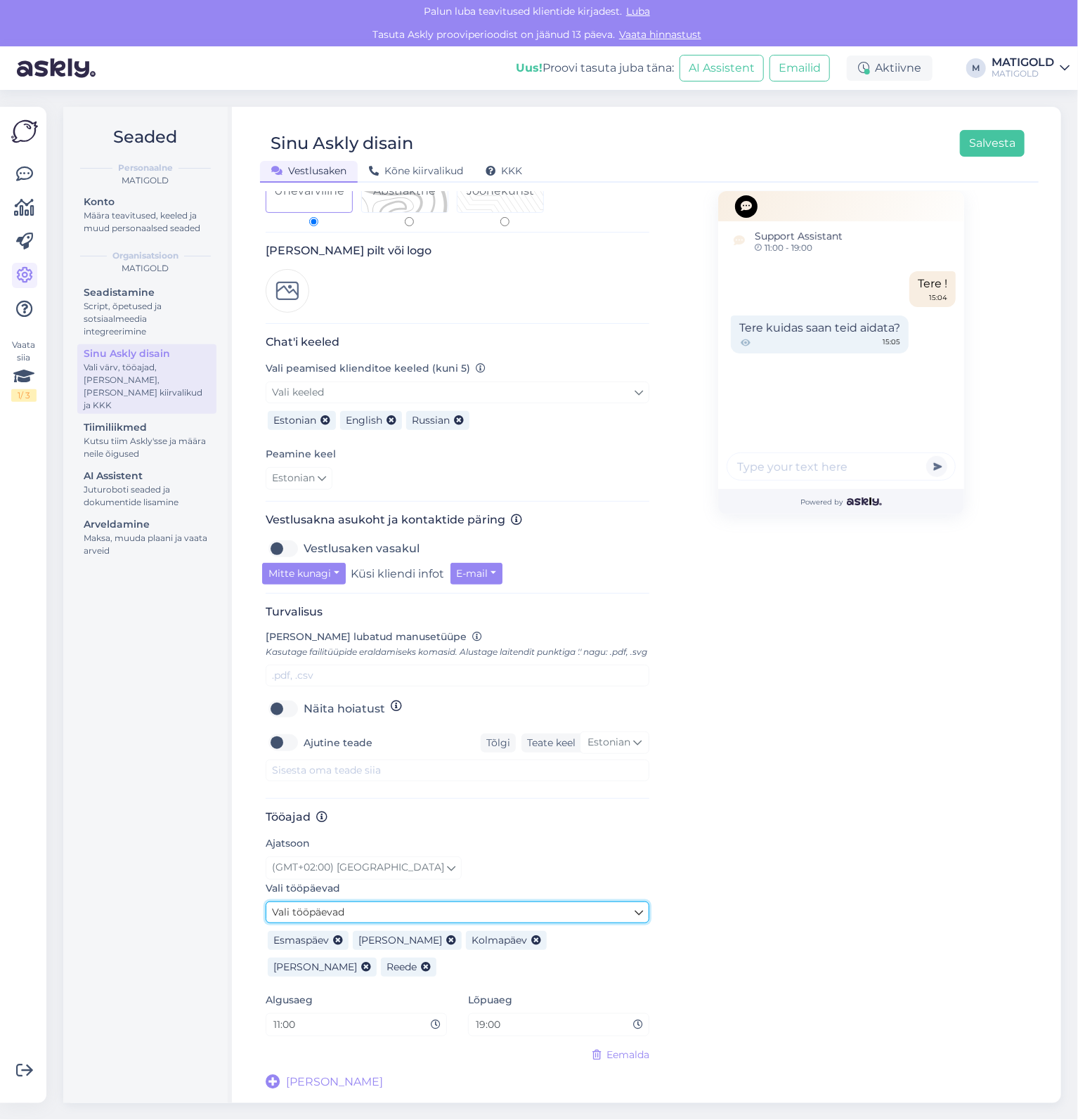
scroll to position [166, 0]
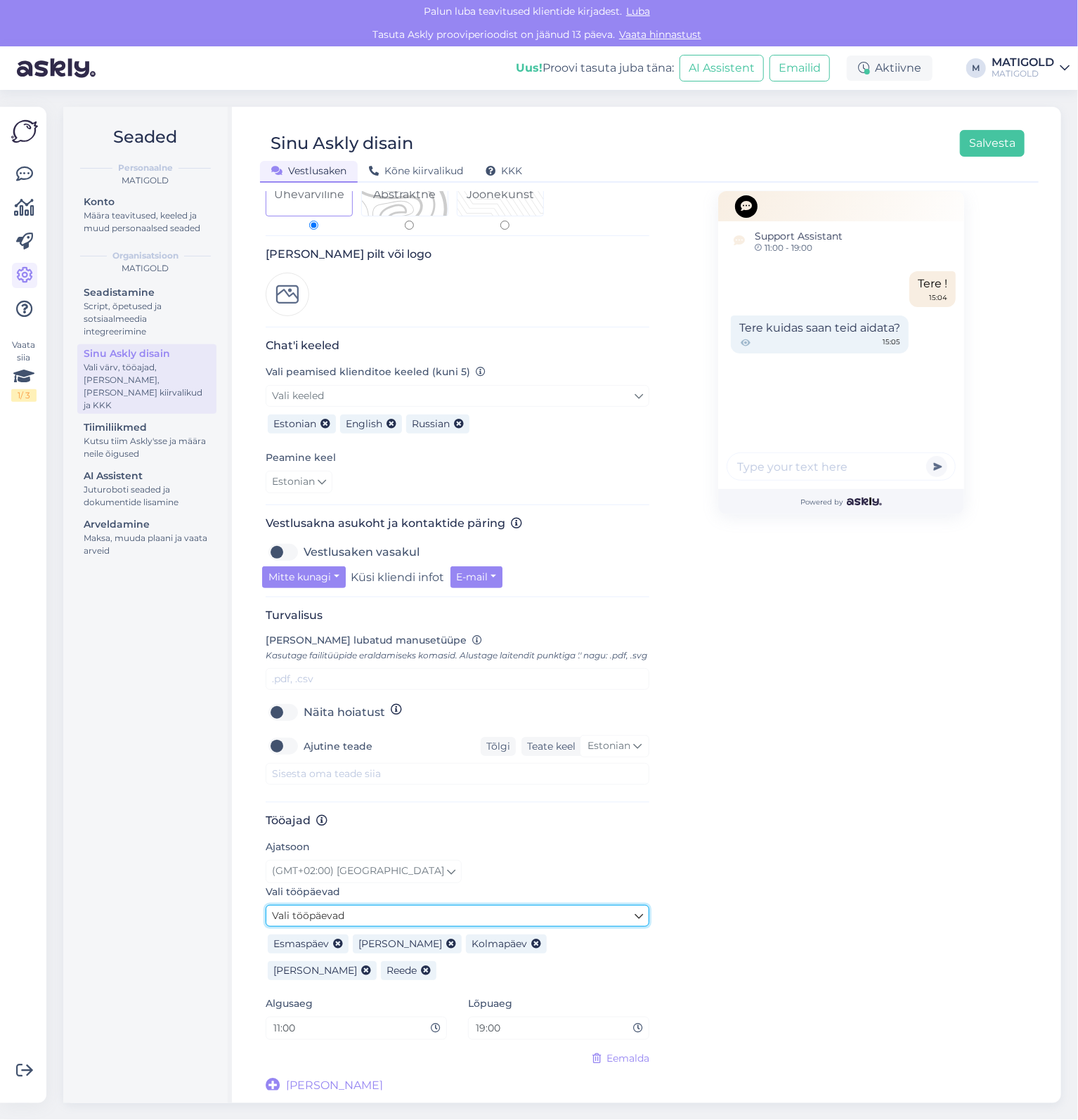
click at [506, 909] on link "Vali tööpäevad" at bounding box center [457, 915] width 383 height 22
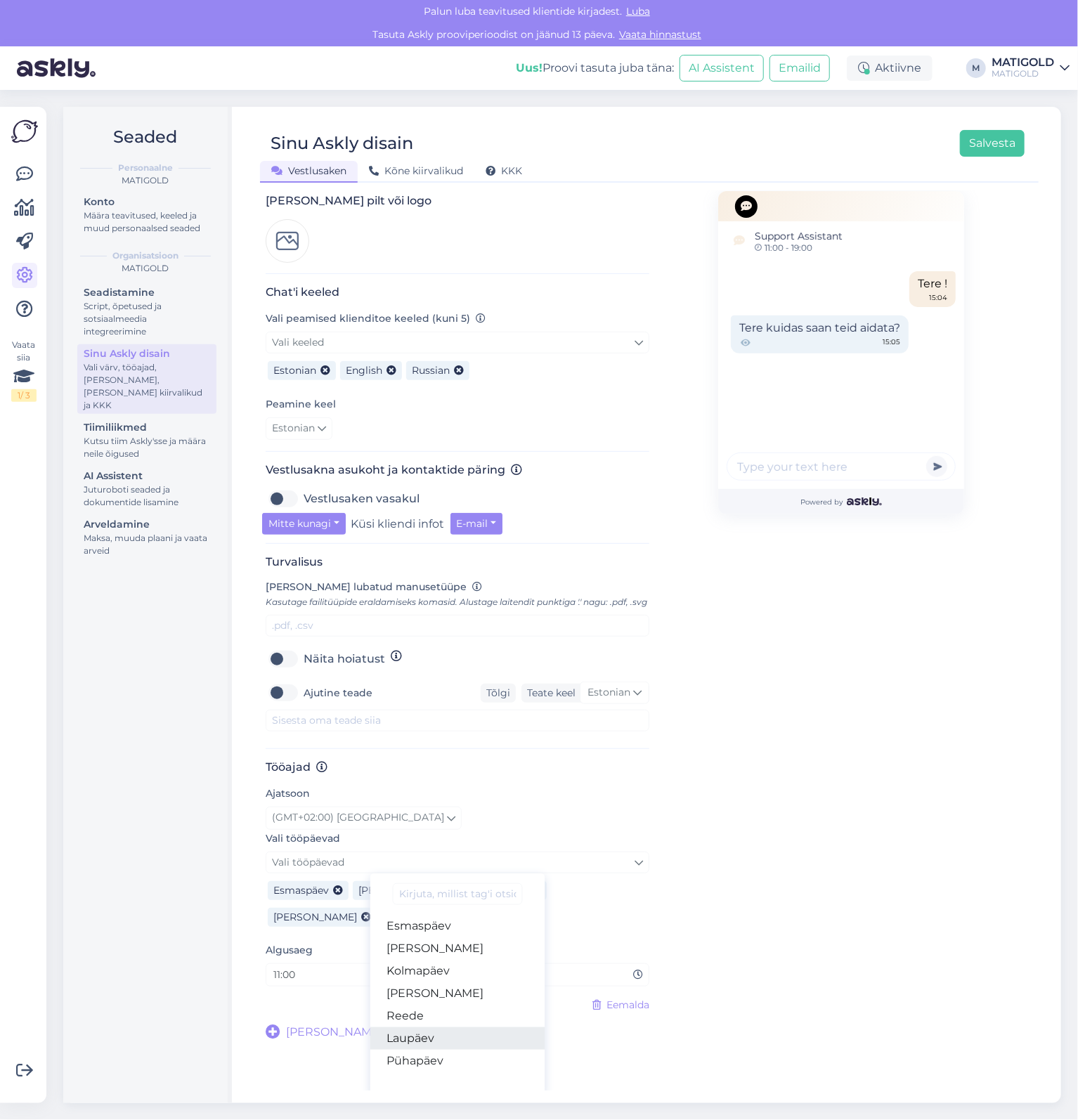
drag, startPoint x: 454, startPoint y: 1038, endPoint x: 457, endPoint y: 1024, distance: 14.3
click at [453, 1039] on link "Laupäev" at bounding box center [458, 1037] width 175 height 22
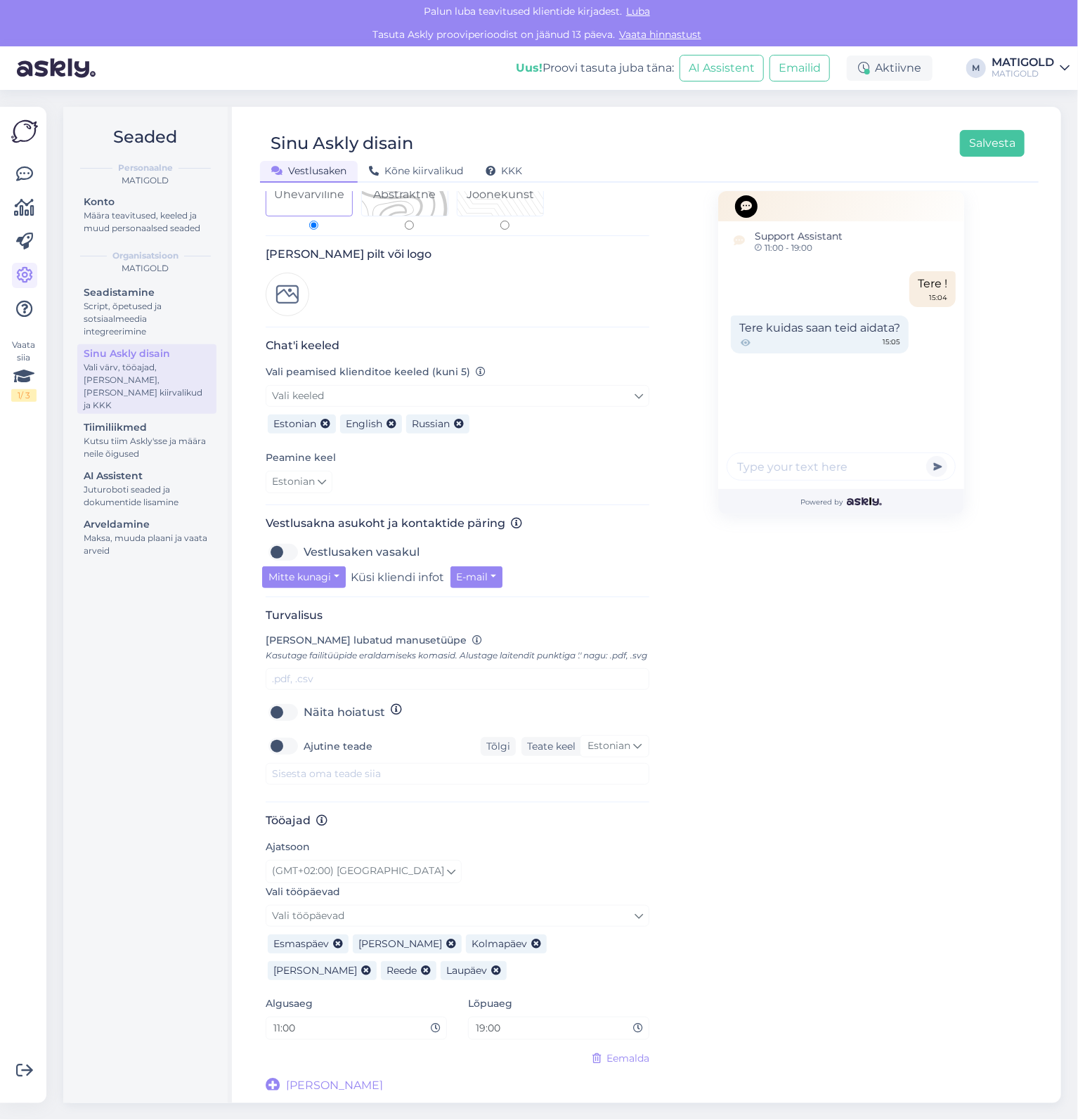
click at [489, 898] on div "Vali tööpäevad Vali tööpäevad Esmaspäev Teisipäev Kolmapäev Neljapäev Reede Lau…" at bounding box center [457, 933] width 383 height 101
click at [493, 906] on link "Vali tööpäevad" at bounding box center [457, 915] width 383 height 22
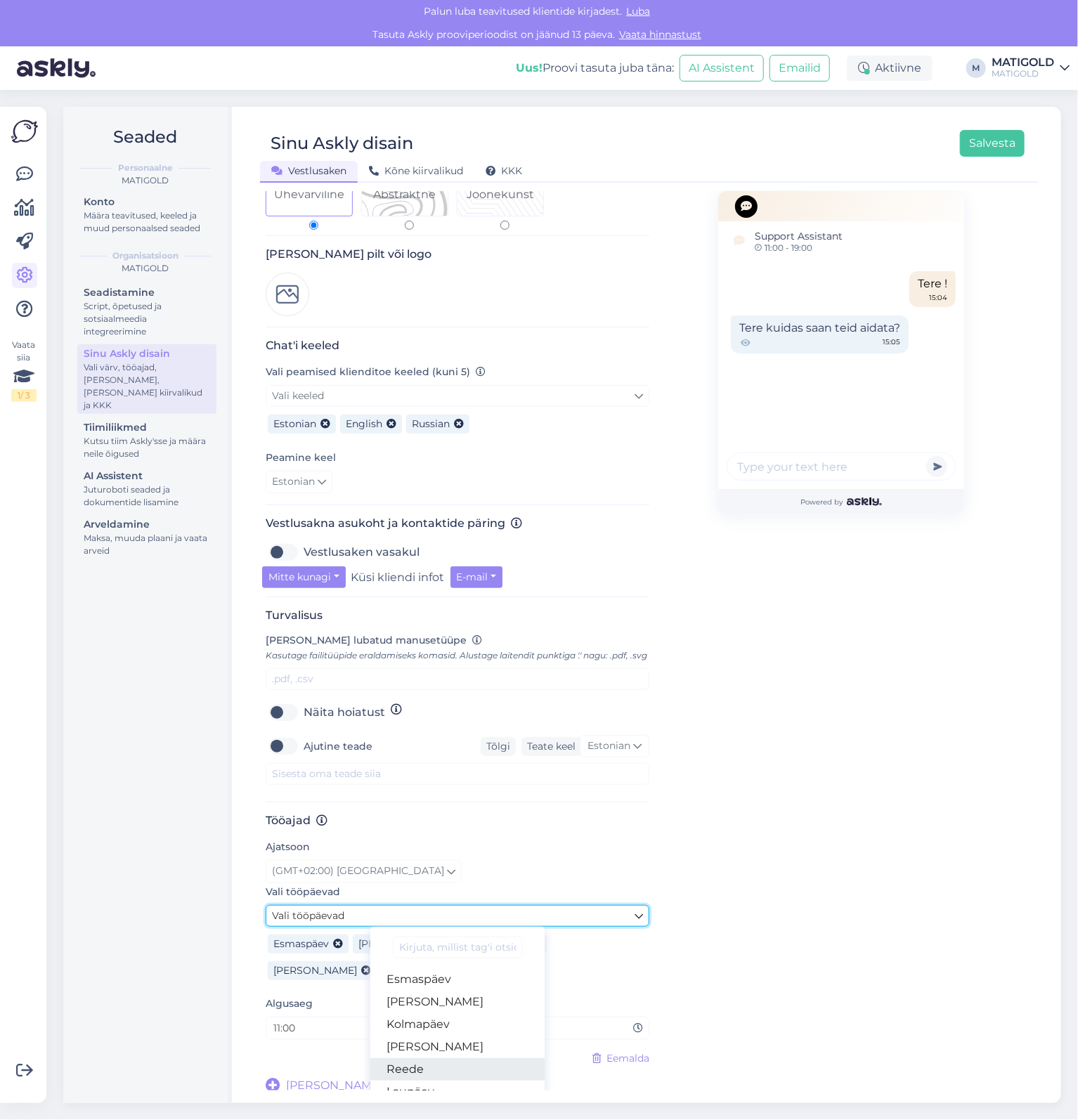
scroll to position [219, 0]
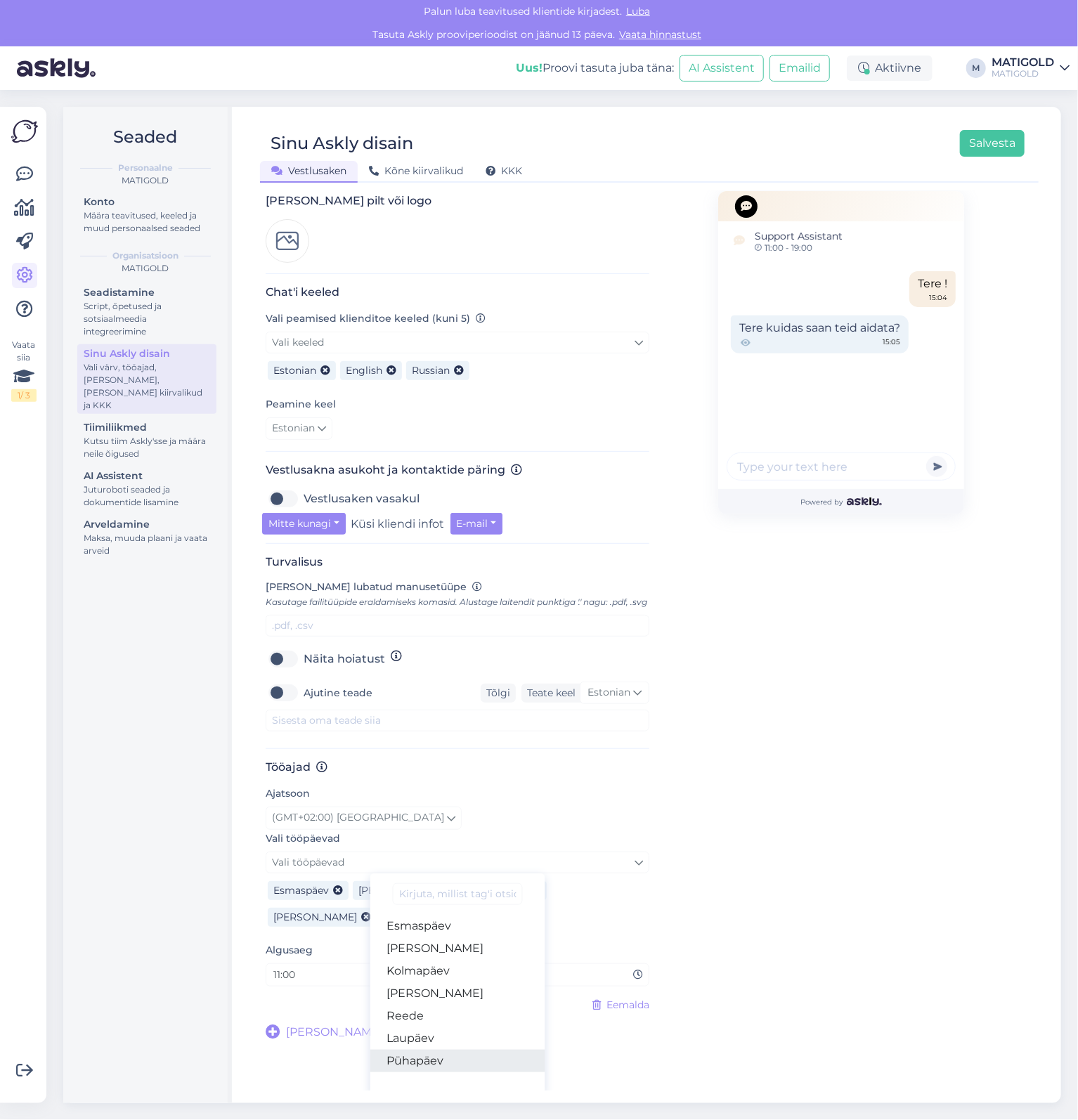
click at [455, 1054] on link "Pühapäev" at bounding box center [458, 1060] width 175 height 22
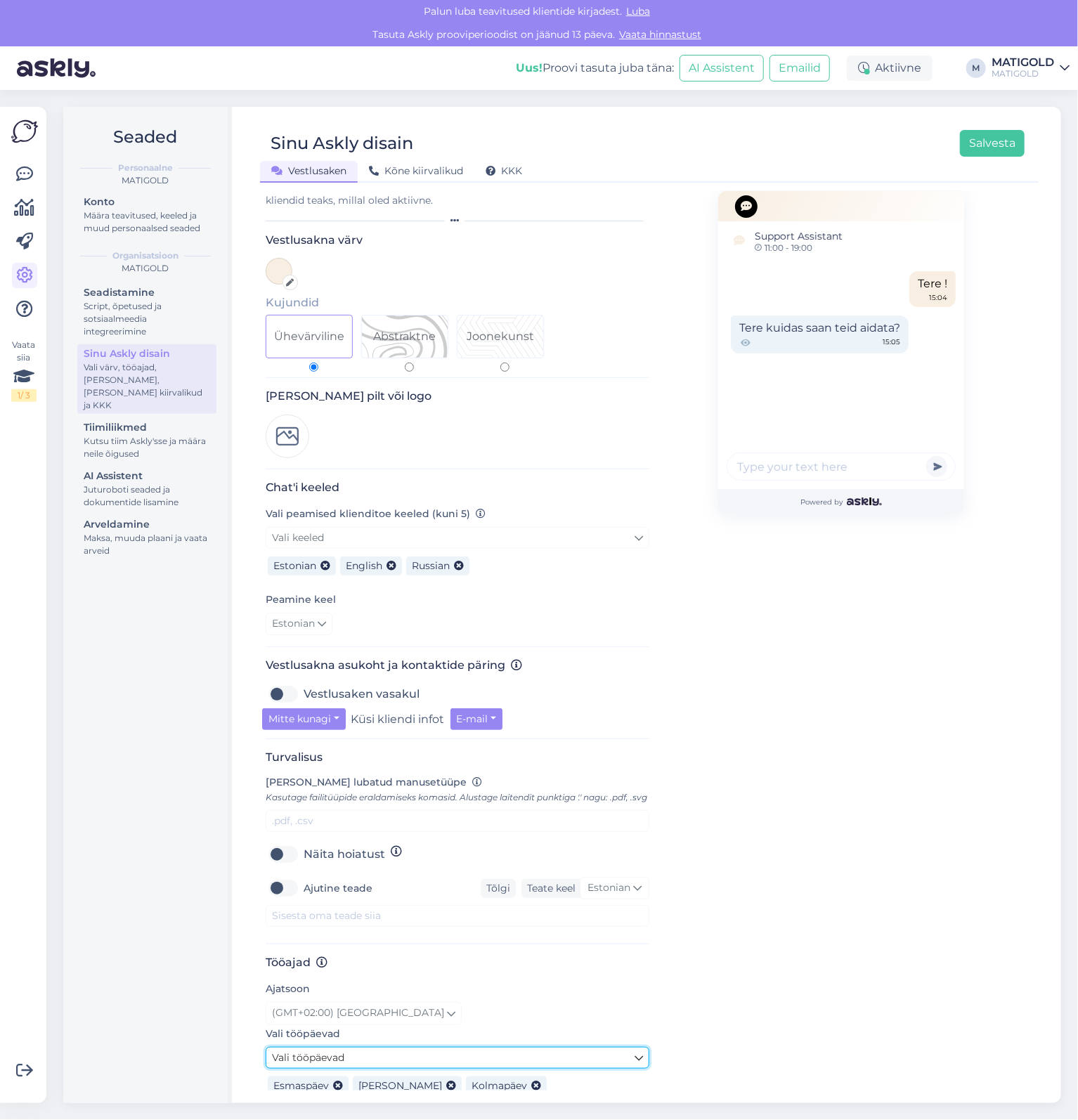
scroll to position [0, 0]
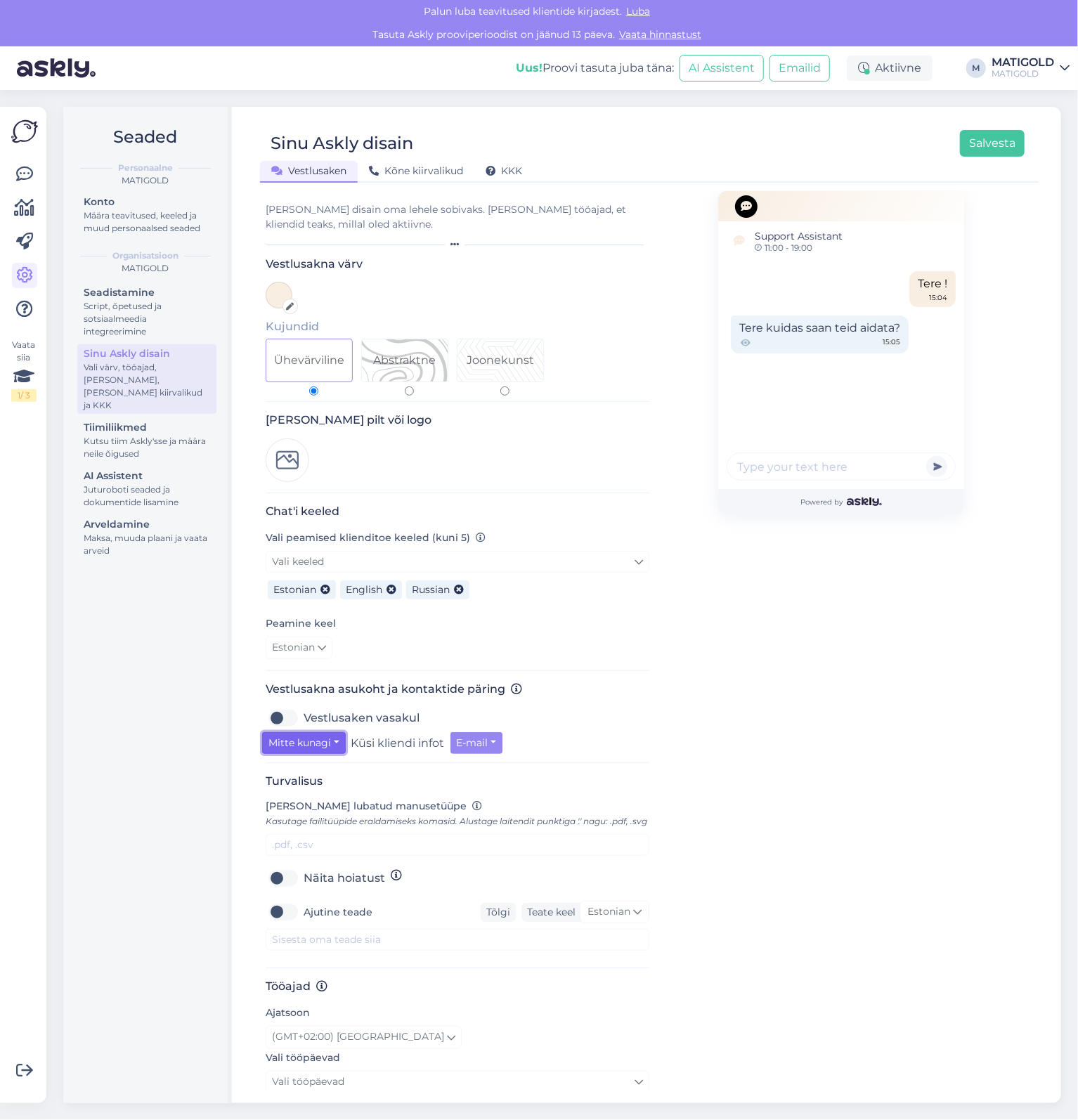
click at [330, 746] on button "Mitte kunagi" at bounding box center [303, 743] width 83 height 22
click at [333, 740] on button "Mitte kunagi" at bounding box center [303, 743] width 83 height 22
click at [335, 742] on button "Mitte kunagi" at bounding box center [303, 743] width 83 height 22
click at [335, 741] on button "Mitte kunagi" at bounding box center [303, 743] width 83 height 22
click at [1002, 139] on button "Salvesta" at bounding box center [992, 144] width 65 height 27
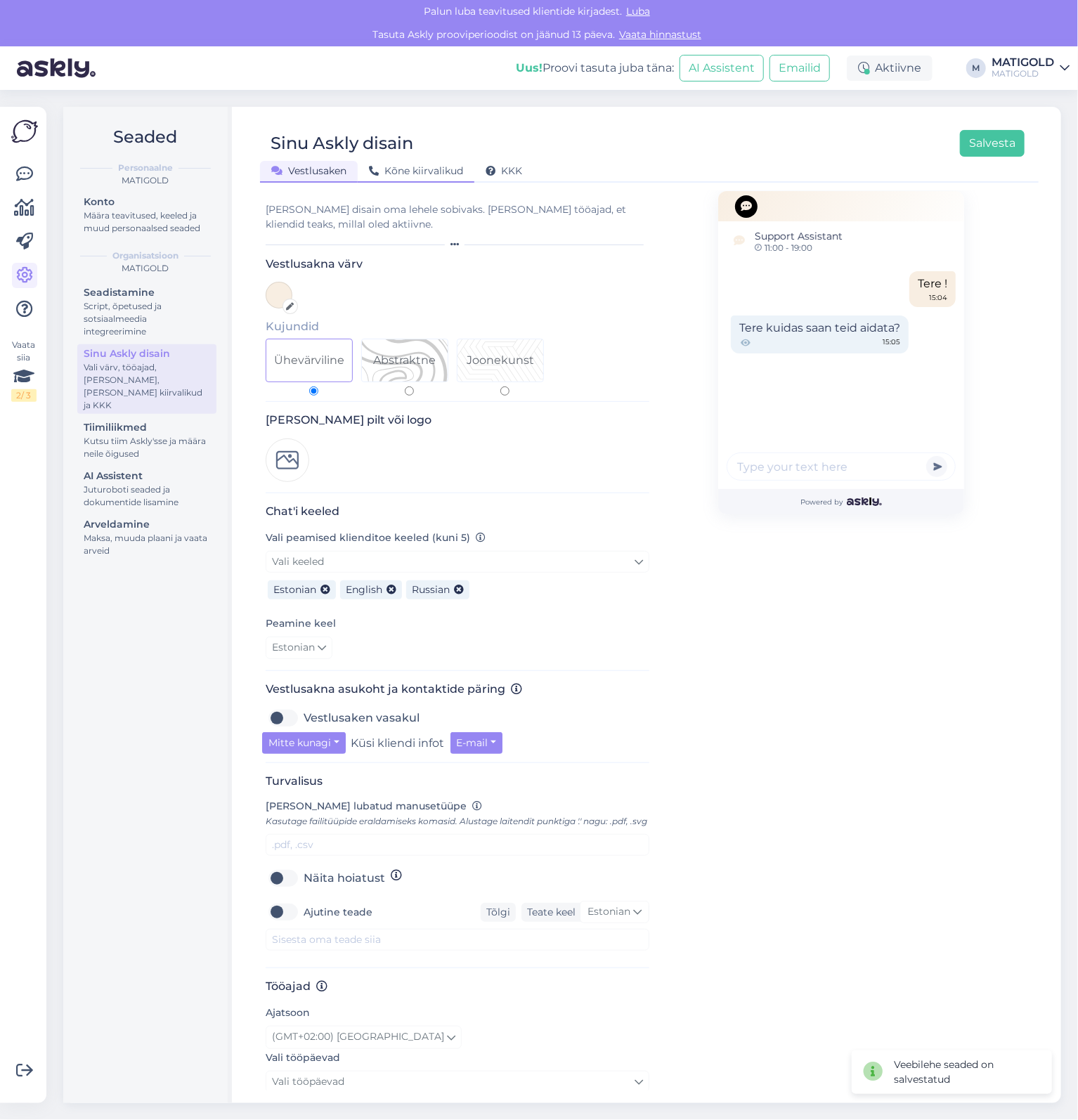
click at [437, 179] on div "Kõne kiirvalikud" at bounding box center [416, 171] width 117 height 22
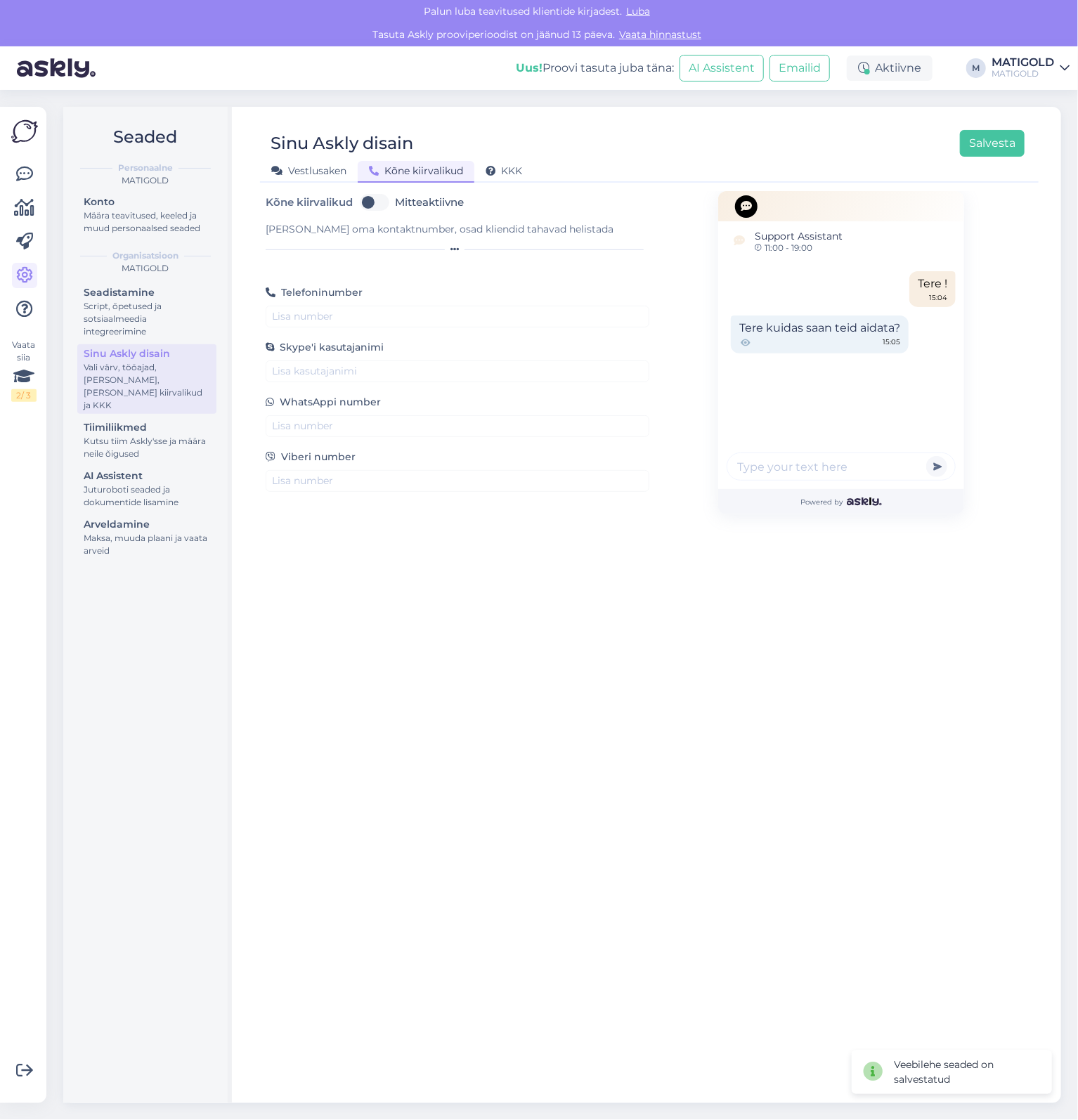
click at [516, 184] on div "Sinu Askly disain Salvesta Vestlusaken Kõne kiirvalikud KKK Kõne kiirvalikud Mi…" at bounding box center [649, 605] width 823 height 996
click at [520, 172] on span "KKK" at bounding box center [504, 171] width 37 height 13
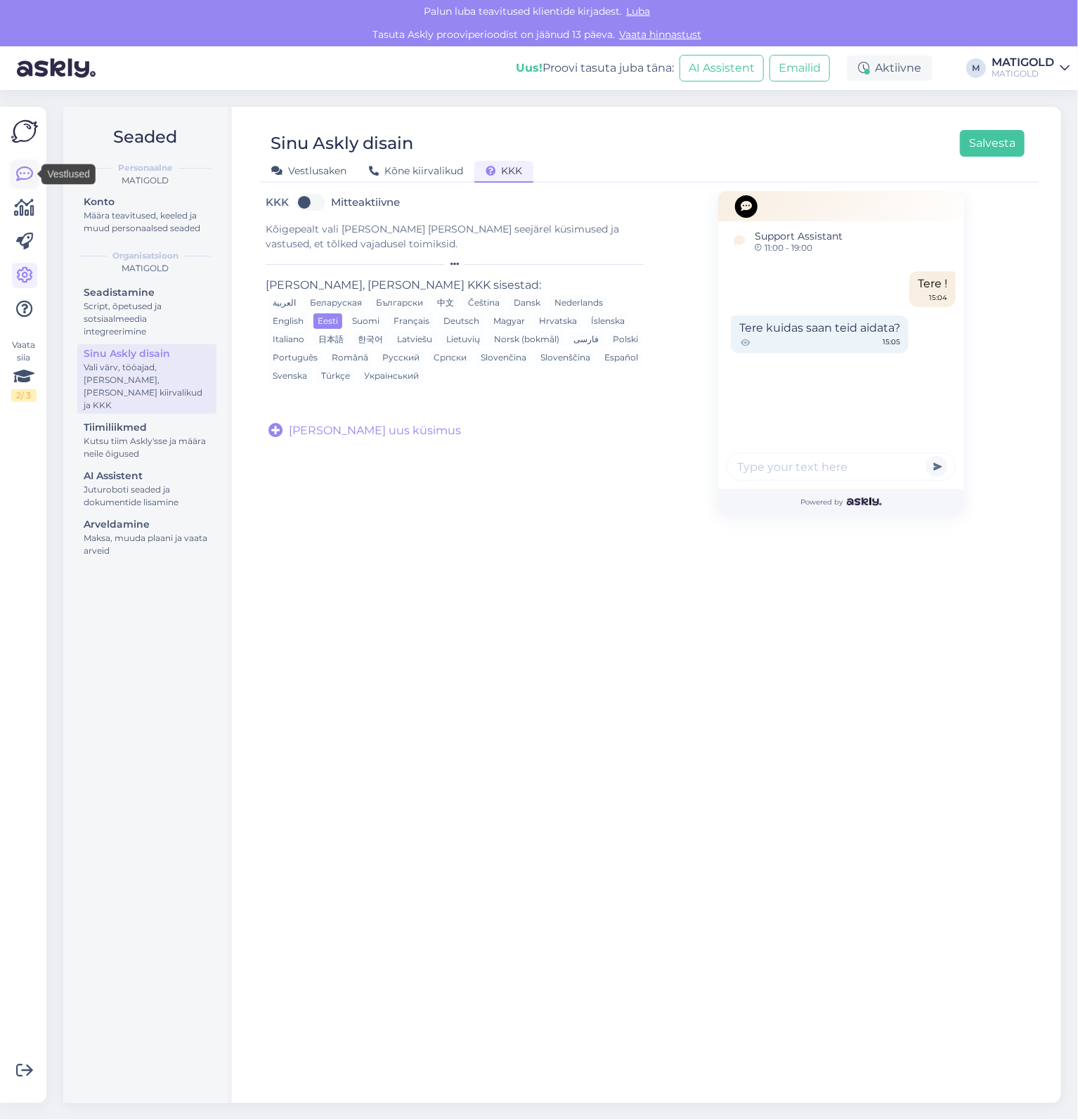
click at [22, 174] on icon at bounding box center [24, 174] width 17 height 17
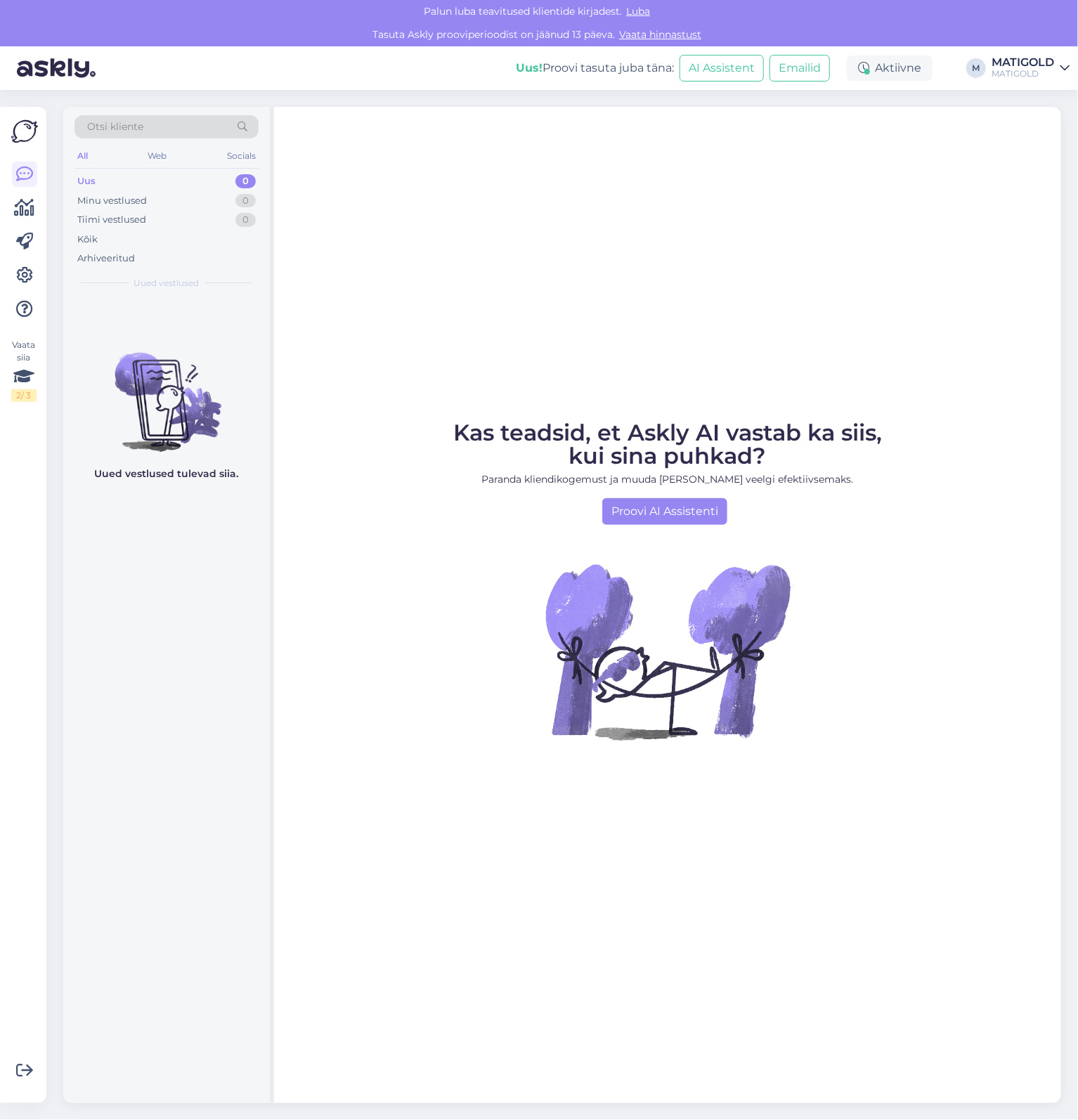
click at [26, 148] on div "Vaata siia 2 / 3" at bounding box center [25, 605] width 27 height 974
click at [28, 131] on img at bounding box center [25, 132] width 27 height 27
click at [22, 216] on icon at bounding box center [24, 207] width 21 height 17
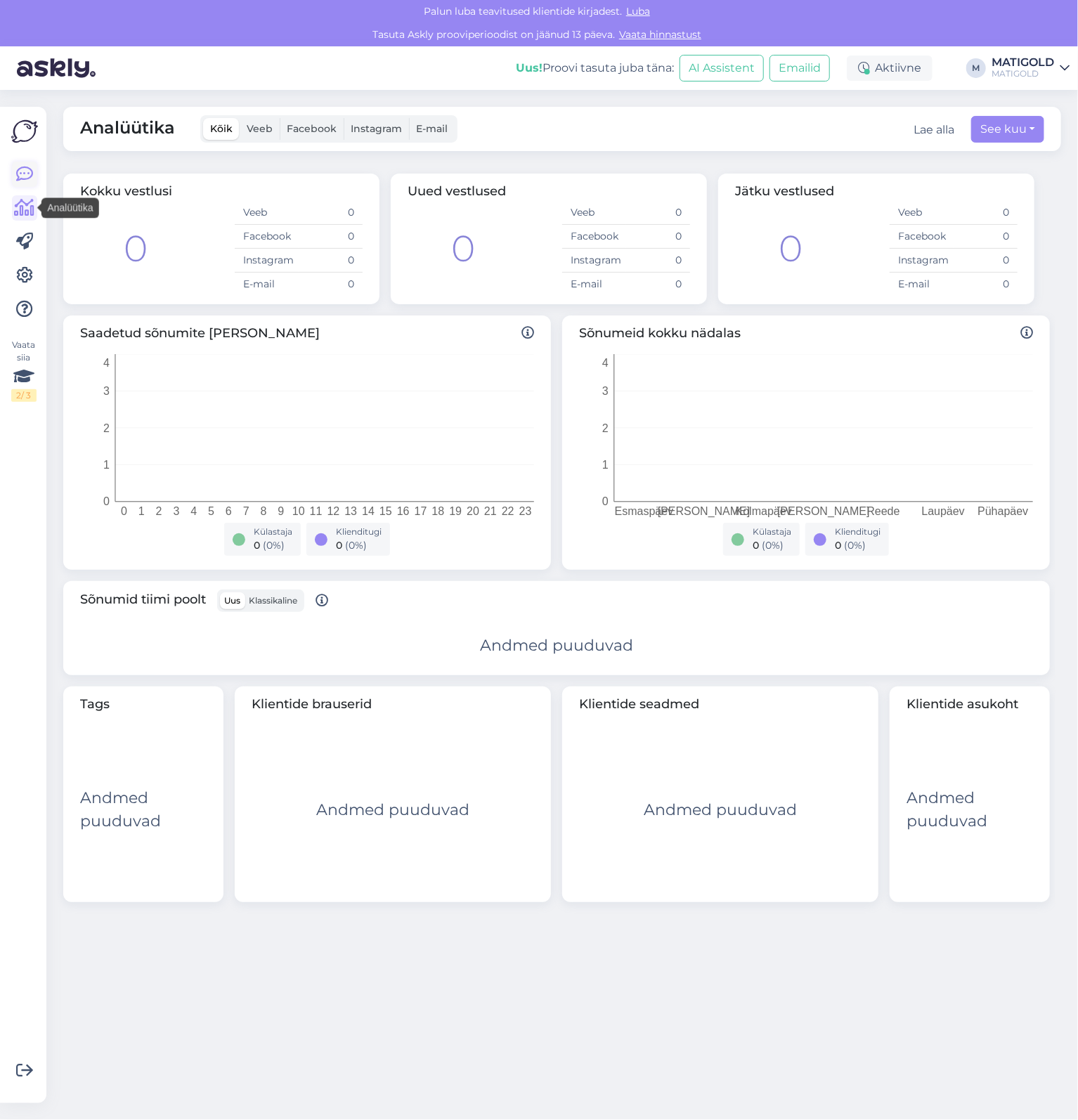
click at [30, 173] on icon at bounding box center [24, 174] width 17 height 17
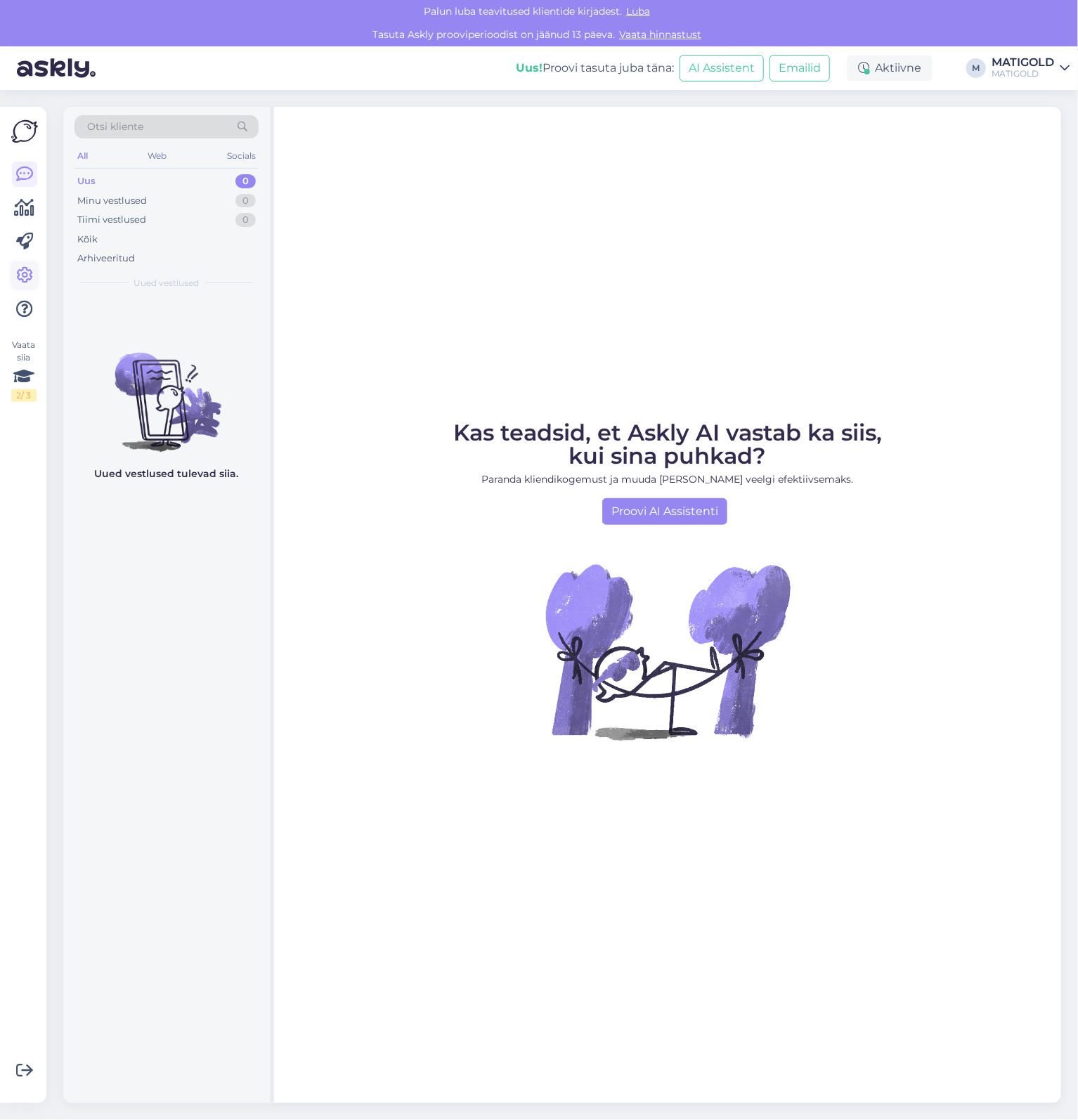
click at [26, 283] on icon at bounding box center [24, 275] width 17 height 17
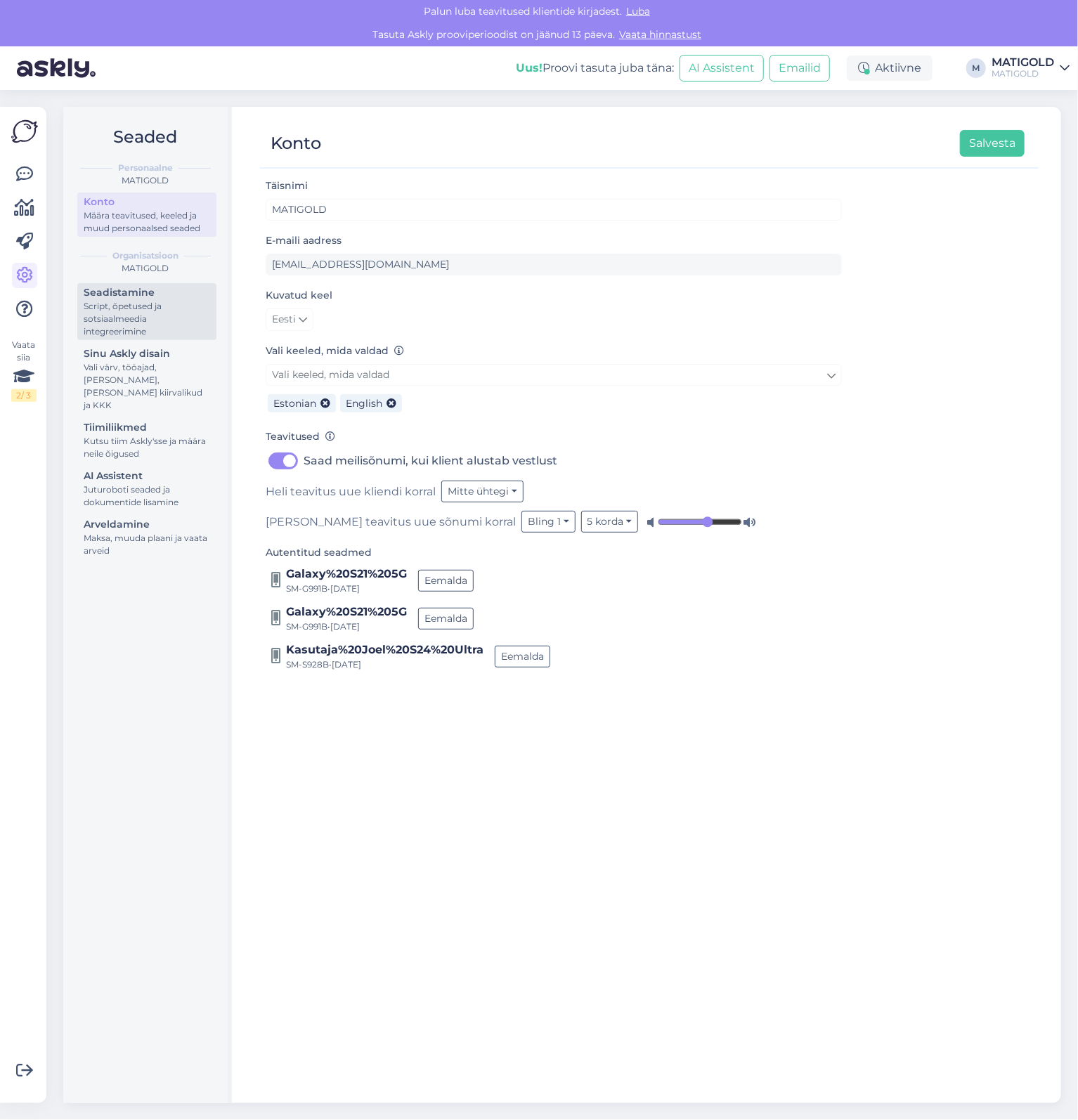
click at [136, 302] on div "Script, õpetused ja sotsiaalmeedia integreerimine" at bounding box center [146, 319] width 127 height 38
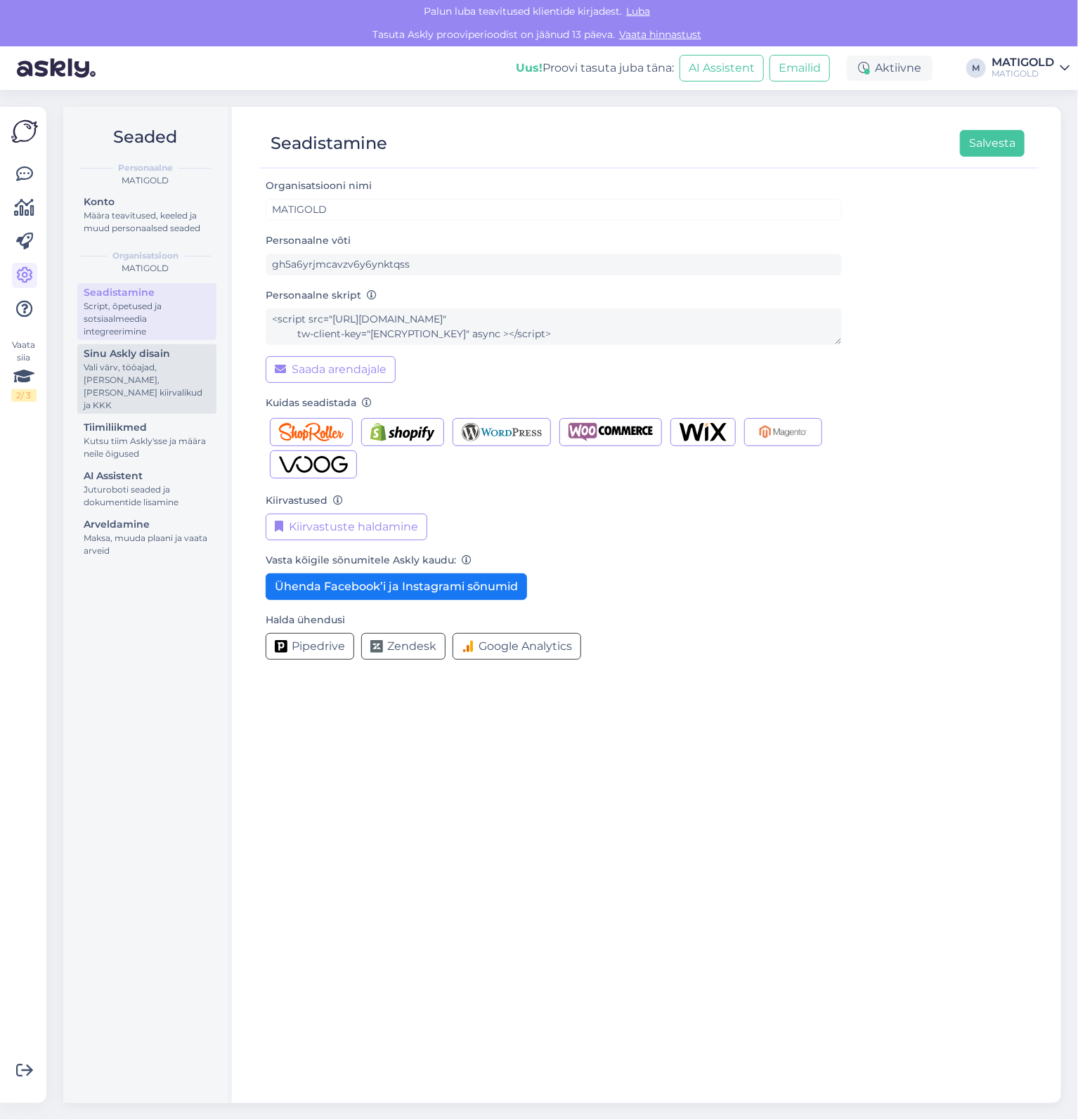
click at [137, 389] on div "Vali värv, tööajad, [PERSON_NAME], [PERSON_NAME] kiirvalikud ja KKK" at bounding box center [146, 386] width 127 height 50
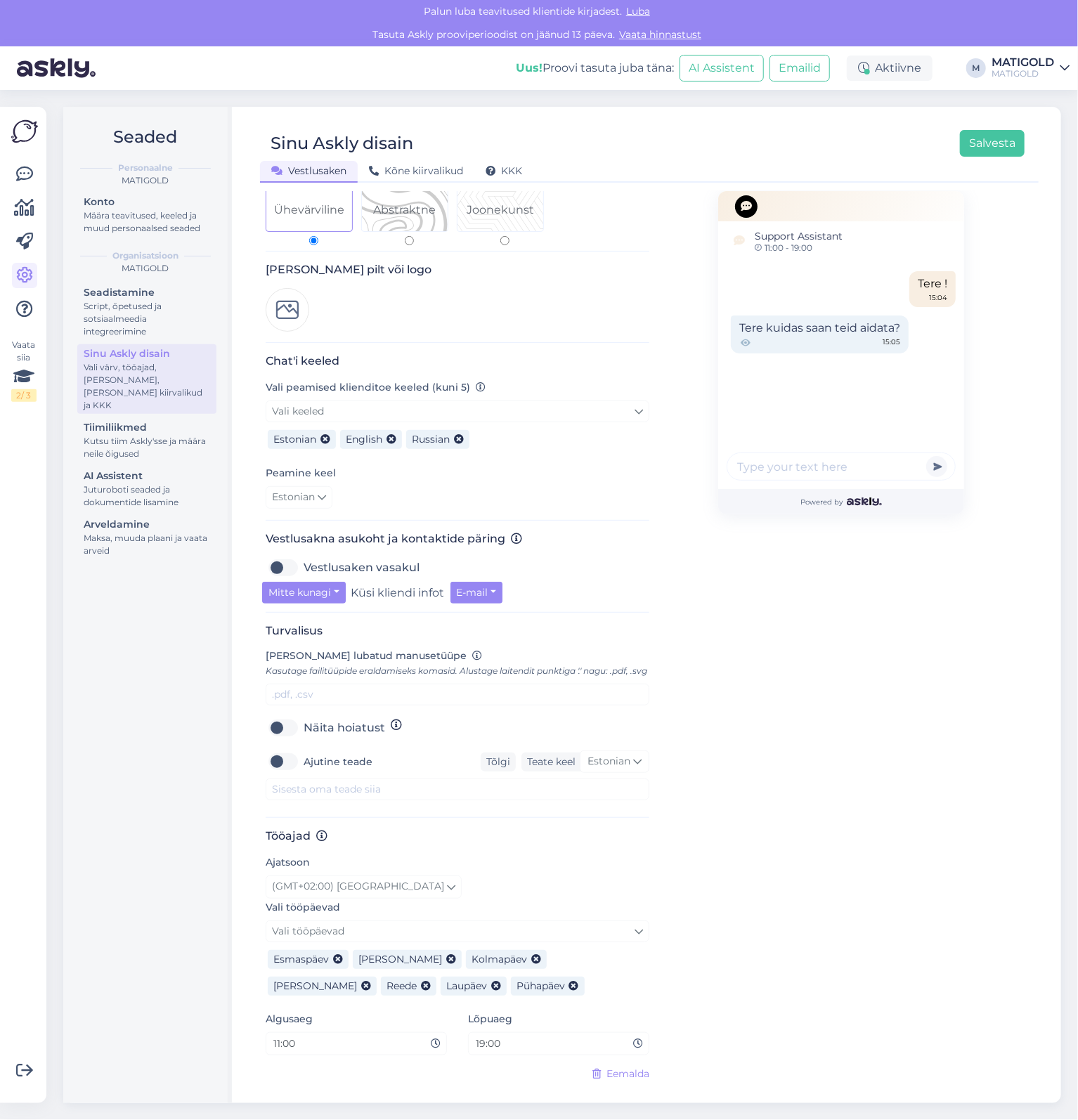
scroll to position [166, 0]
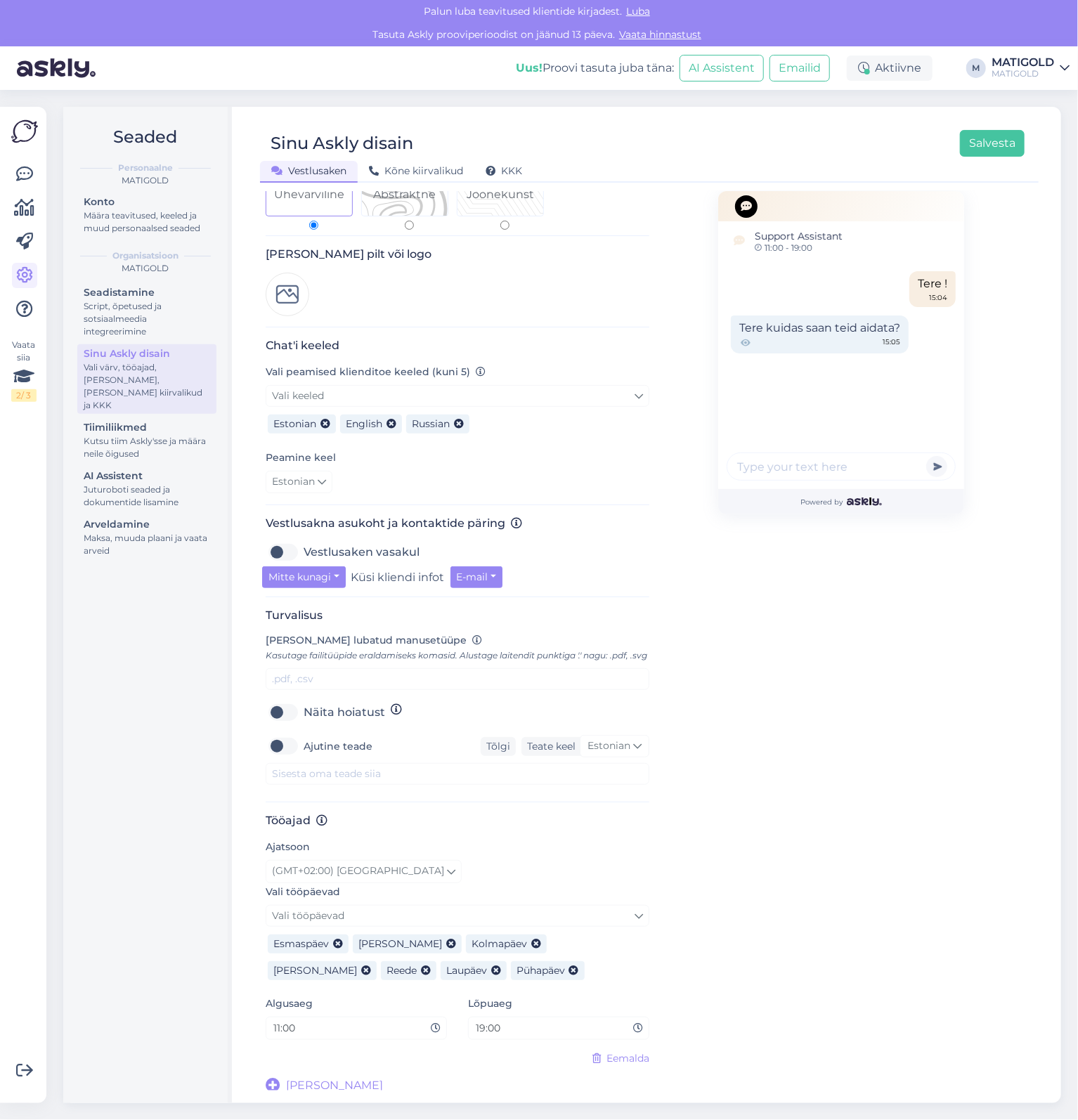
click at [295, 293] on img at bounding box center [287, 294] width 44 height 44
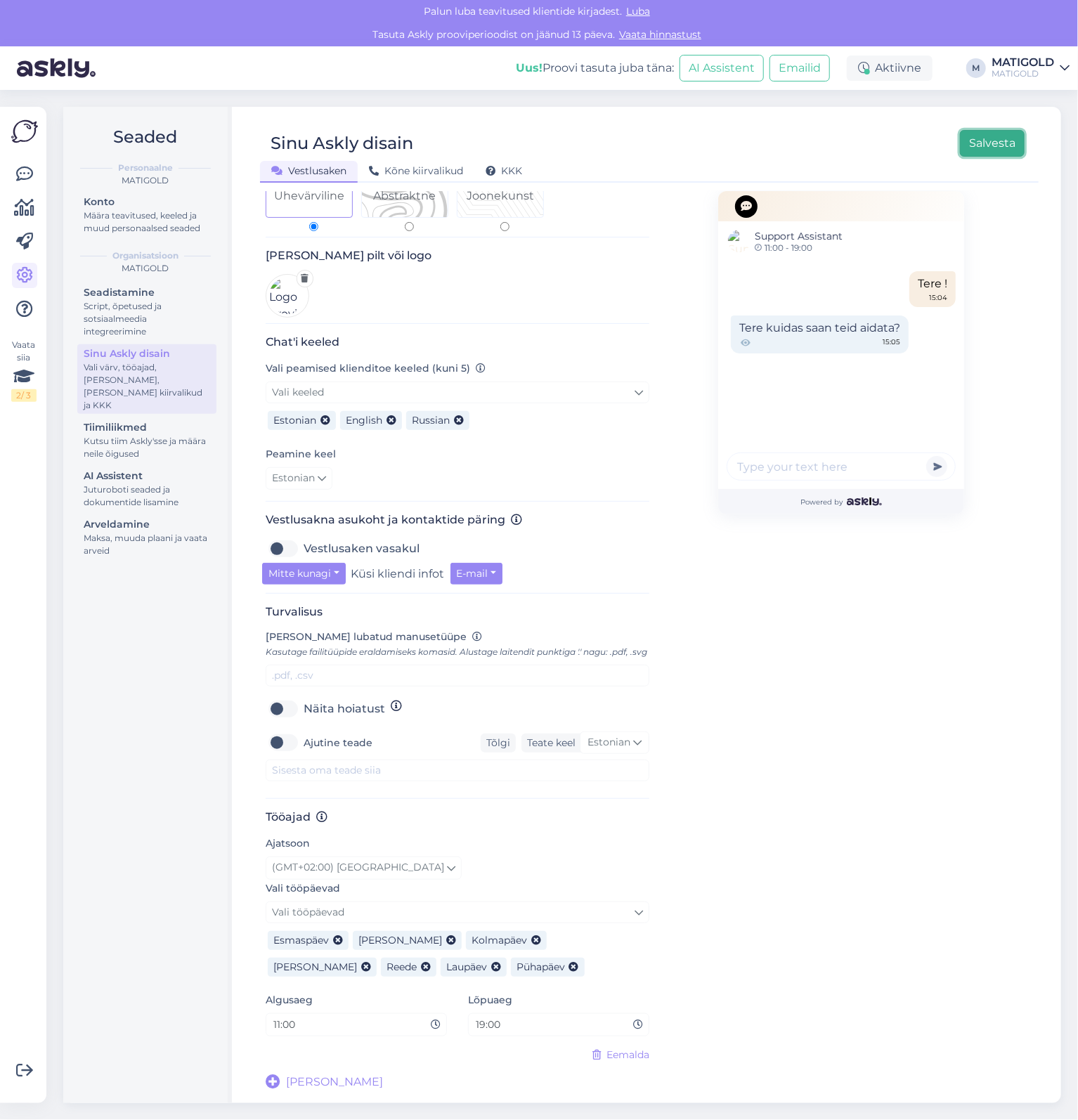
click at [1011, 144] on button "Salvesta" at bounding box center [992, 144] width 65 height 27
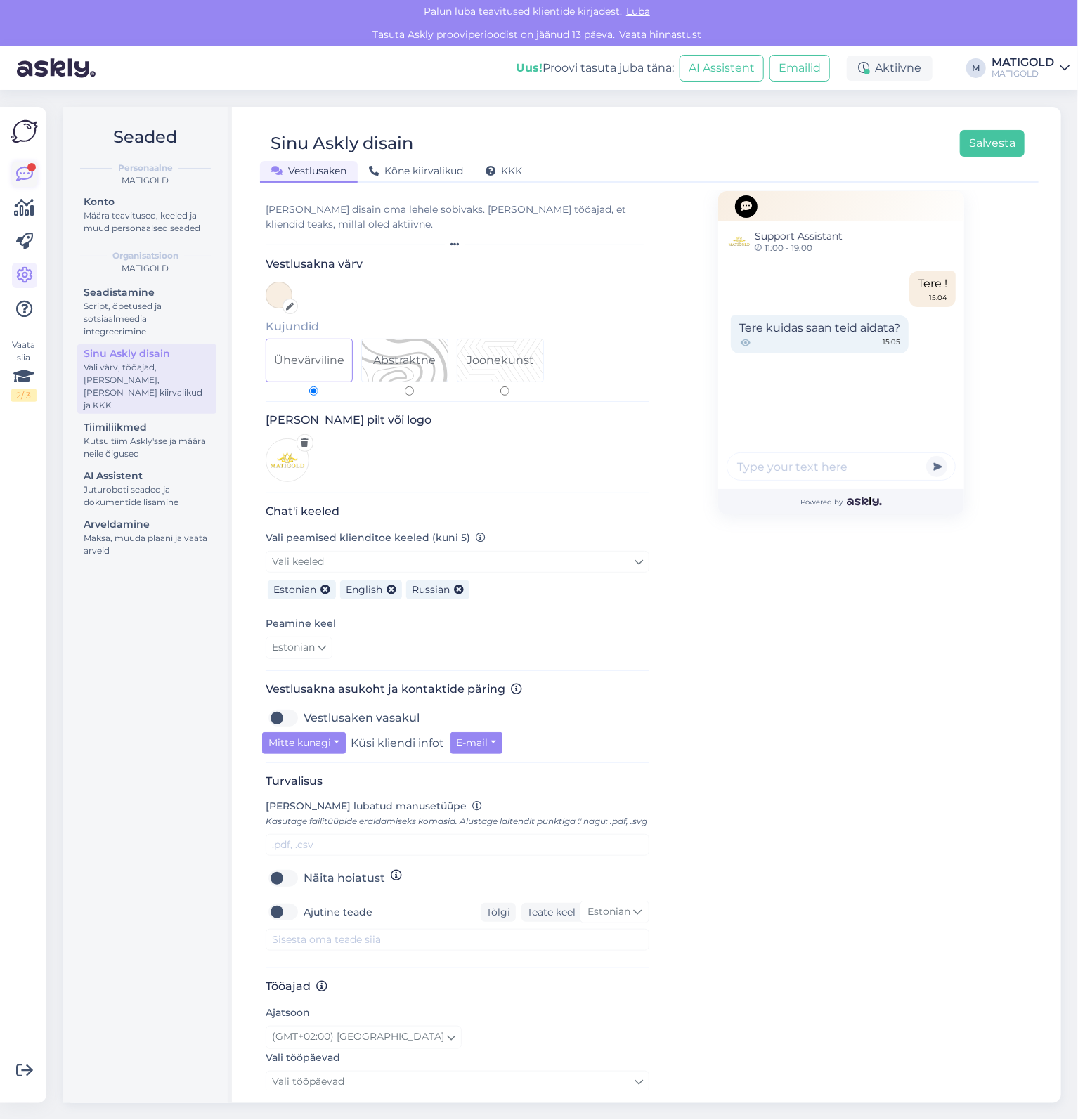
click at [33, 174] on link at bounding box center [24, 174] width 25 height 25
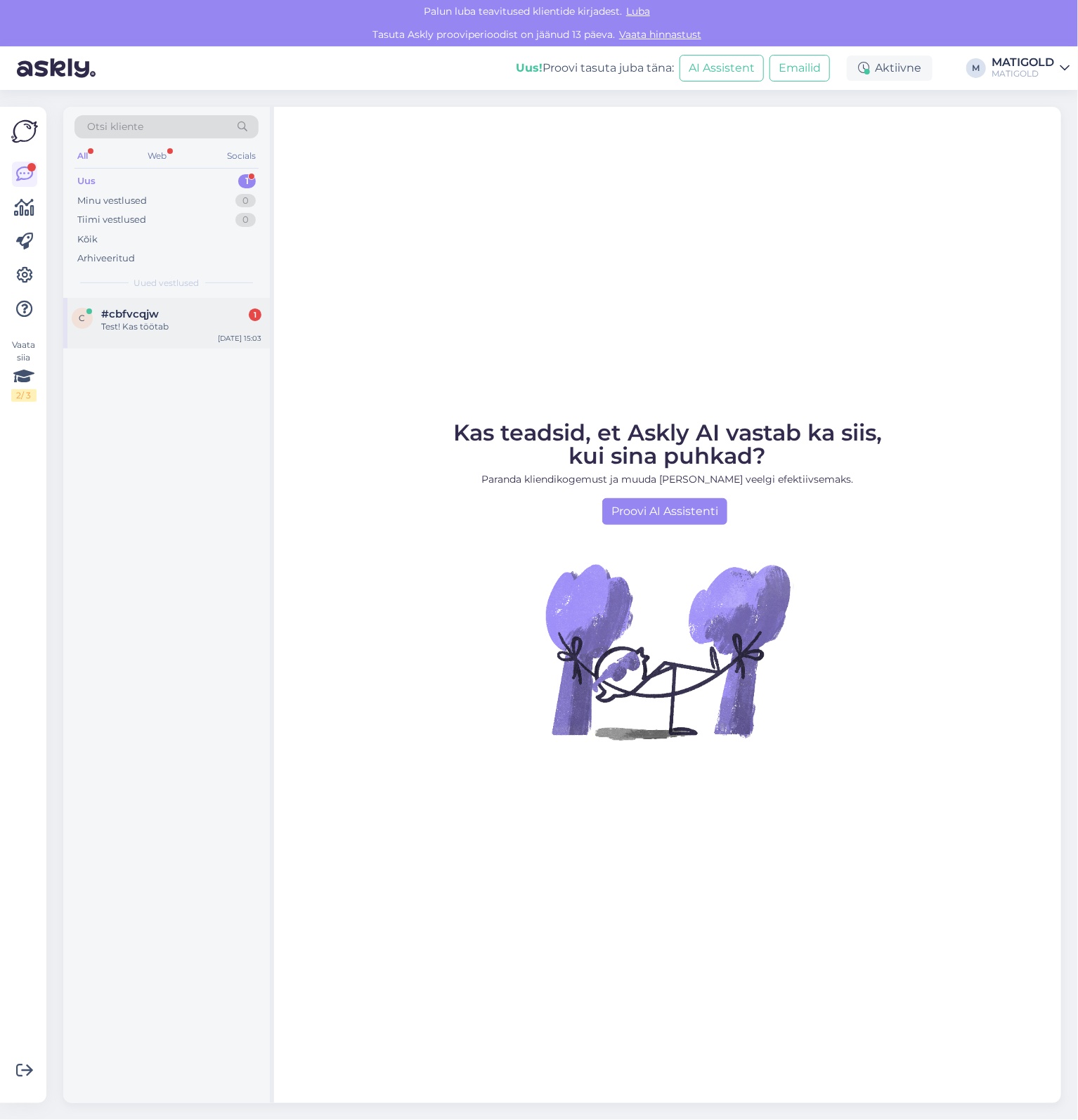
click at [159, 309] on div "#cbfvcqjw 1" at bounding box center [181, 314] width 160 height 13
click at [247, 319] on div "#cbfvcqjw 1" at bounding box center [181, 314] width 160 height 13
click at [157, 480] on div "c #cbfvcqjw 1 Test! Kas töötab Sep 26 15:03" at bounding box center [166, 701] width 206 height 806
click at [134, 329] on div "Test! Kas töötab" at bounding box center [181, 327] width 160 height 13
click at [145, 325] on div "Test! Kas töötab" at bounding box center [181, 327] width 160 height 13
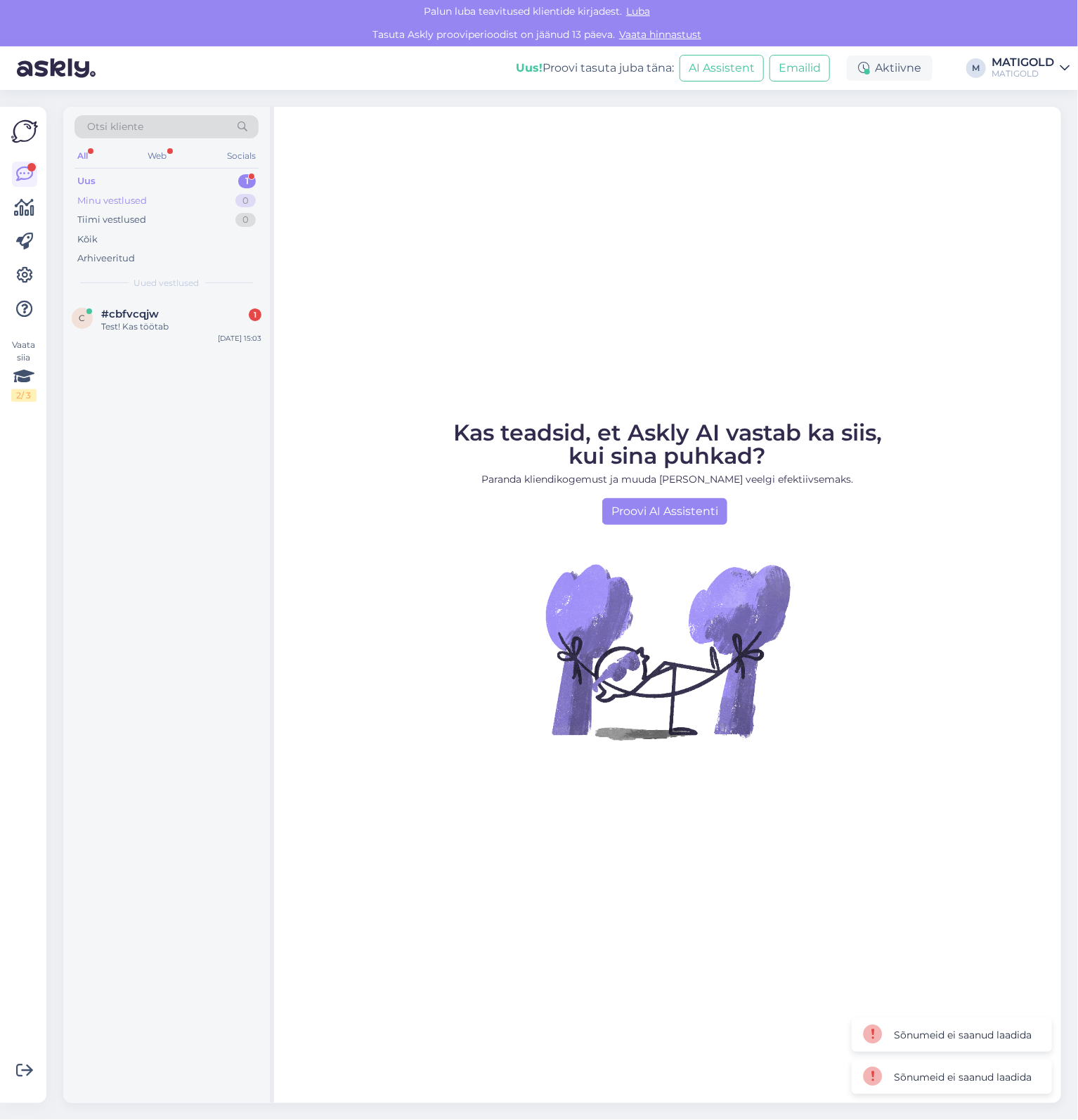
click at [133, 206] on div "Minu vestlused" at bounding box center [111, 201] width 69 height 14
click at [125, 183] on div "Uus 1" at bounding box center [166, 181] width 184 height 20
click at [151, 303] on div "c #cbfvcqjw 1 Test! Kas töötab Sep 26 15:03" at bounding box center [166, 323] width 206 height 50
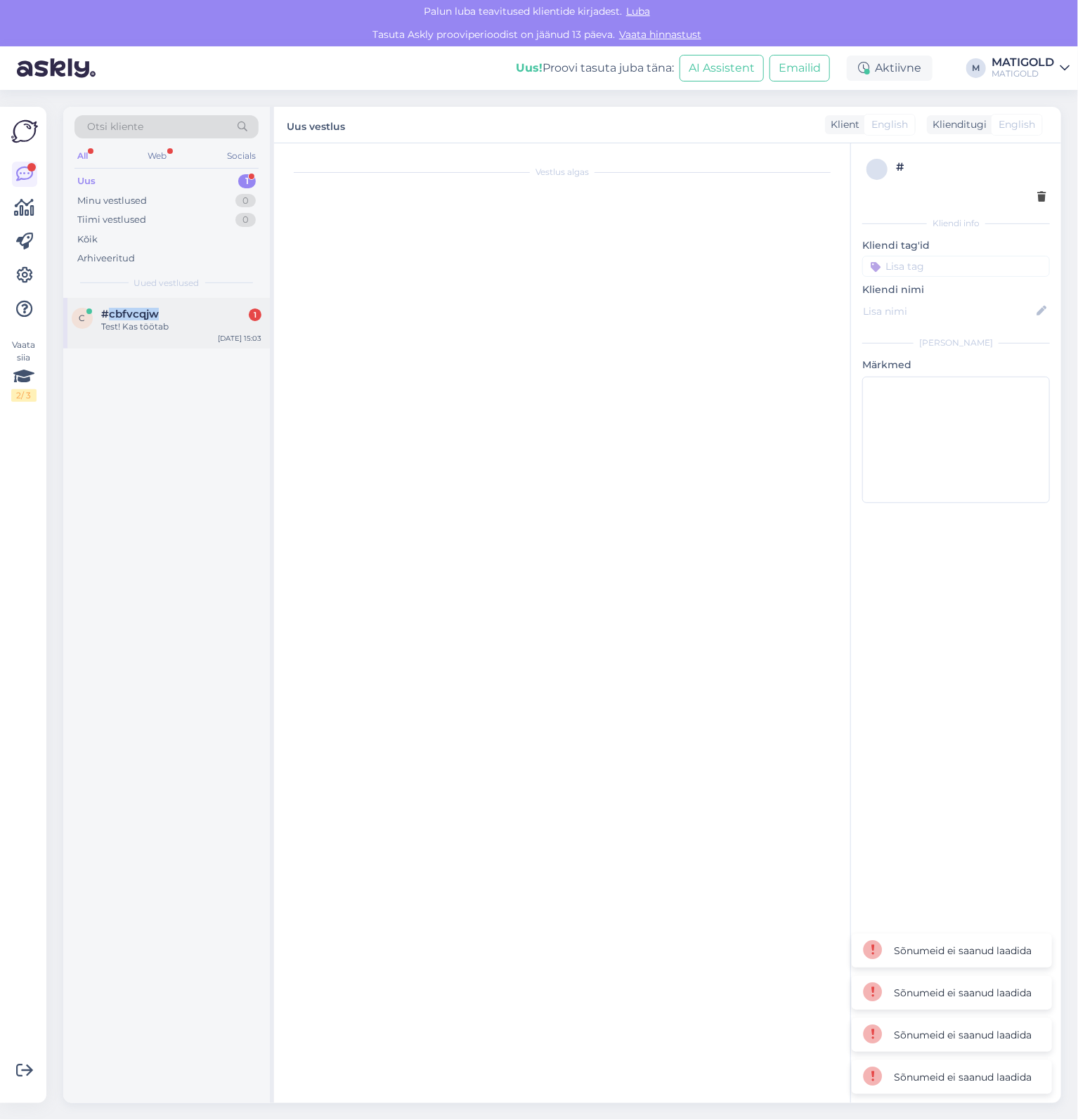
click at [151, 303] on div "c #cbfvcqjw 1 Test! Kas töötab Sep 26 15:03" at bounding box center [166, 323] width 206 height 50
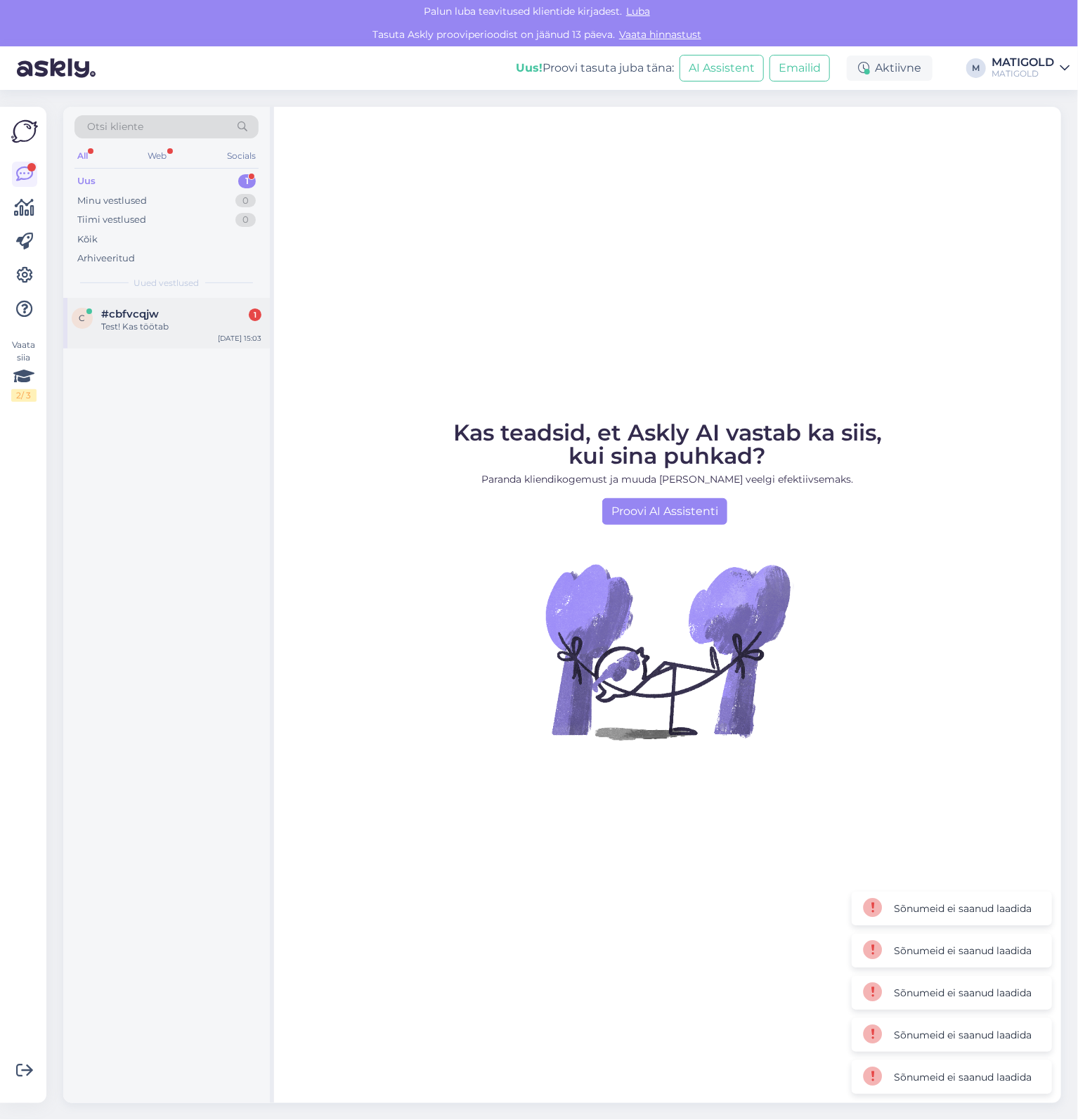
click at [151, 303] on div "c #cbfvcqjw 1 Test! Kas töötab Sep 26 15:03" at bounding box center [166, 323] width 206 height 50
click at [115, 325] on div "Test! Kas töötab" at bounding box center [181, 327] width 160 height 13
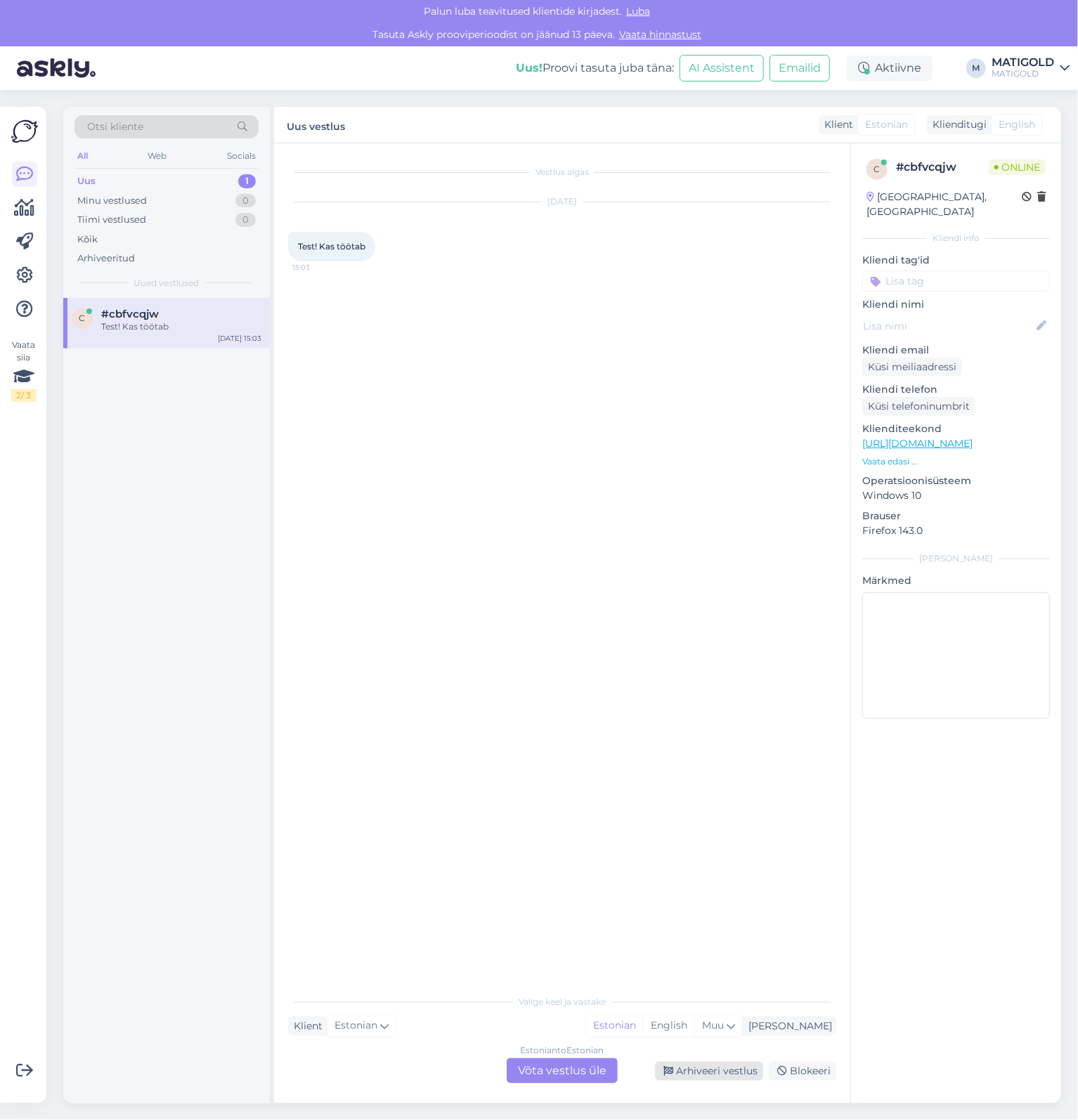
click at [726, 1066] on div "Arhiveeri vestlus" at bounding box center [709, 1071] width 109 height 19
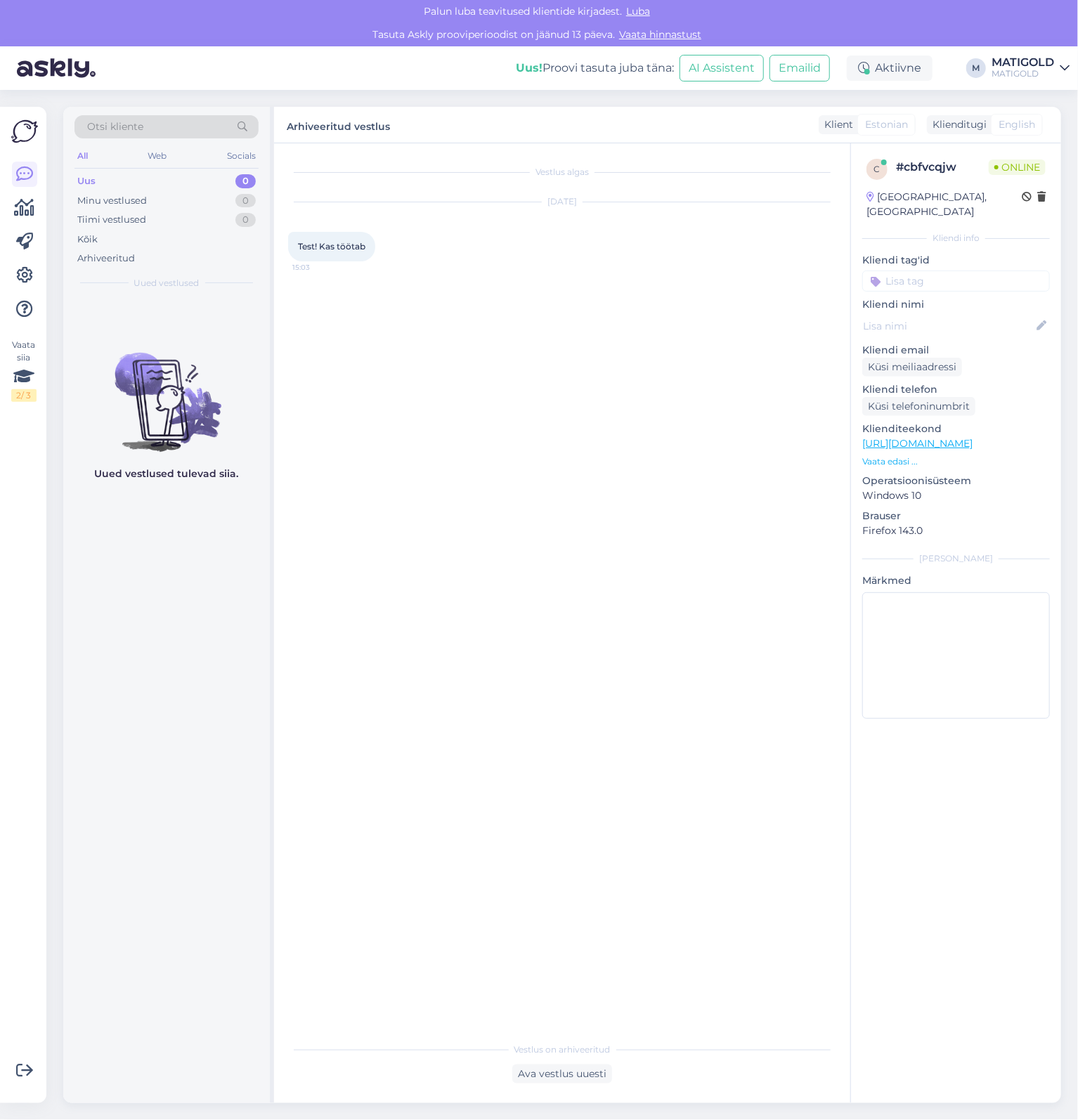
click at [361, 232] on div "Test! Kas töötab 15:03" at bounding box center [331, 246] width 87 height 30
click at [158, 179] on div "Uus 0" at bounding box center [166, 181] width 184 height 20
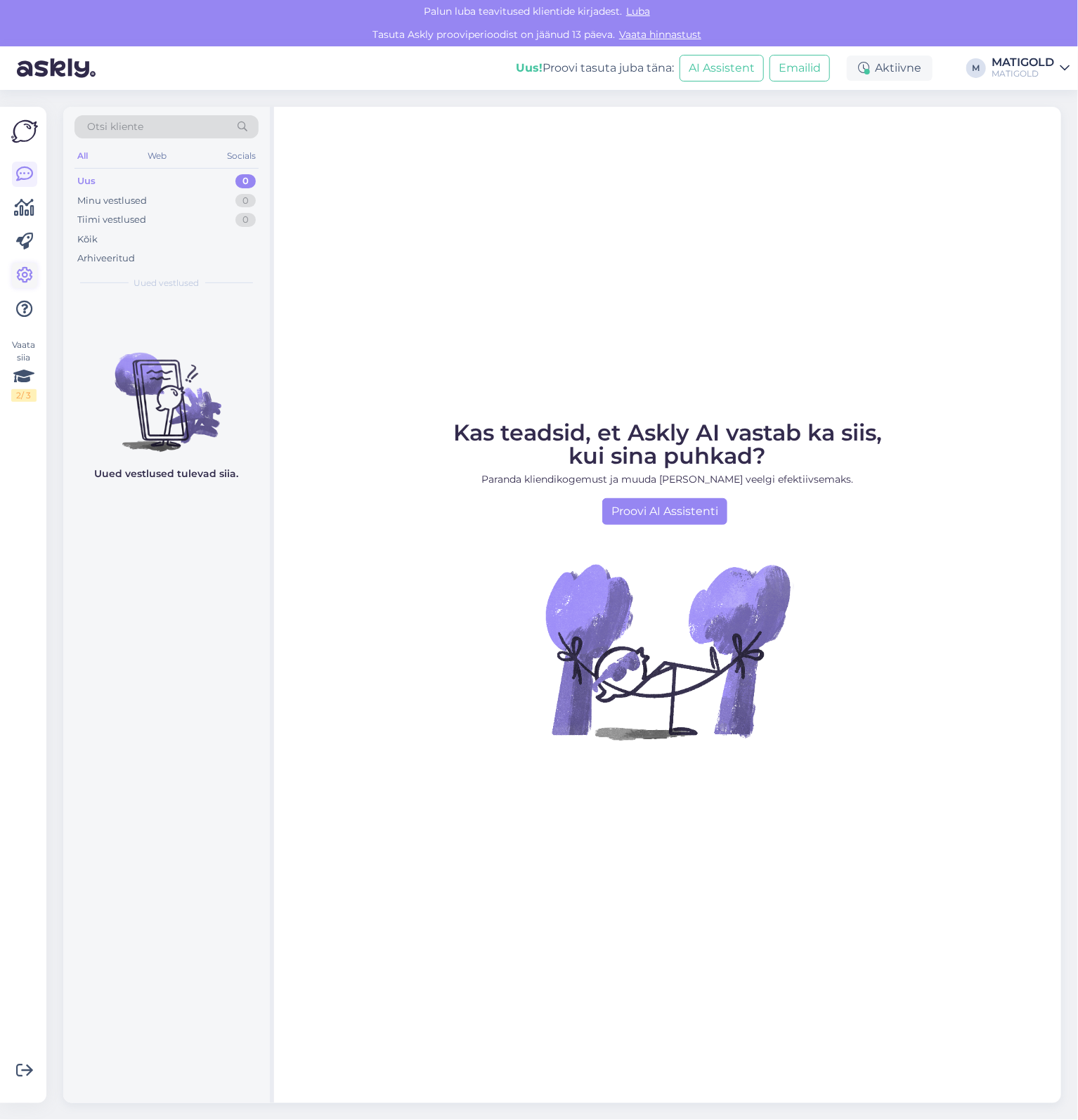
click at [24, 277] on icon at bounding box center [24, 275] width 17 height 17
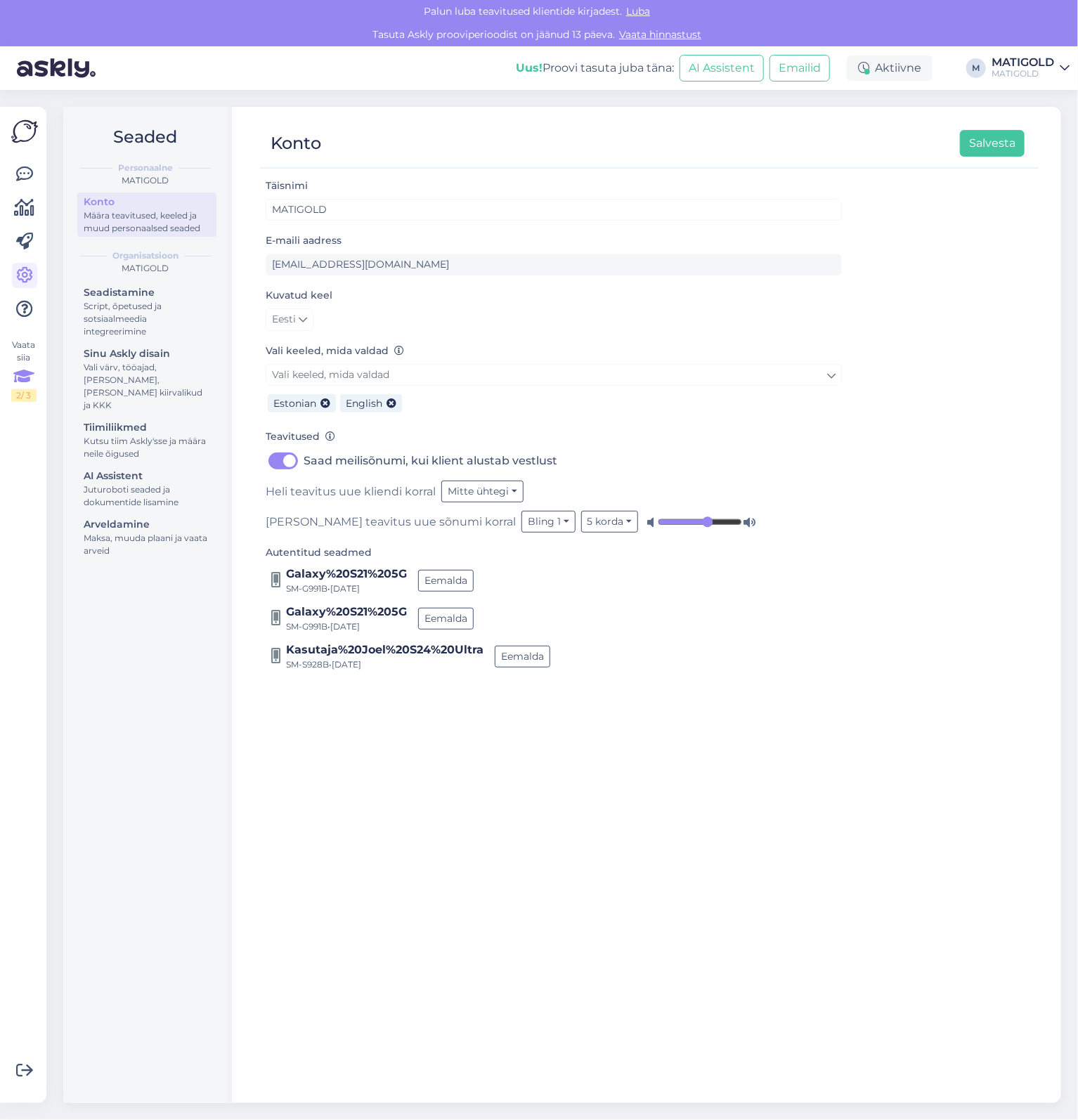
click at [24, 380] on icon at bounding box center [23, 376] width 21 height 25
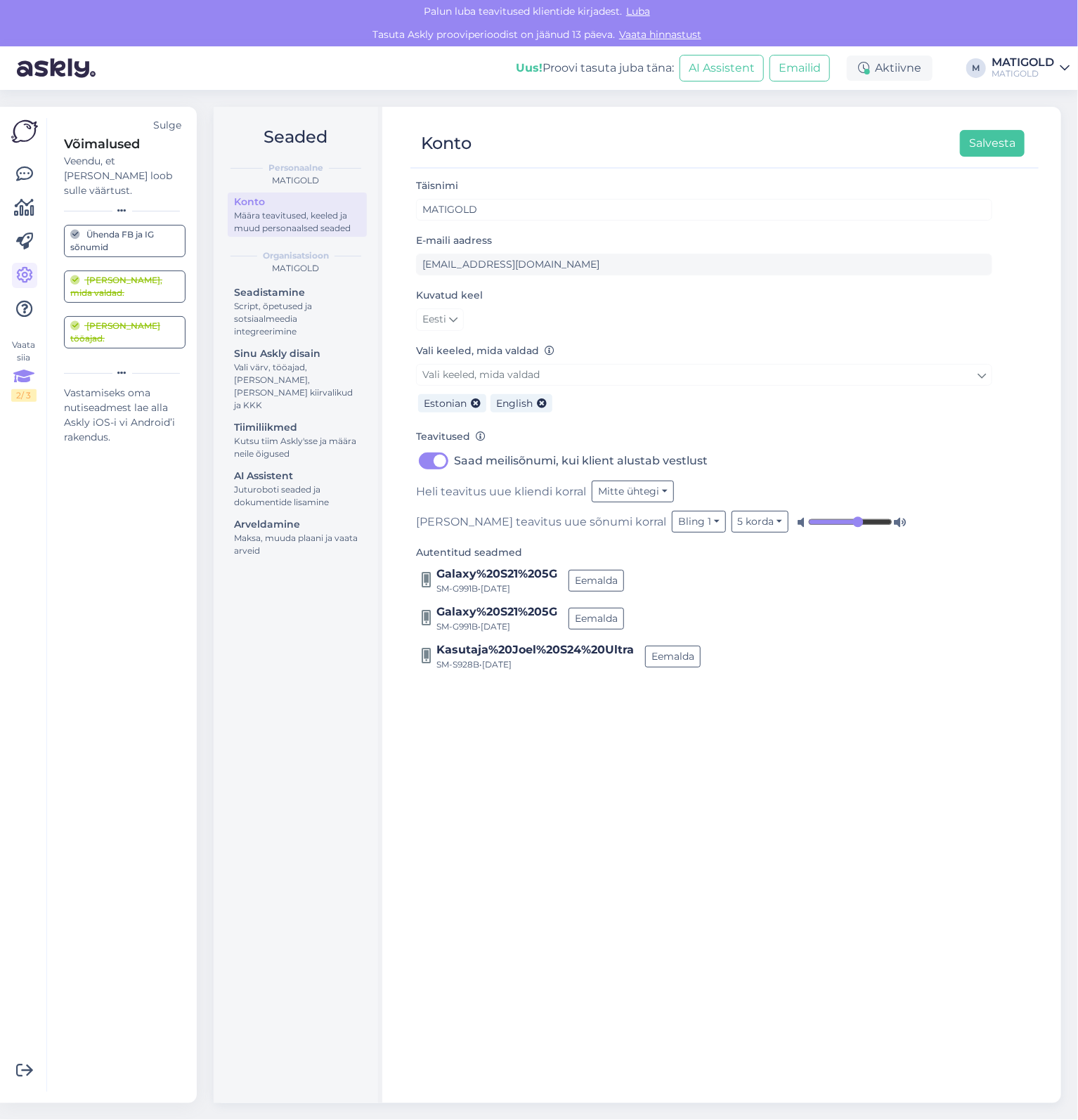
click at [133, 228] on div "Ühenda FB ja IG sõnumid" at bounding box center [124, 241] width 109 height 25
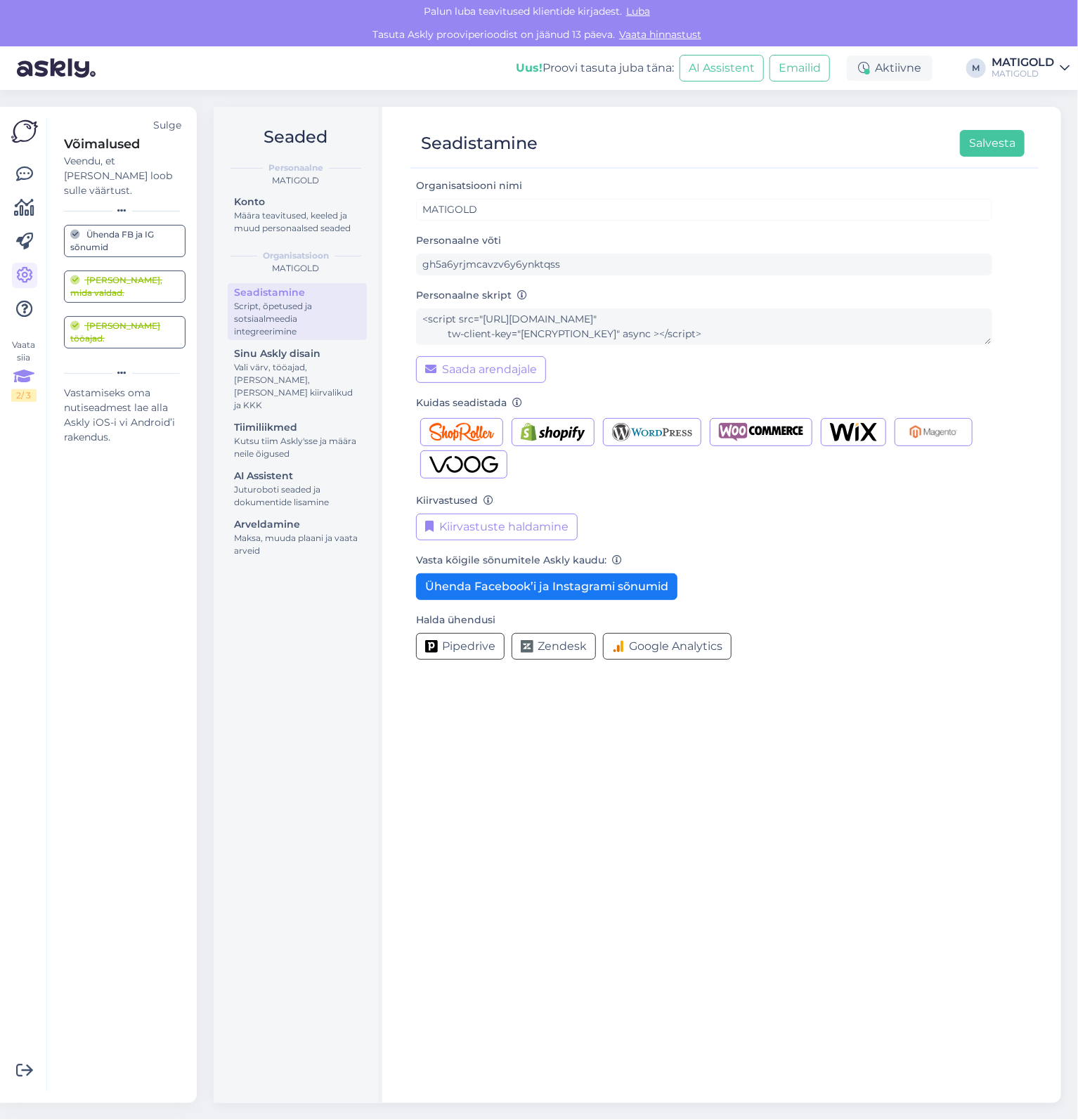
click at [124, 234] on div "Ühenda FB ja IG sõnumid" at bounding box center [124, 241] width 109 height 25
click at [127, 228] on div "Ühenda FB ja IG sõnumid" at bounding box center [124, 241] width 109 height 25
click at [321, 232] on div "Määra teavitused, keeled ja muud personaalsed seaded" at bounding box center [297, 222] width 127 height 25
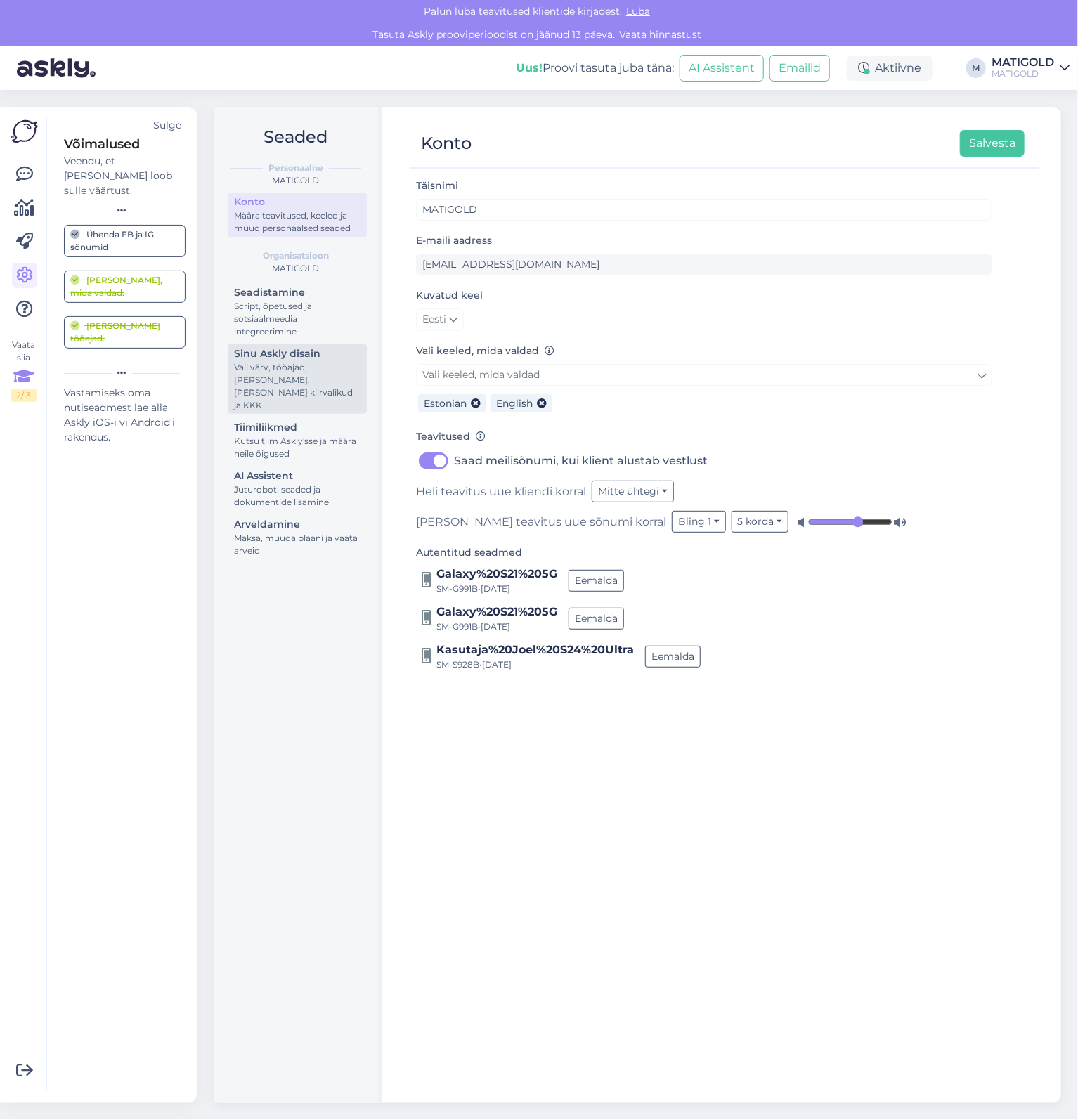
click at [297, 360] on div "Sinu Askly disain" at bounding box center [297, 354] width 127 height 14
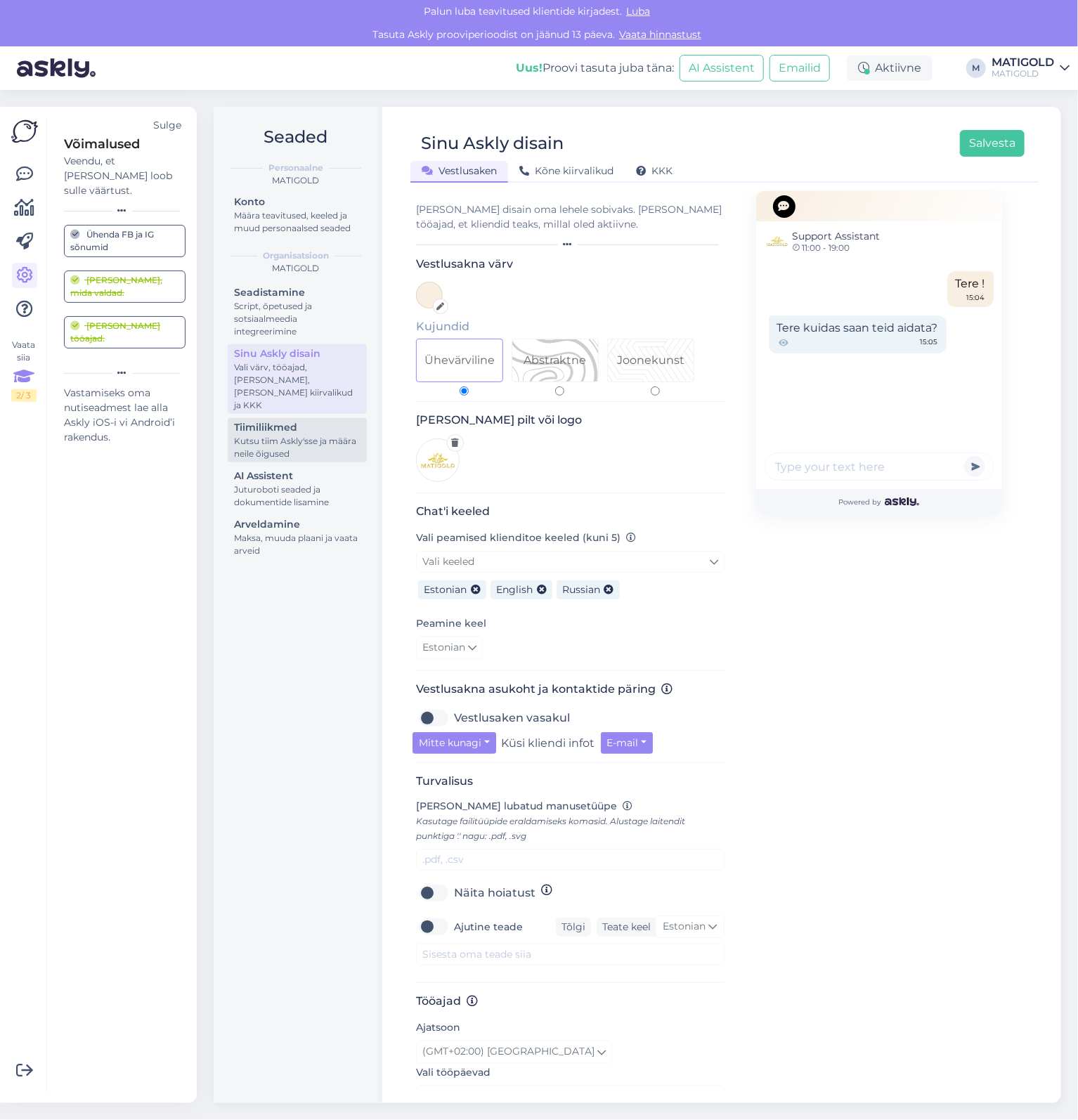
click at [300, 435] on div "Kutsu tiim Askly'sse ja määra neile õigused" at bounding box center [297, 448] width 127 height 25
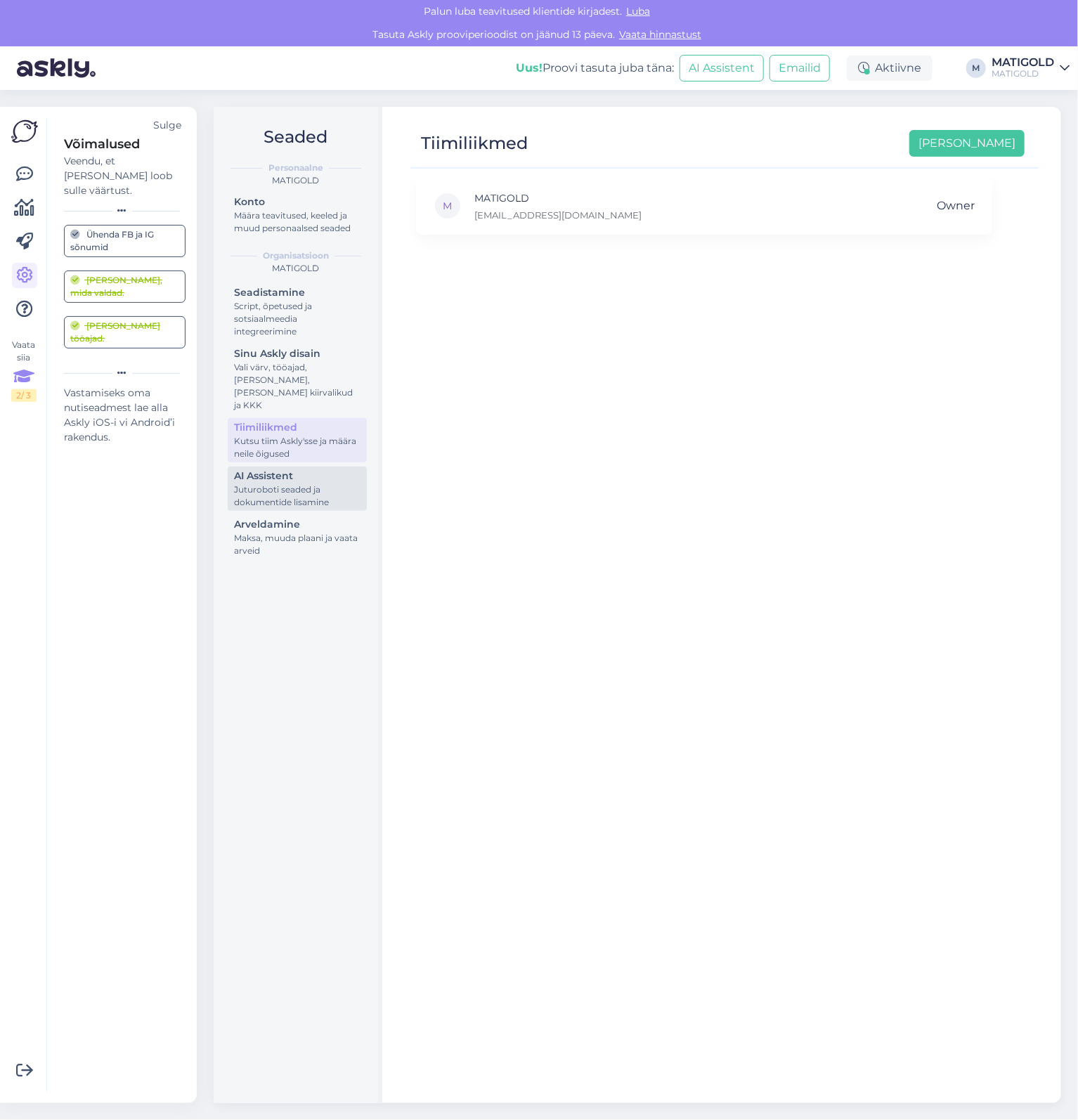
click at [302, 484] on div "Juturoboti seaded ja dokumentide lisamine" at bounding box center [297, 496] width 127 height 25
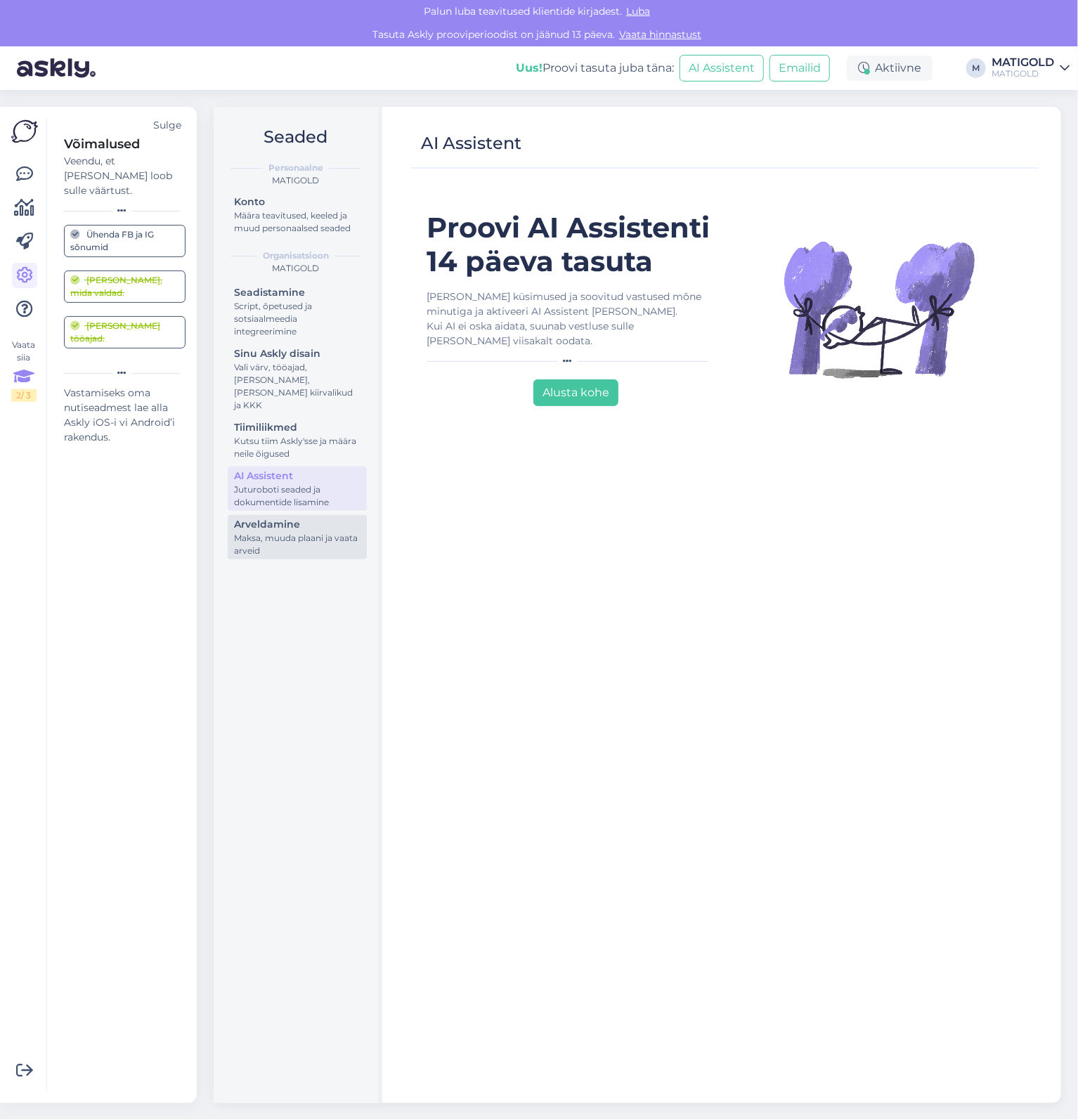
click at [311, 517] on div "Arveldamine" at bounding box center [297, 524] width 127 height 14
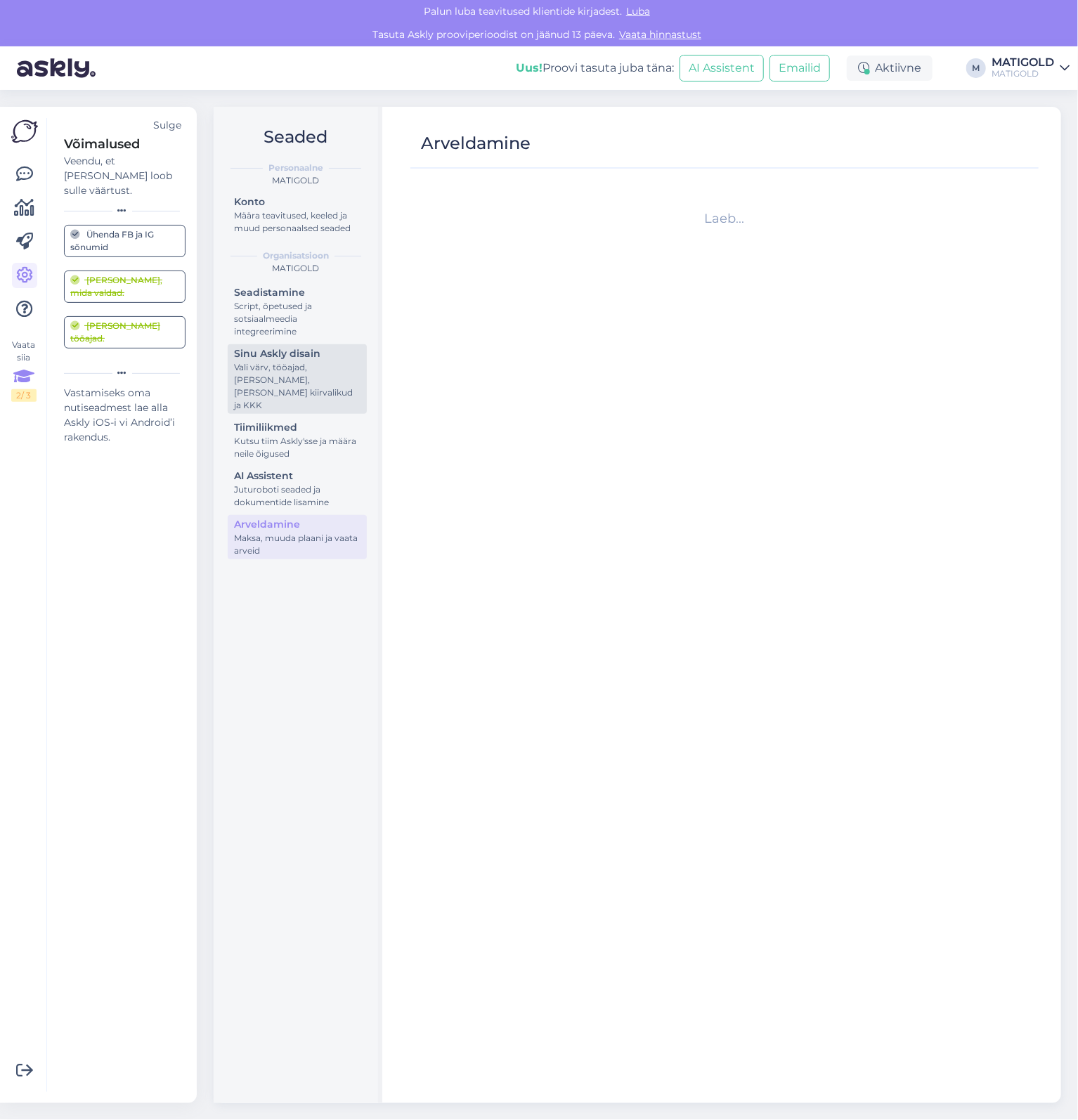
click at [307, 385] on div "Vali värv, tööajad, [PERSON_NAME], [PERSON_NAME] kiirvalikud ja KKK" at bounding box center [297, 386] width 127 height 50
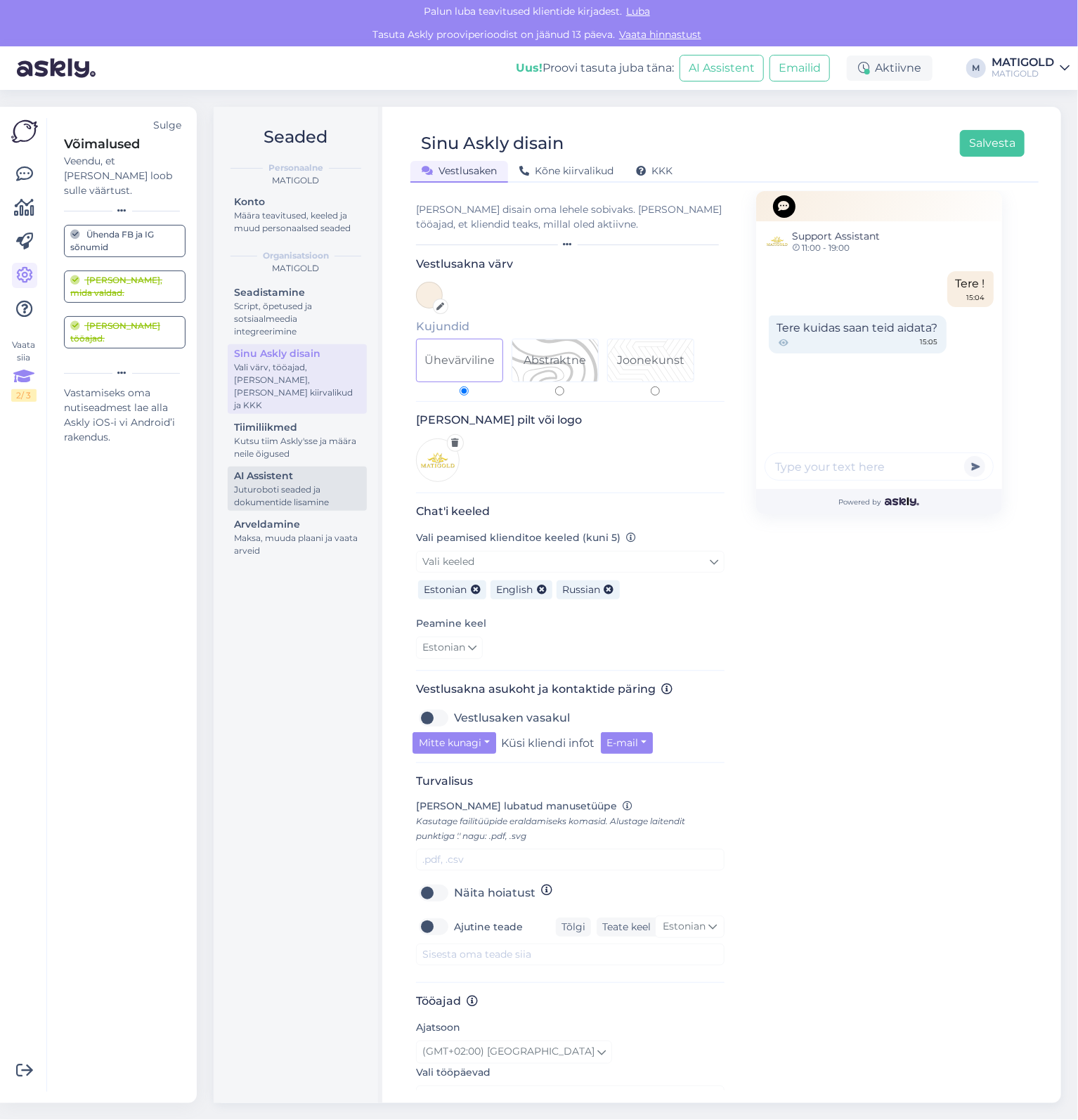
click at [311, 484] on div "Juturoboti seaded ja dokumentide lisamine" at bounding box center [297, 496] width 127 height 25
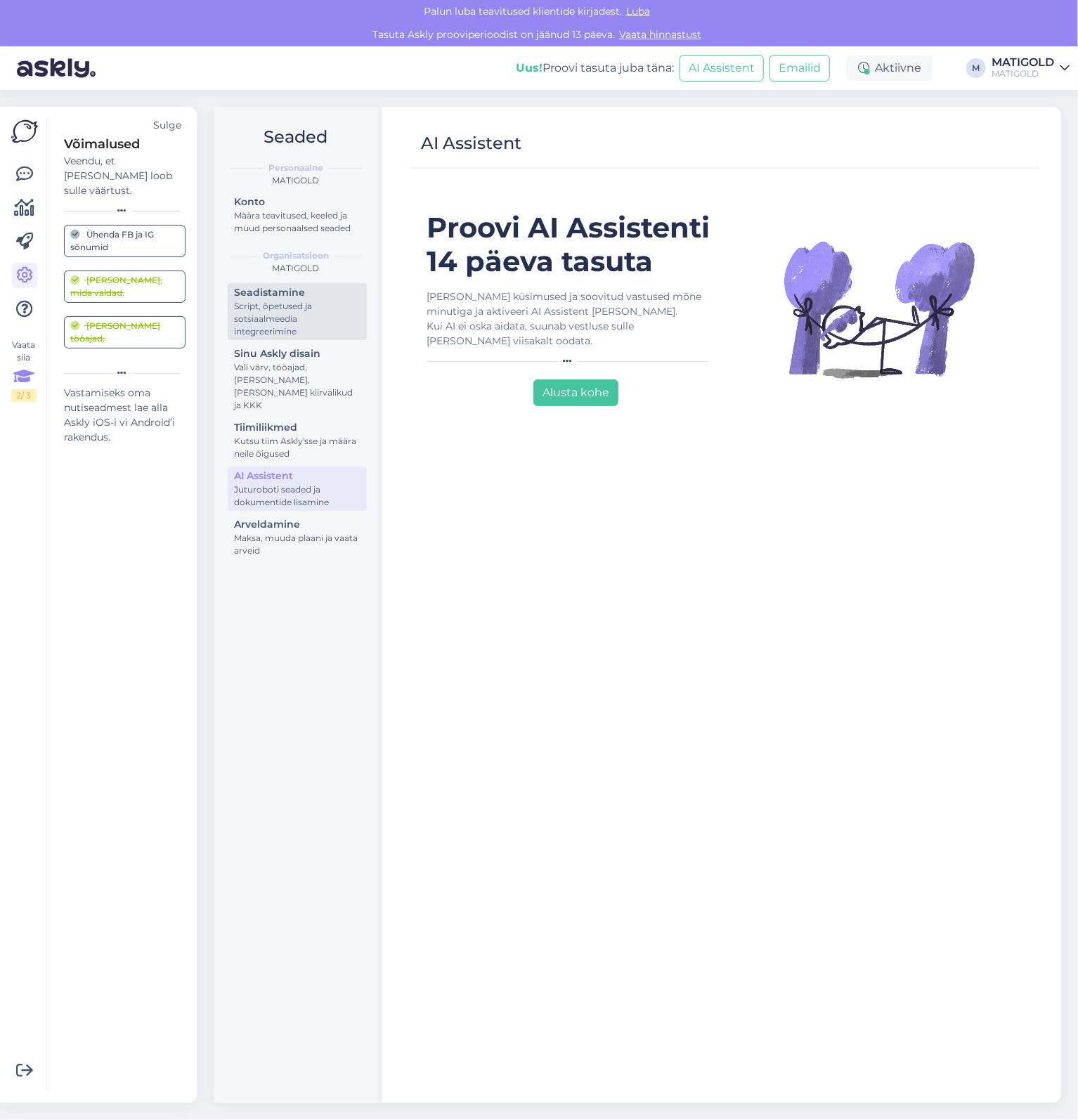
click at [289, 326] on div "Script, õpetused ja sotsiaalmeedia integreerimine" at bounding box center [297, 319] width 127 height 38
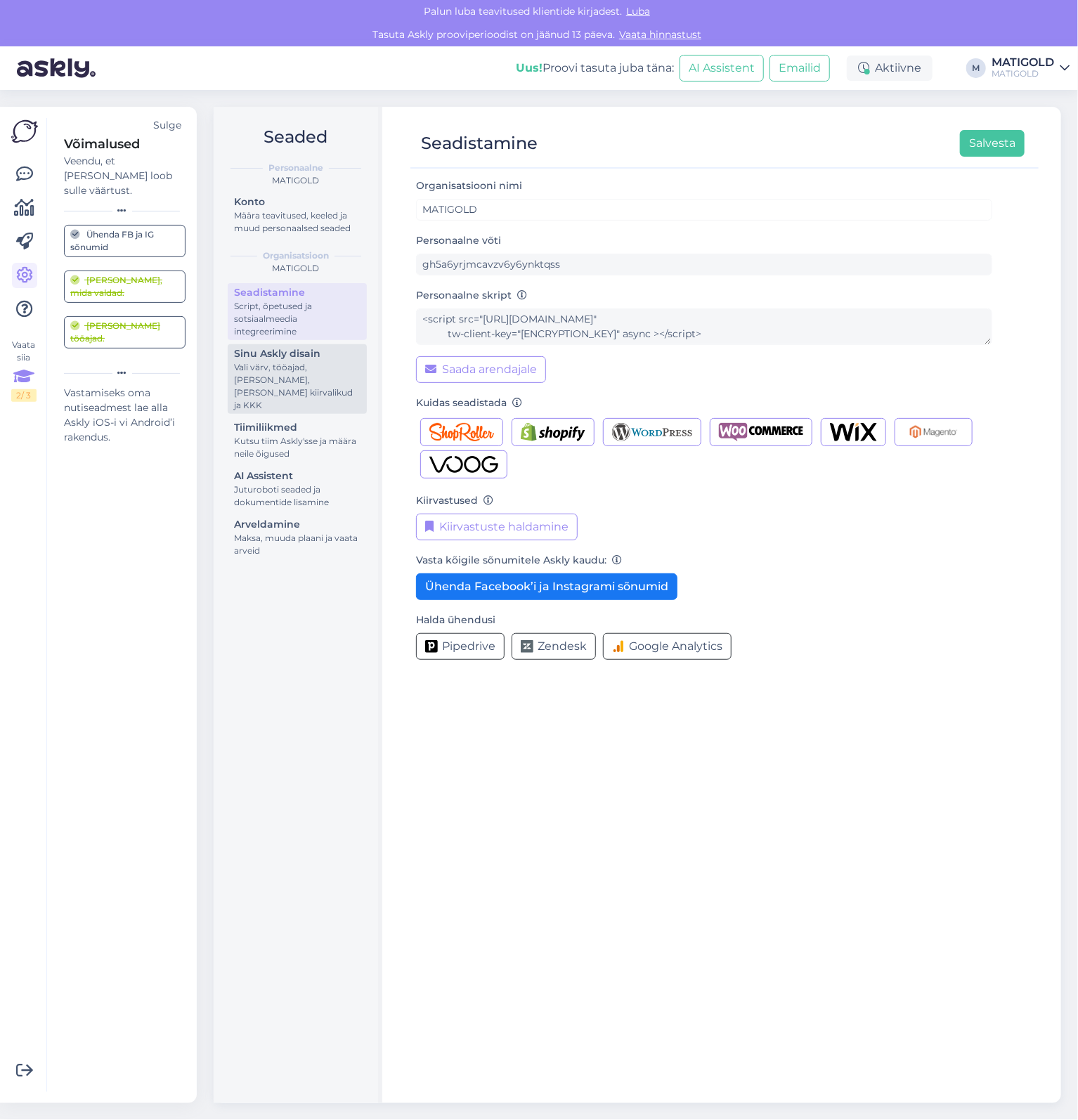
click at [299, 357] on div "Sinu Askly disain" at bounding box center [297, 354] width 127 height 14
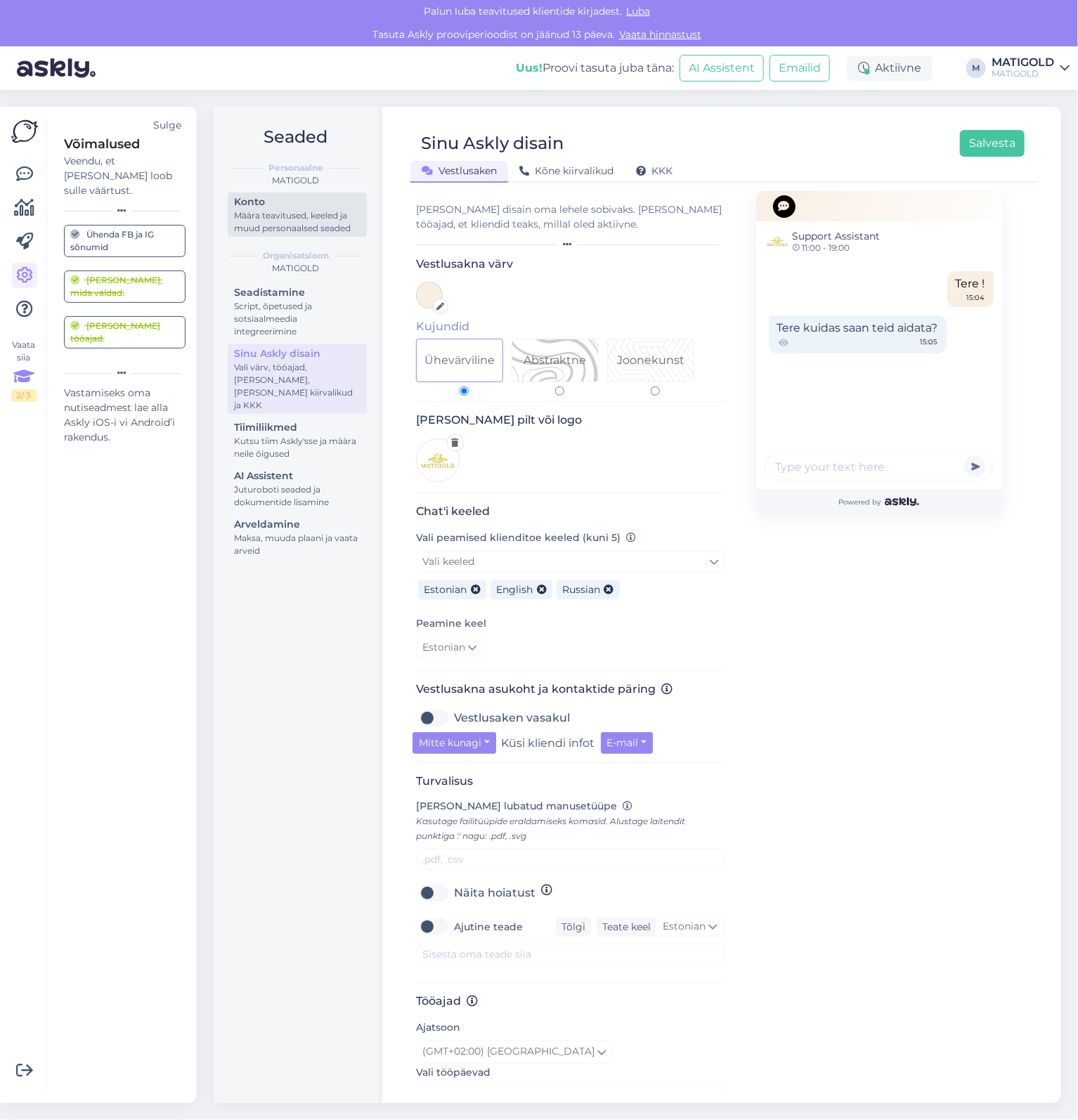
click at [276, 206] on div "Konto" at bounding box center [297, 202] width 127 height 14
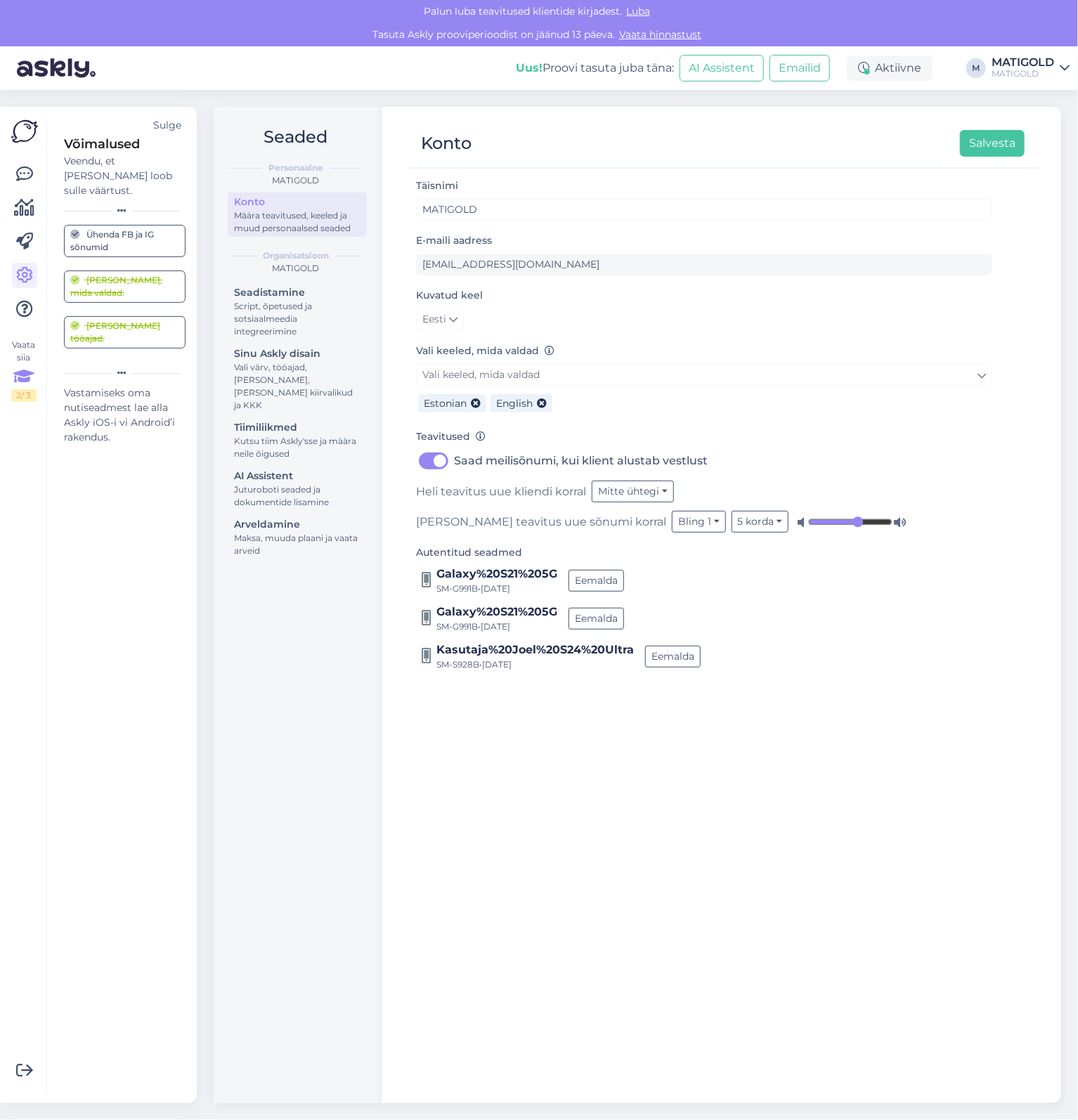
click at [153, 228] on div "Ühenda FB ja IG sõnumid" at bounding box center [124, 241] width 109 height 25
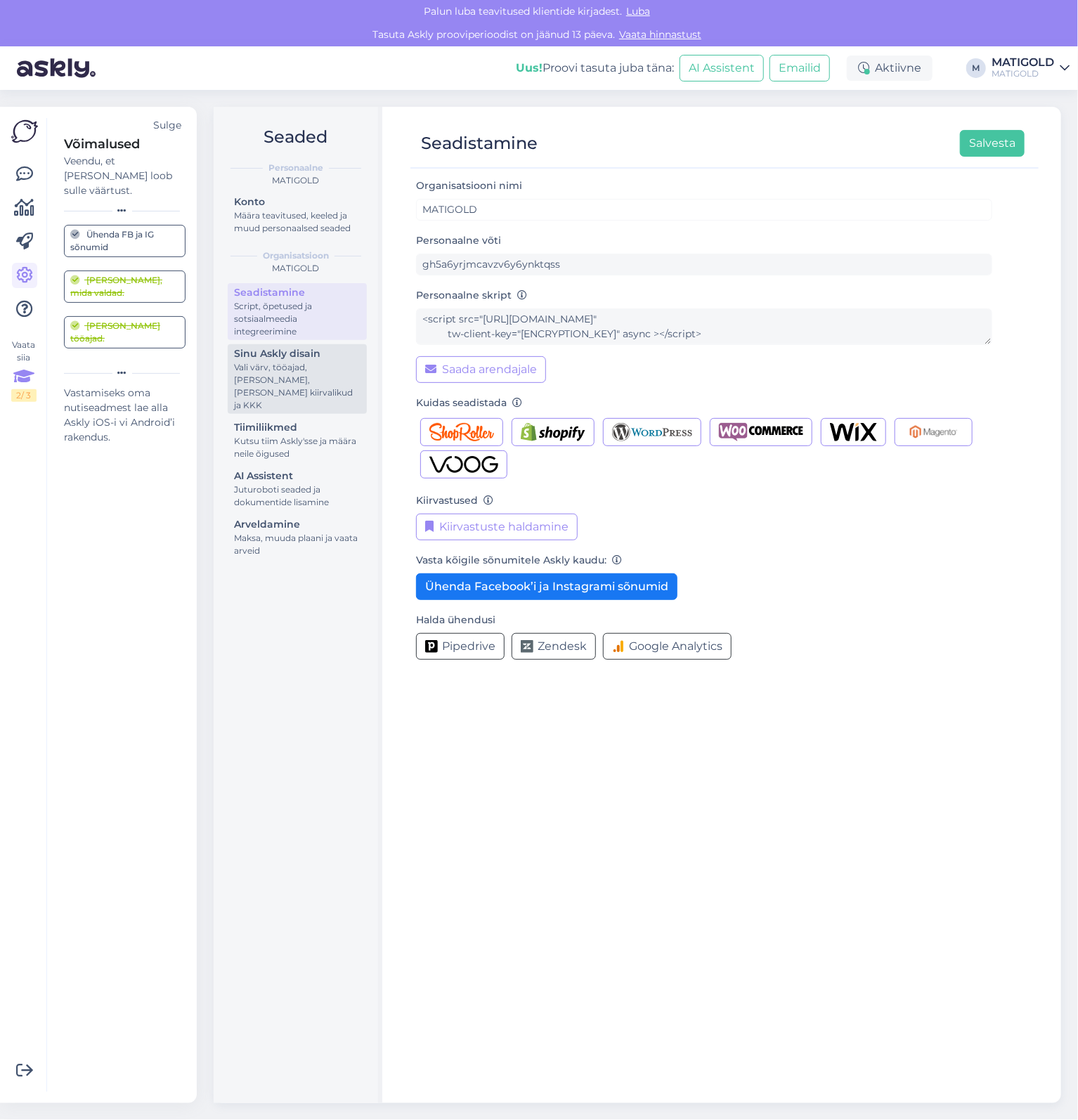
click at [295, 363] on div "Vali värv, tööajad, [PERSON_NAME], [PERSON_NAME] kiirvalikud ja KKK" at bounding box center [297, 386] width 127 height 50
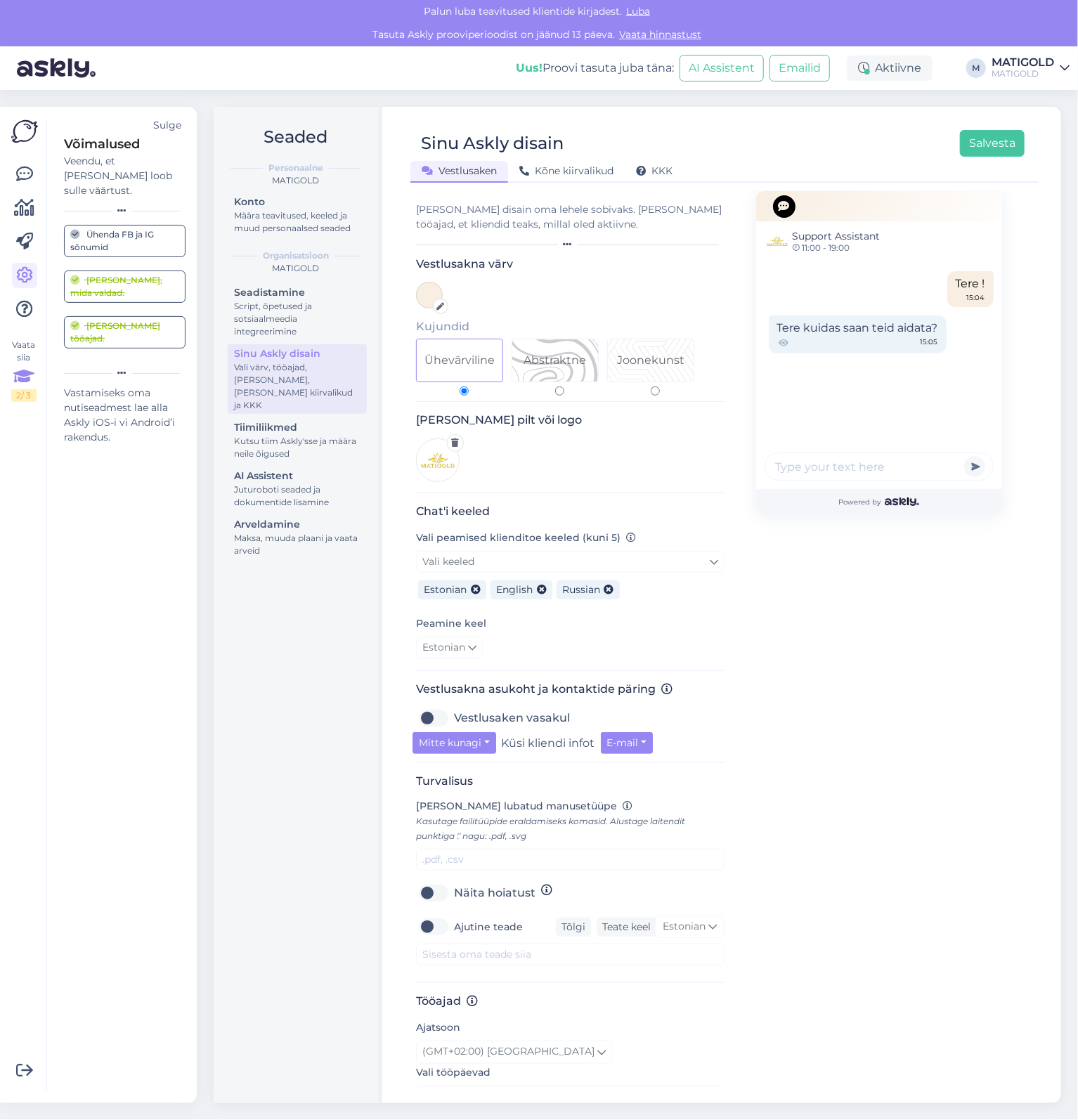
click at [301, 404] on div "Seadistamine Script, õpetused ja sotsiaalmeedia integreerimine Sinu Askly disai…" at bounding box center [297, 423] width 139 height 280
click at [301, 436] on div "Kutsu tiim Askly'sse ja määra neile õigused" at bounding box center [297, 448] width 127 height 25
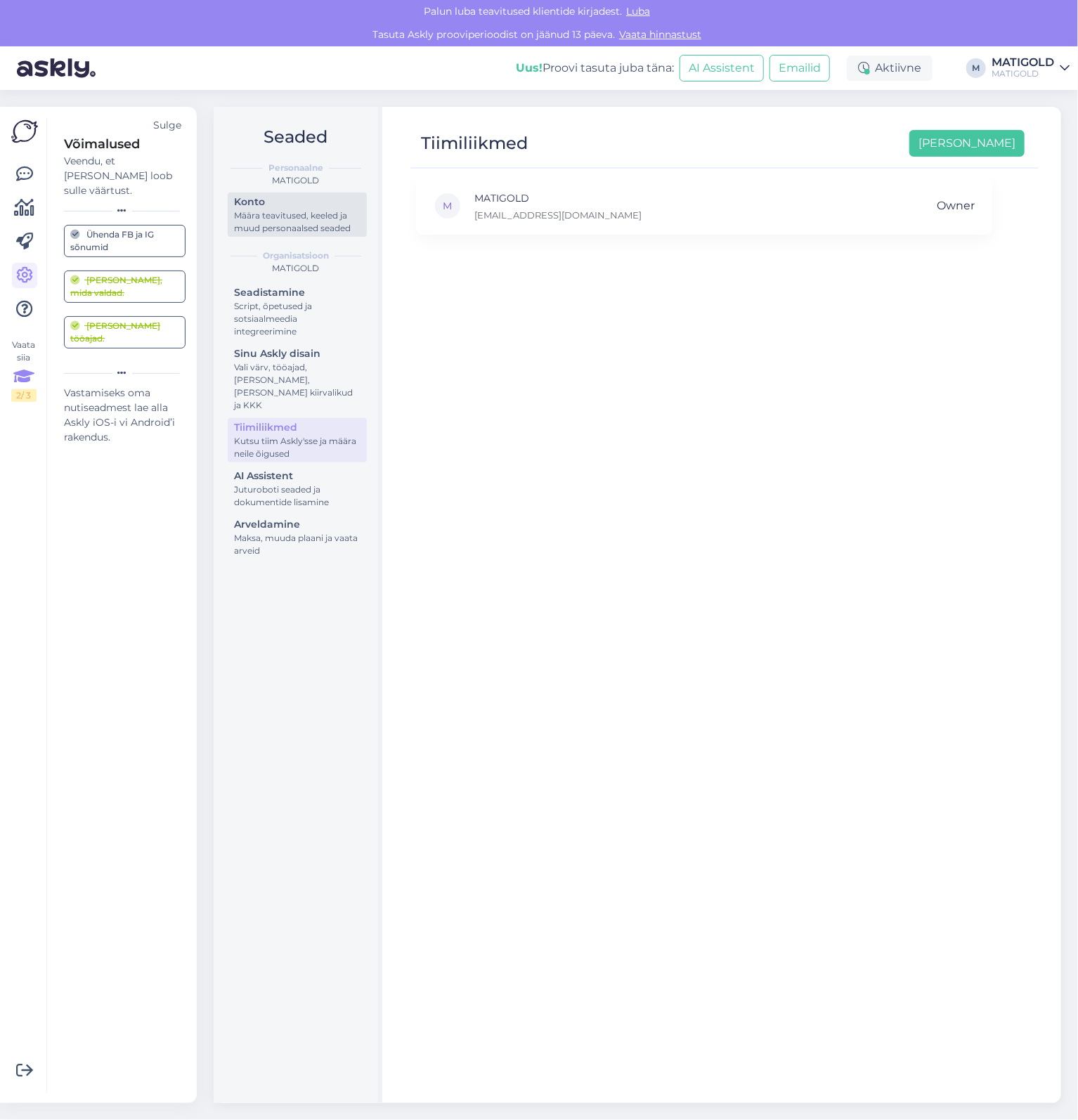
click at [320, 204] on div "Konto" at bounding box center [297, 202] width 127 height 14
